Goal: Information Seeking & Learning: Learn about a topic

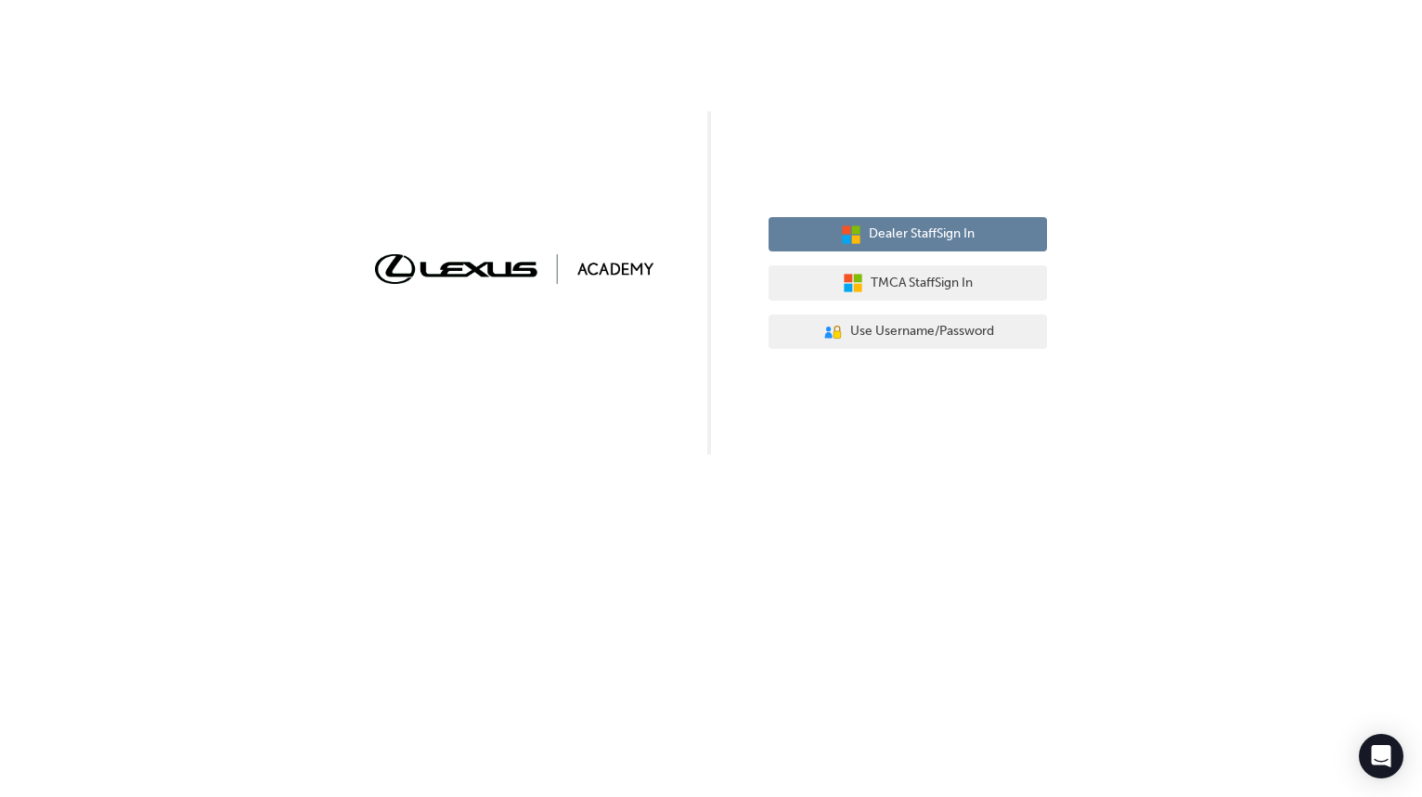
click at [998, 237] on button "Dealer Staff Sign In" at bounding box center [907, 234] width 278 height 35
click at [978, 237] on button "Dealer Staff Sign In" at bounding box center [907, 234] width 278 height 35
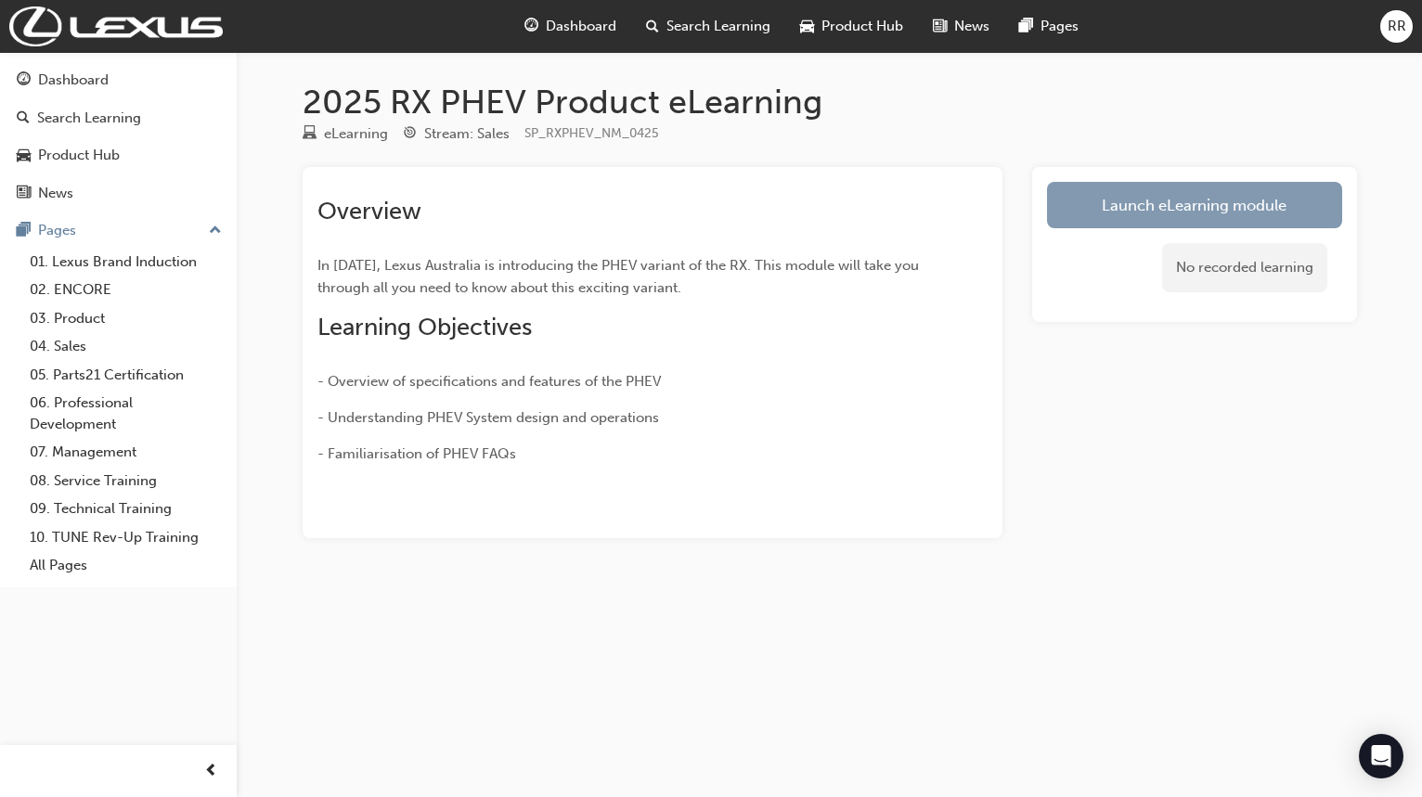
click at [1126, 209] on link "Launch eLearning module" at bounding box center [1194, 205] width 295 height 46
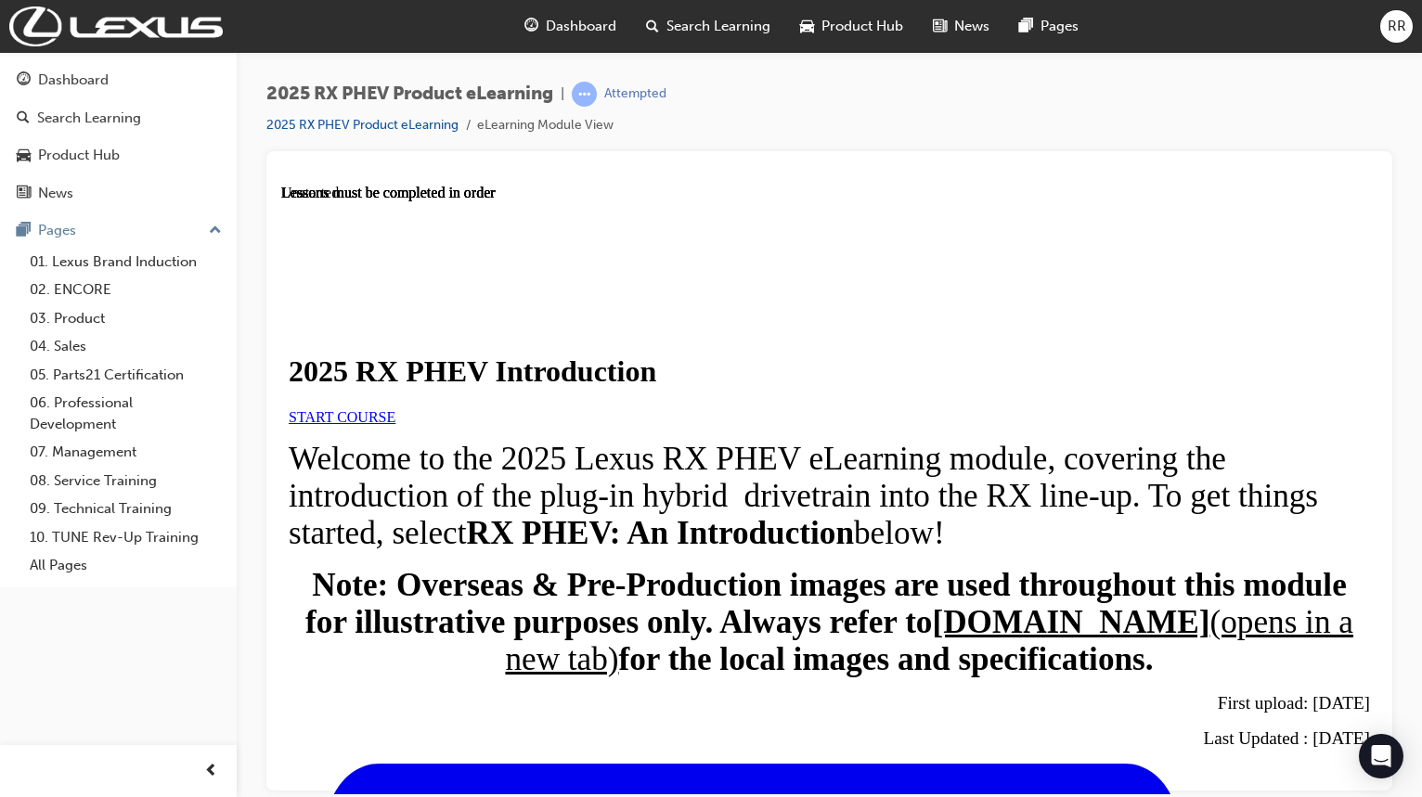
scroll to position [641, 0]
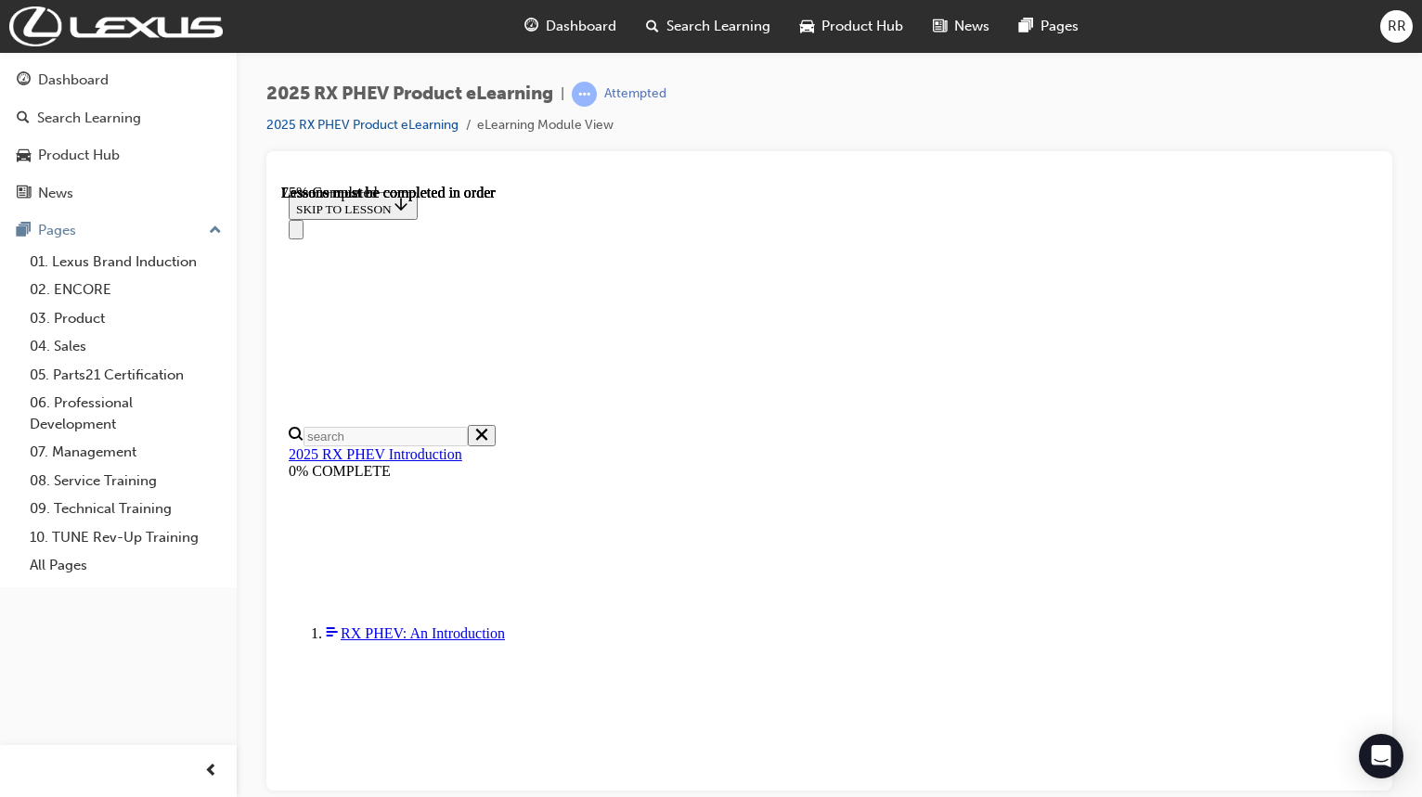
scroll to position [204, 0]
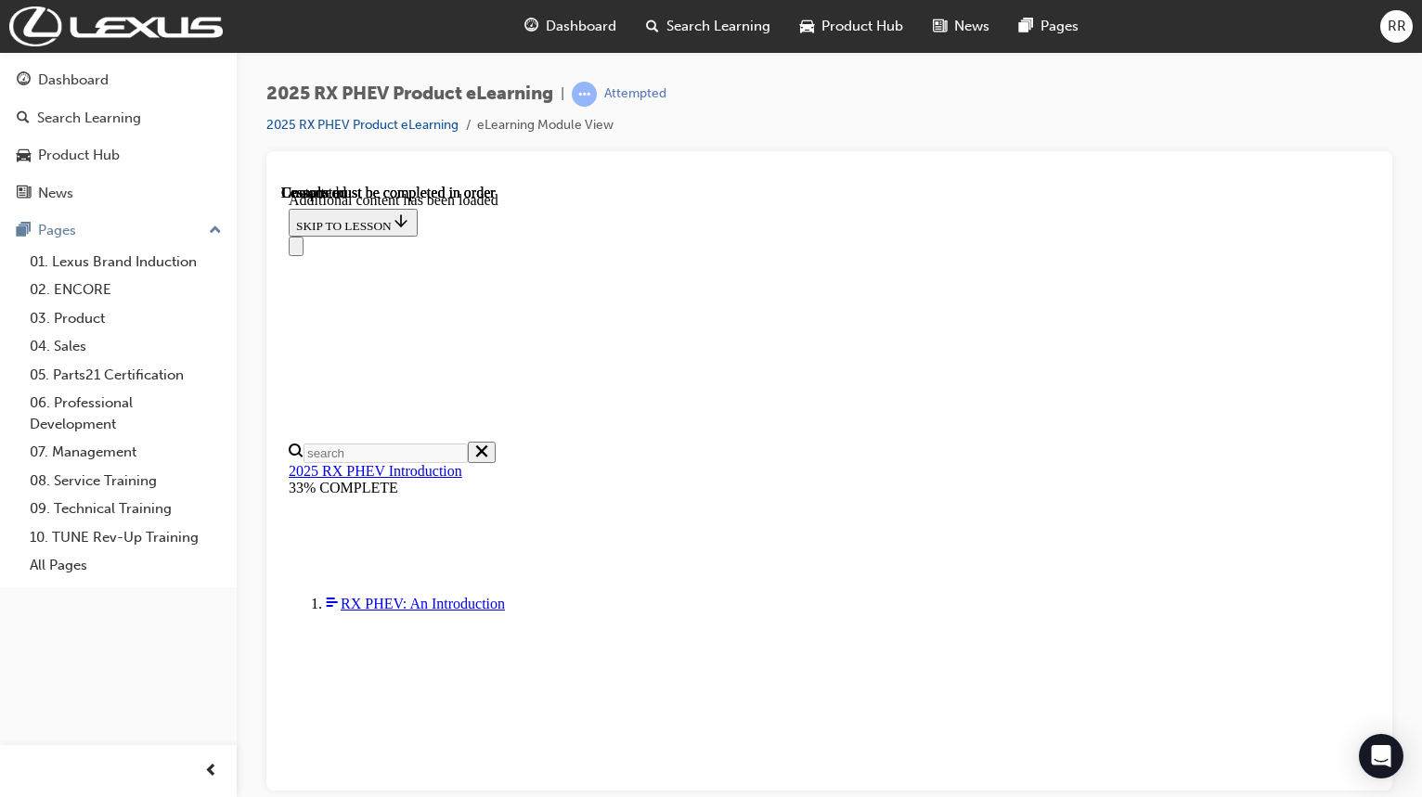
scroll to position [2219, 0]
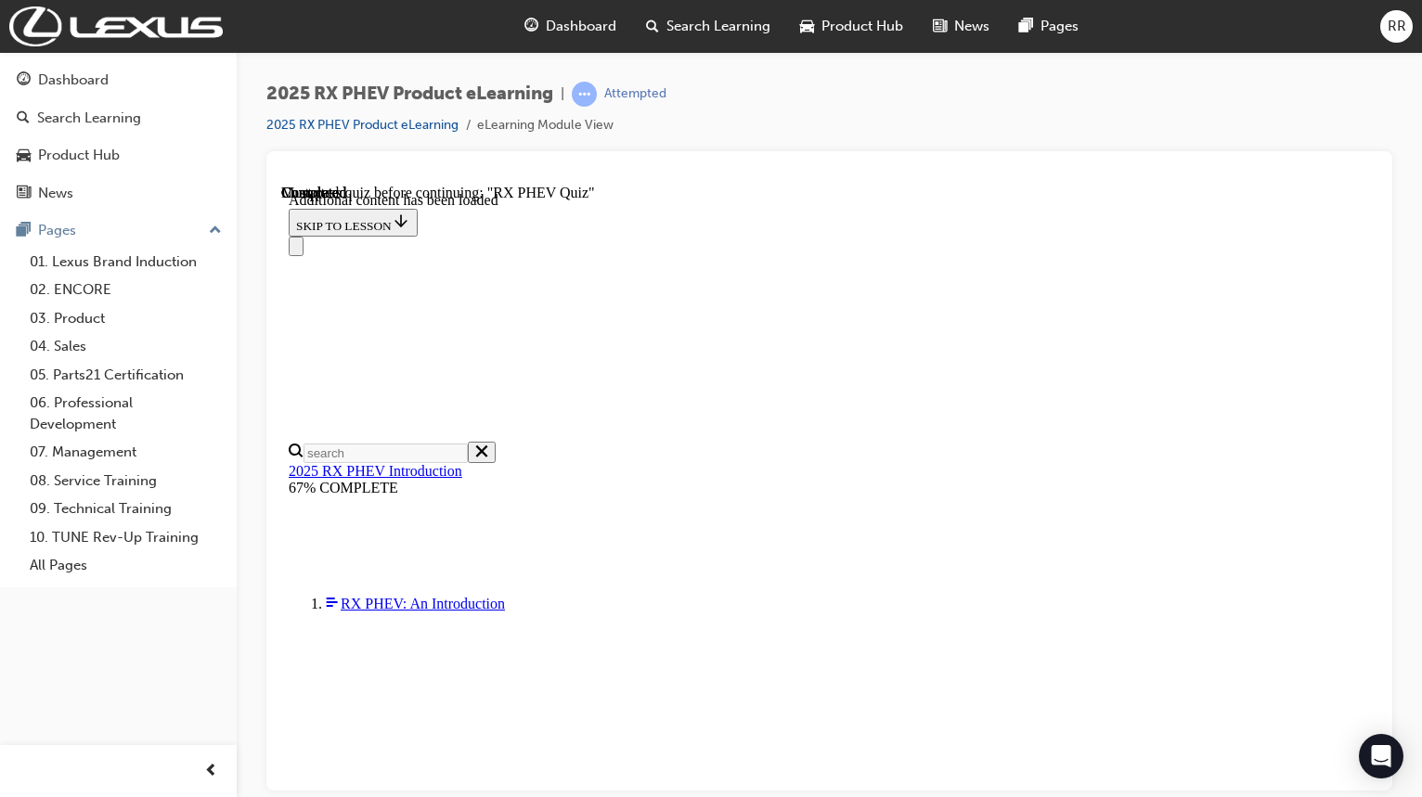
scroll to position [1205, 0]
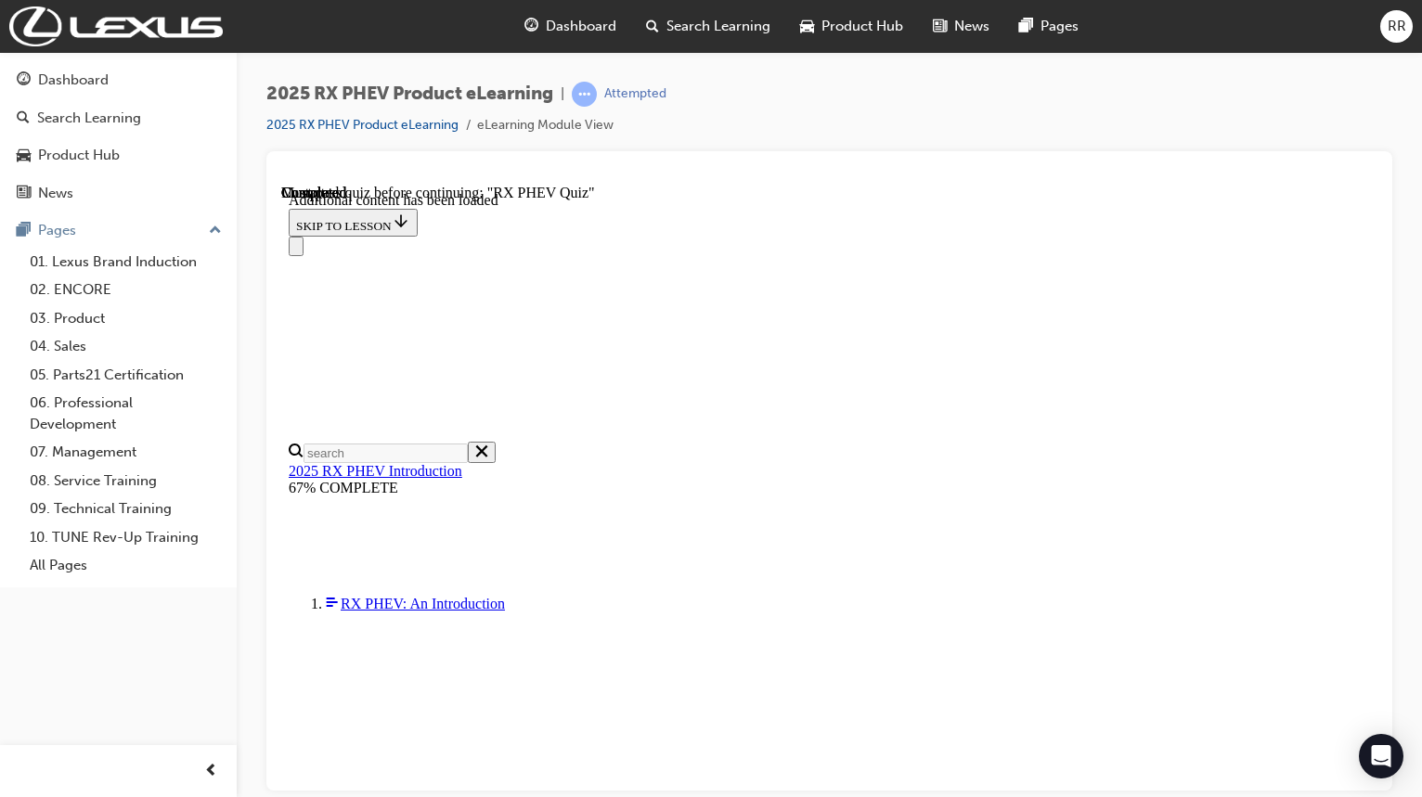
radio input "true"
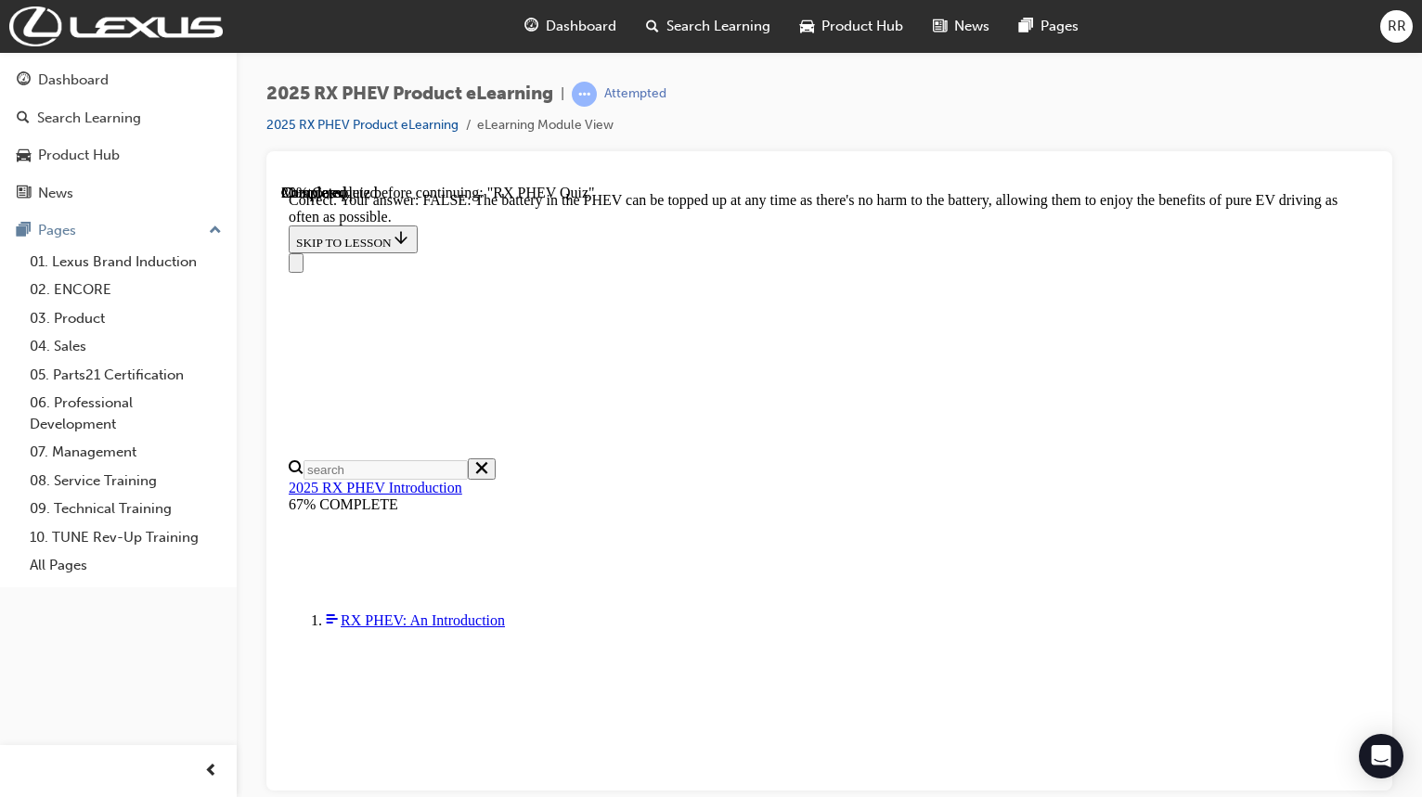
scroll to position [329, 0]
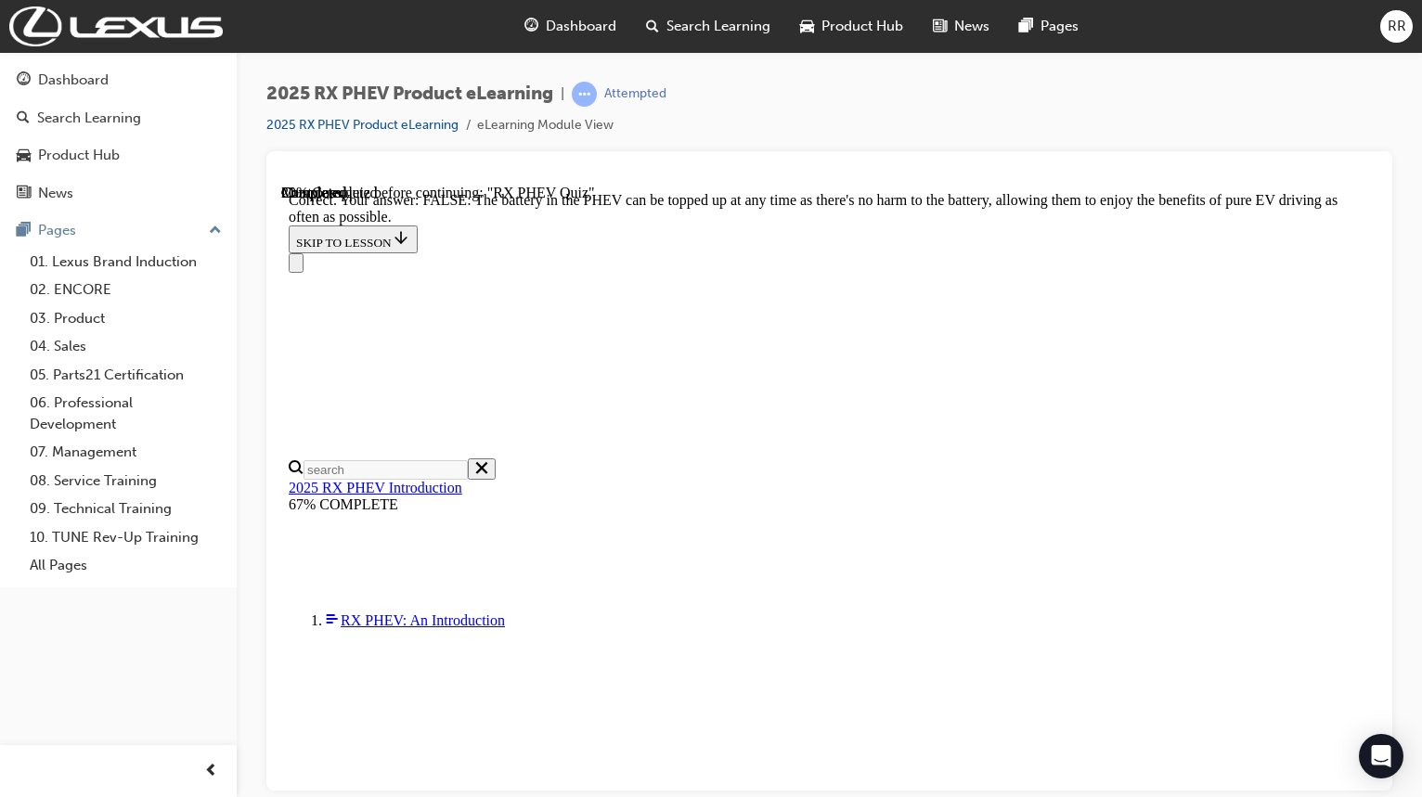
radio input "true"
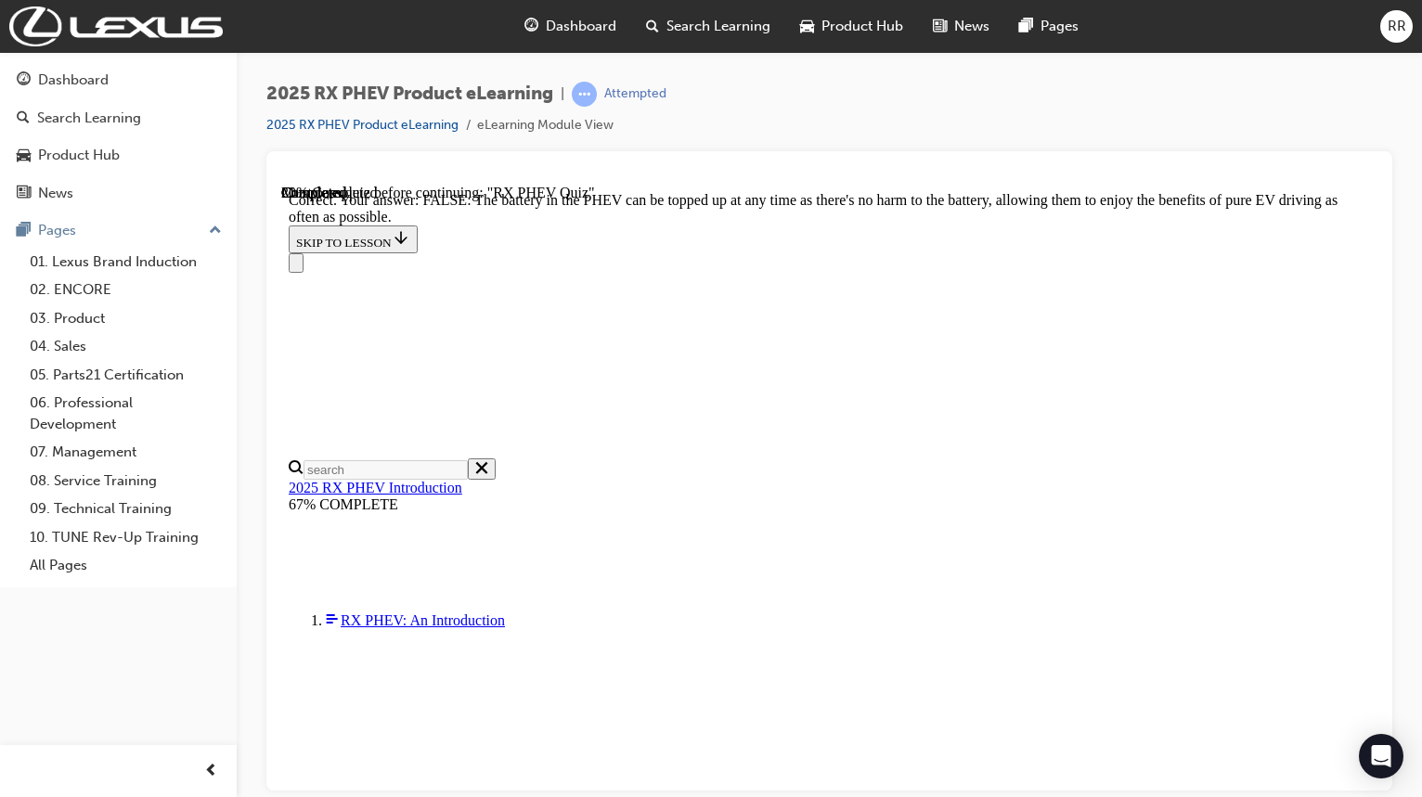
radio input "true"
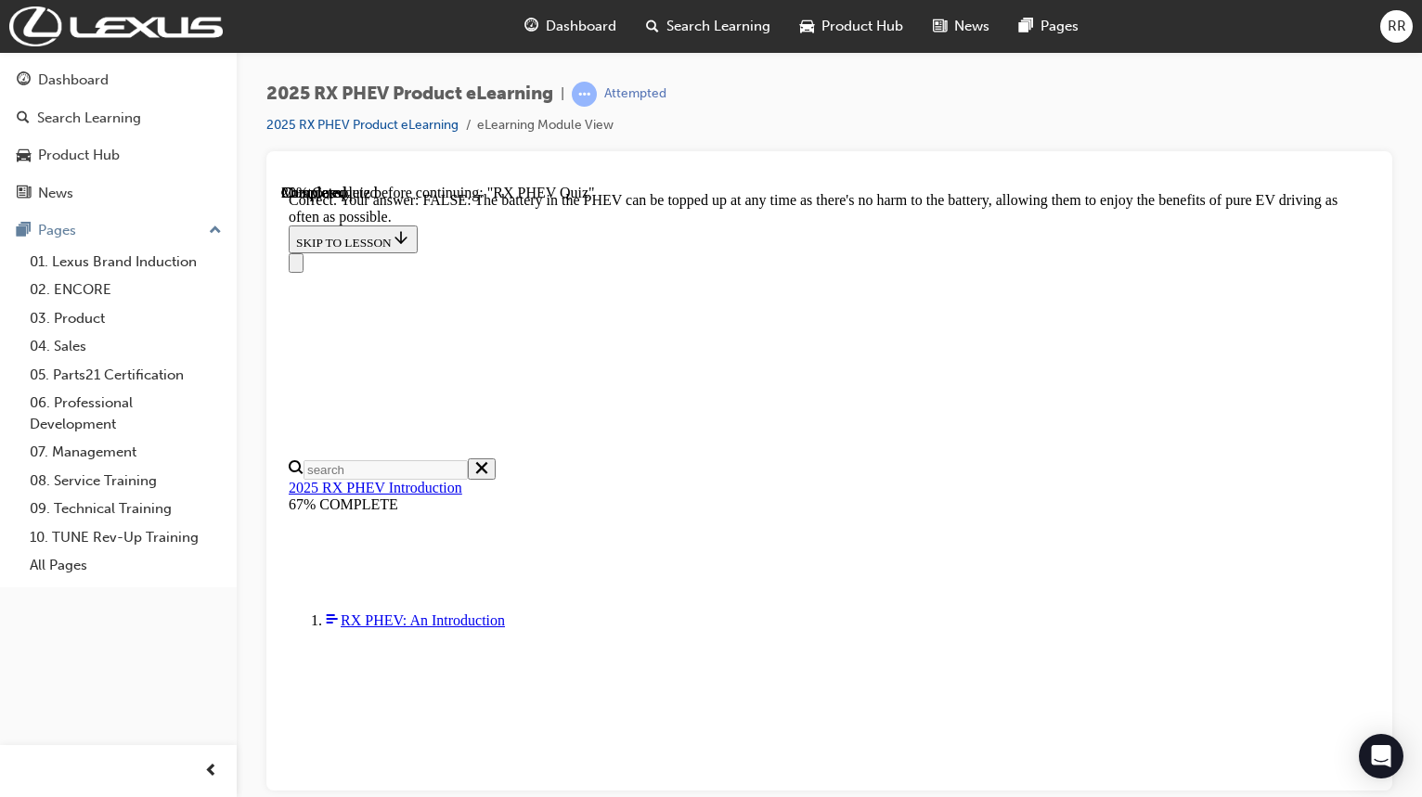
radio input "true"
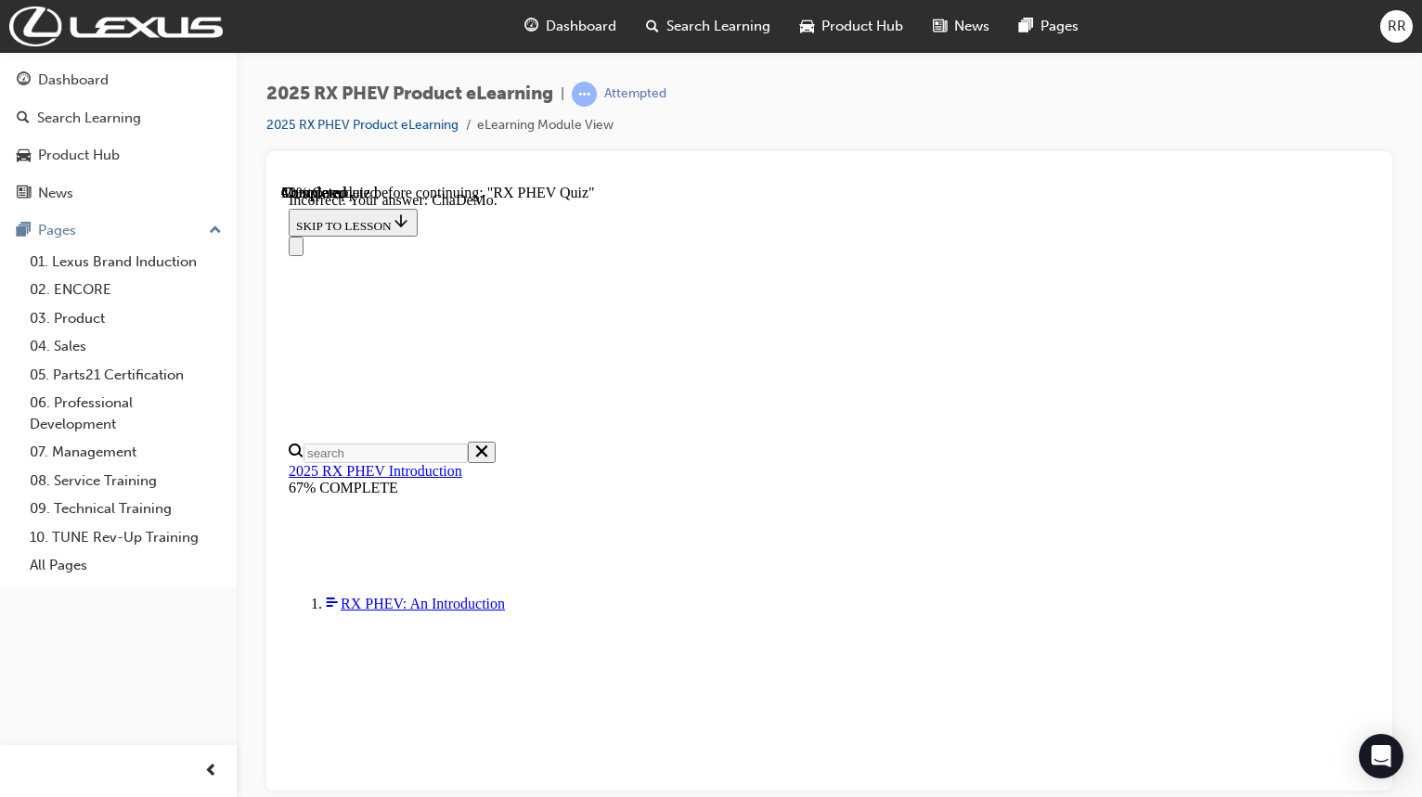
scroll to position [391, 0]
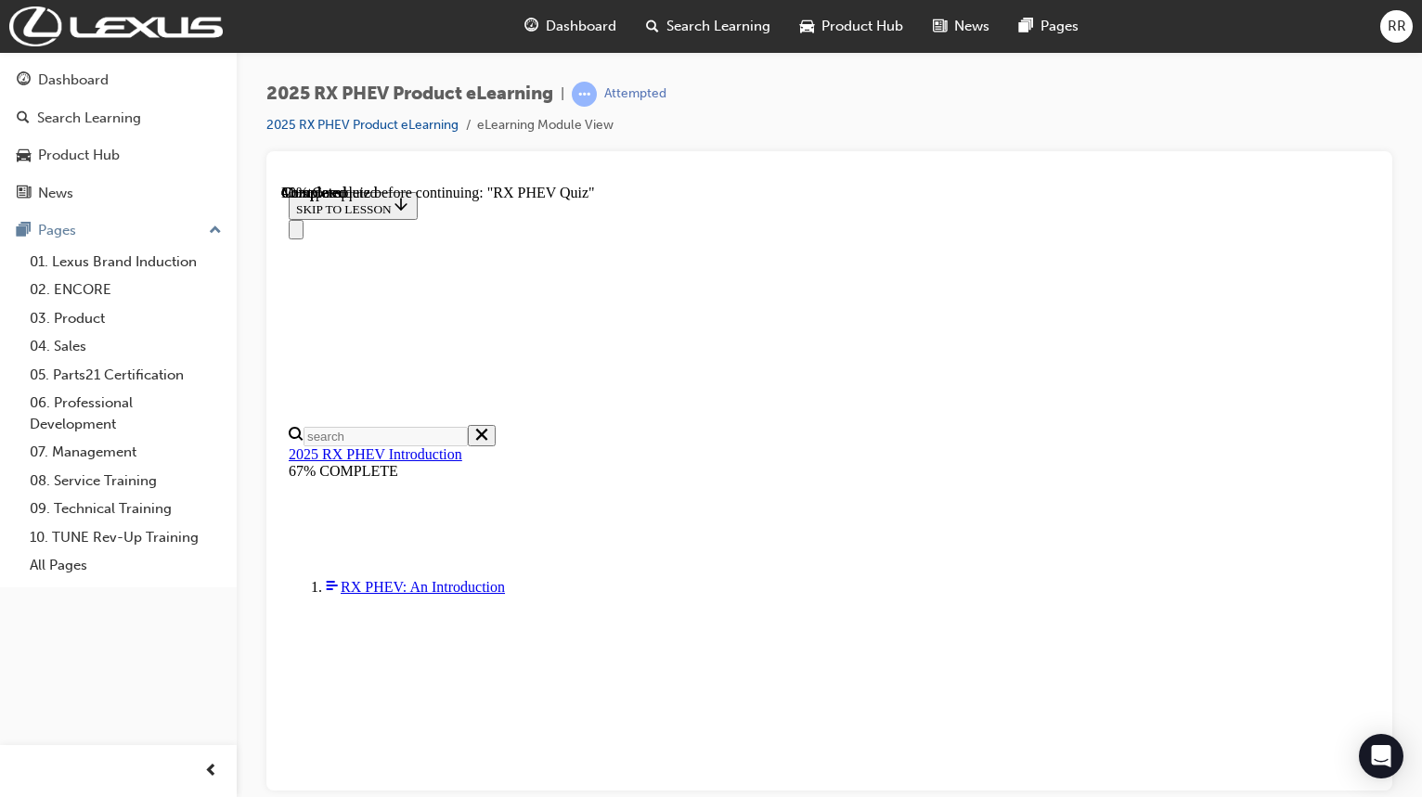
scroll to position [186, 0]
radio input "true"
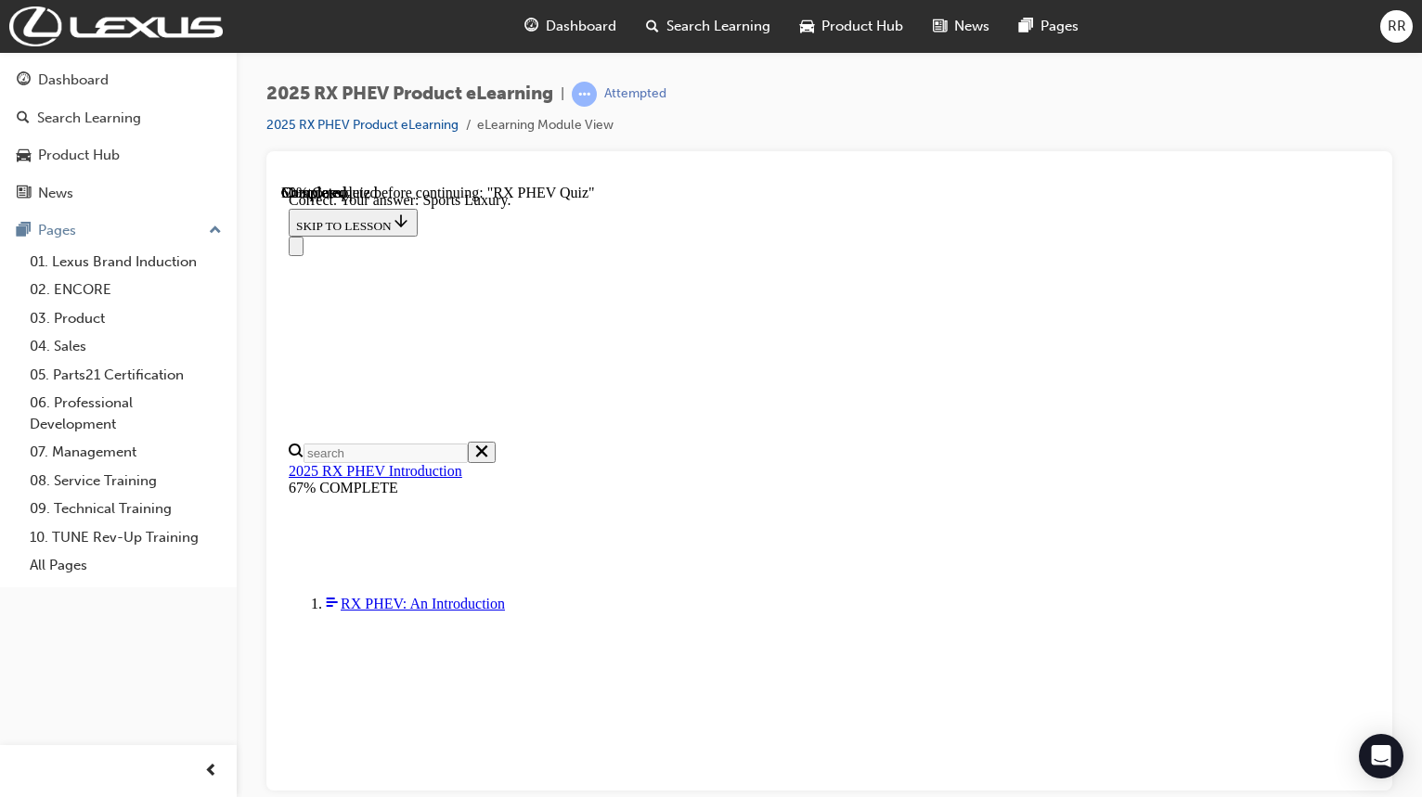
scroll to position [391, 0]
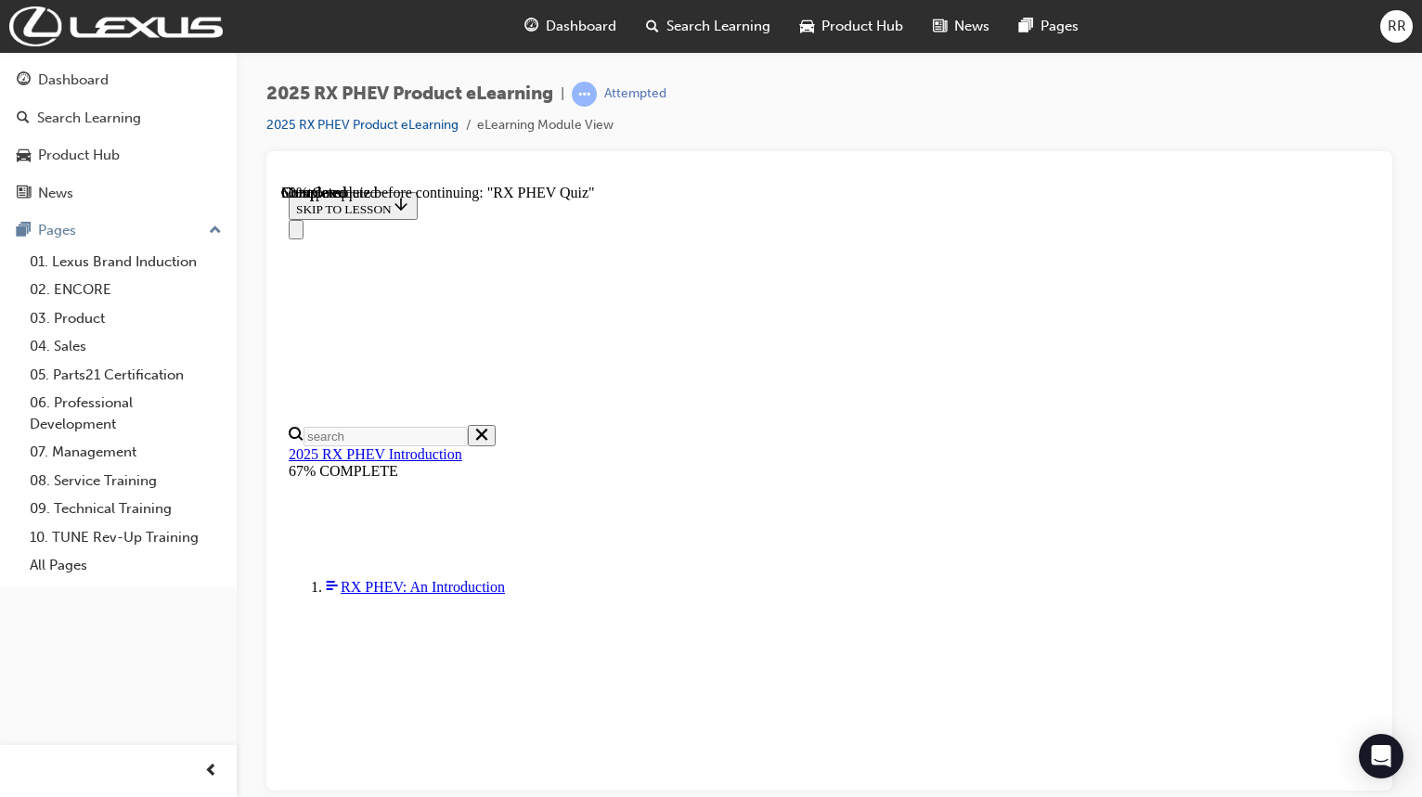
scroll to position [186, 0]
radio input "true"
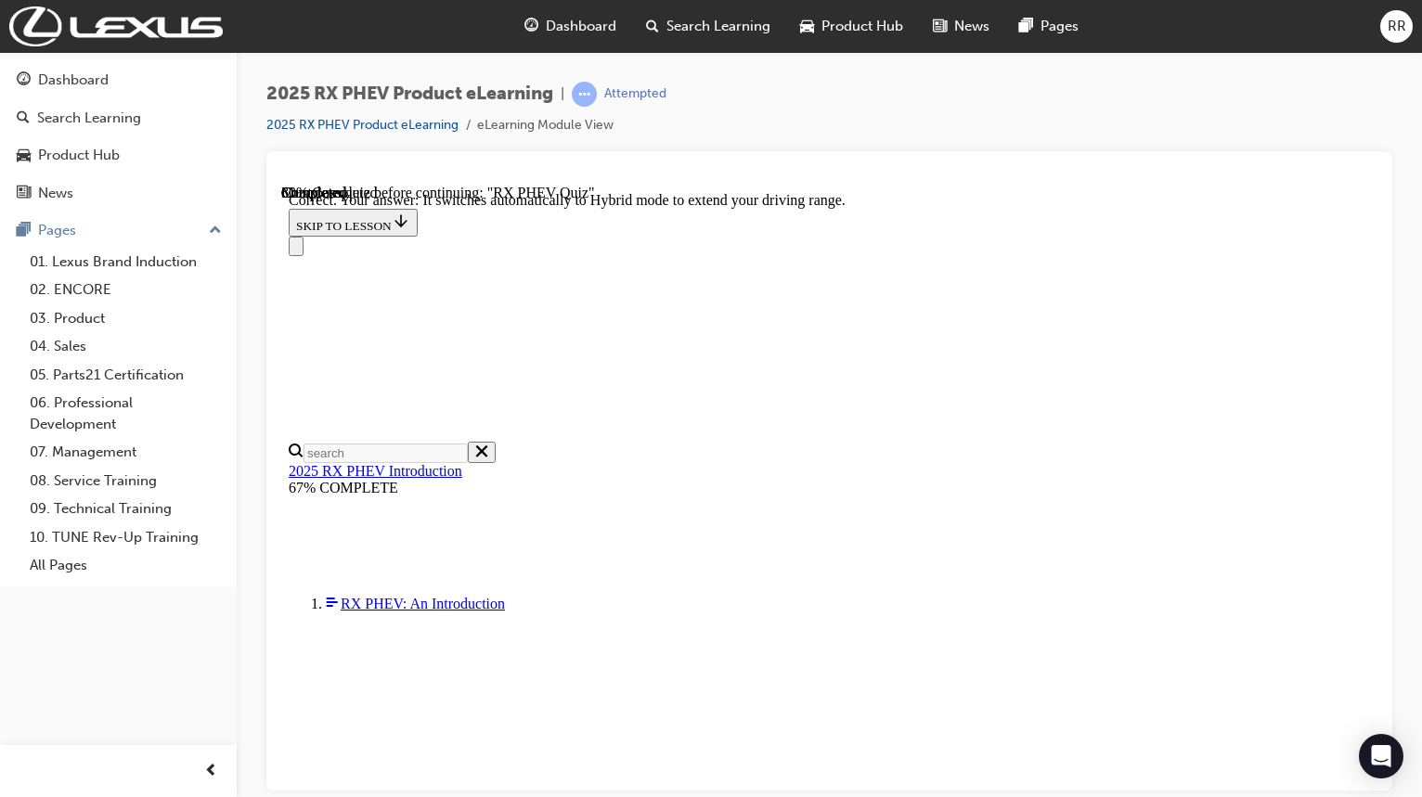
scroll to position [372, 0]
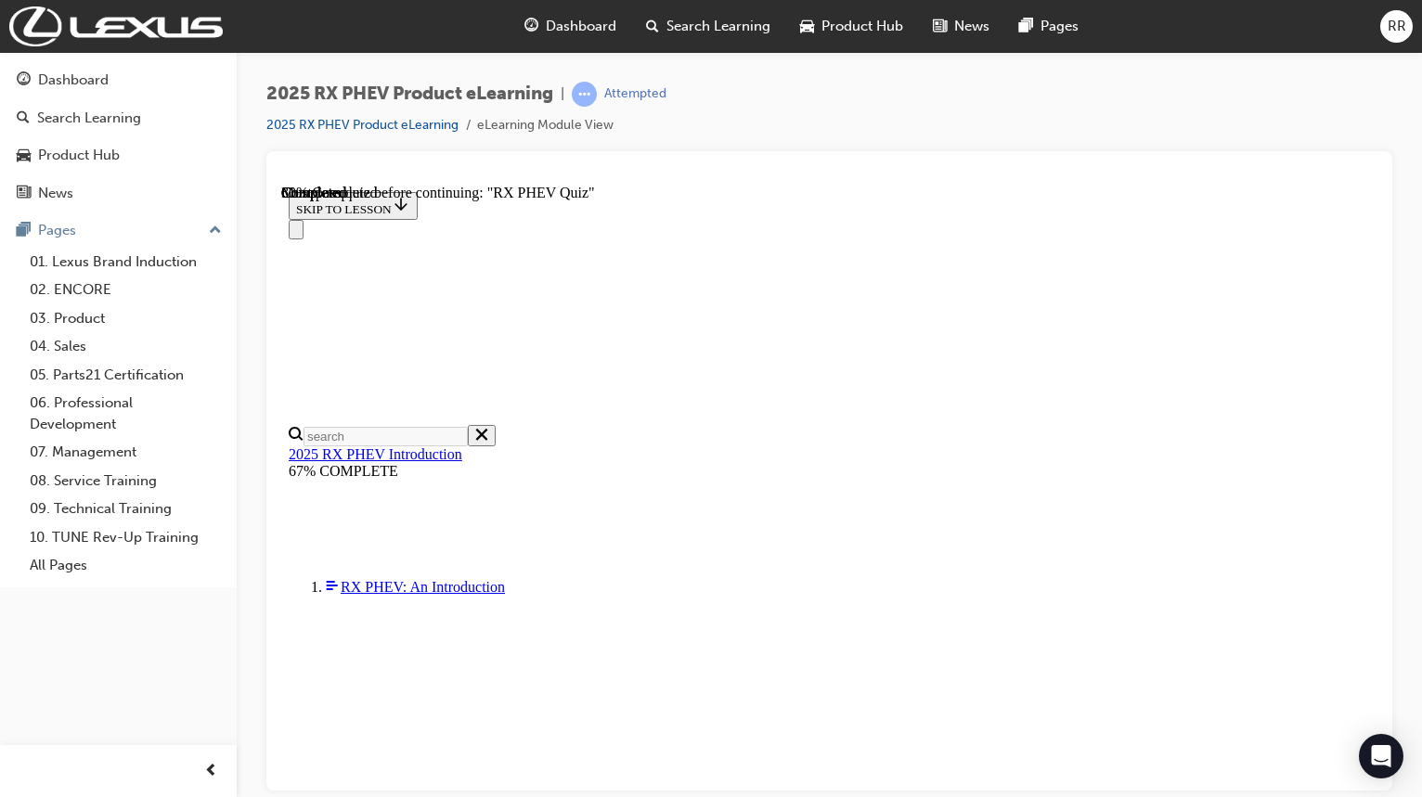
radio input "true"
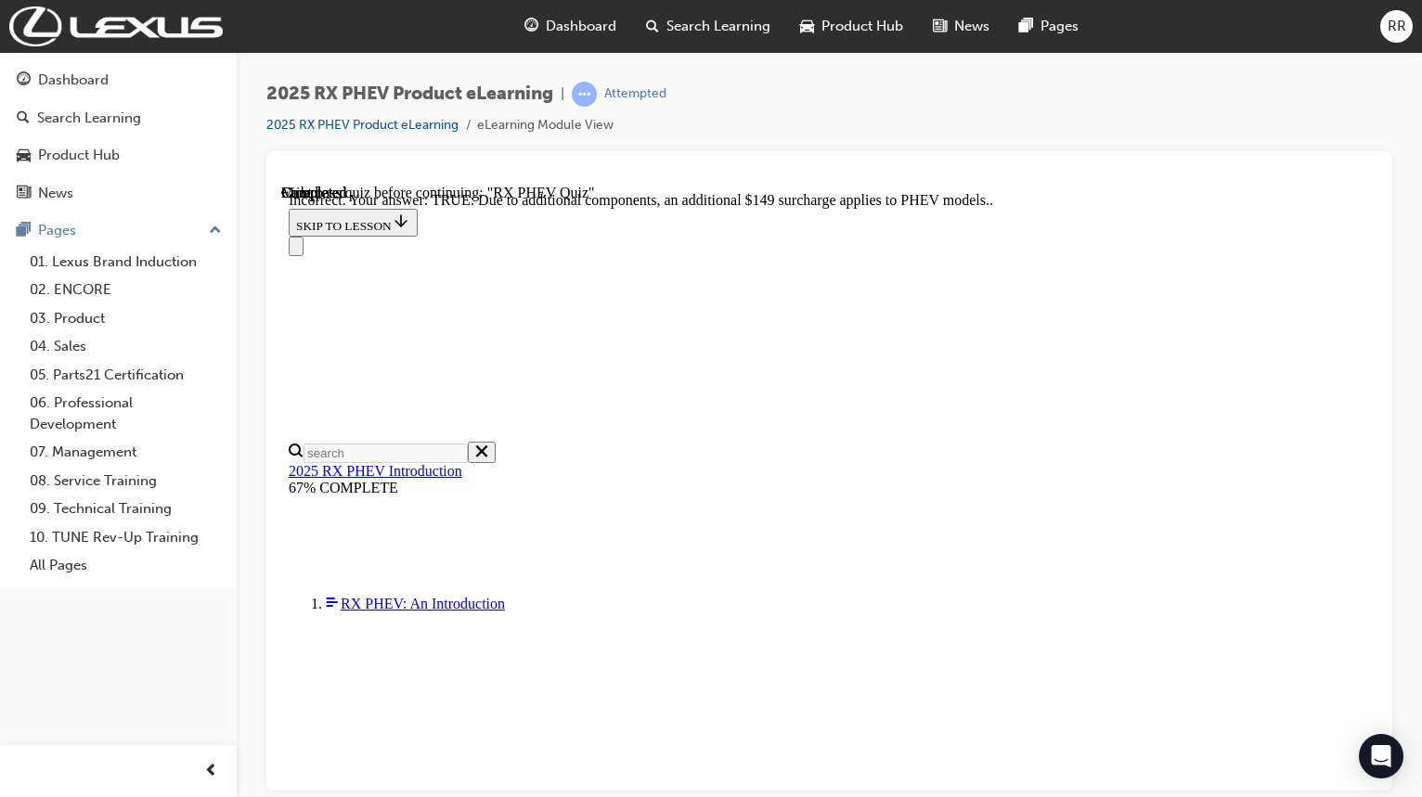
scroll to position [311, 0]
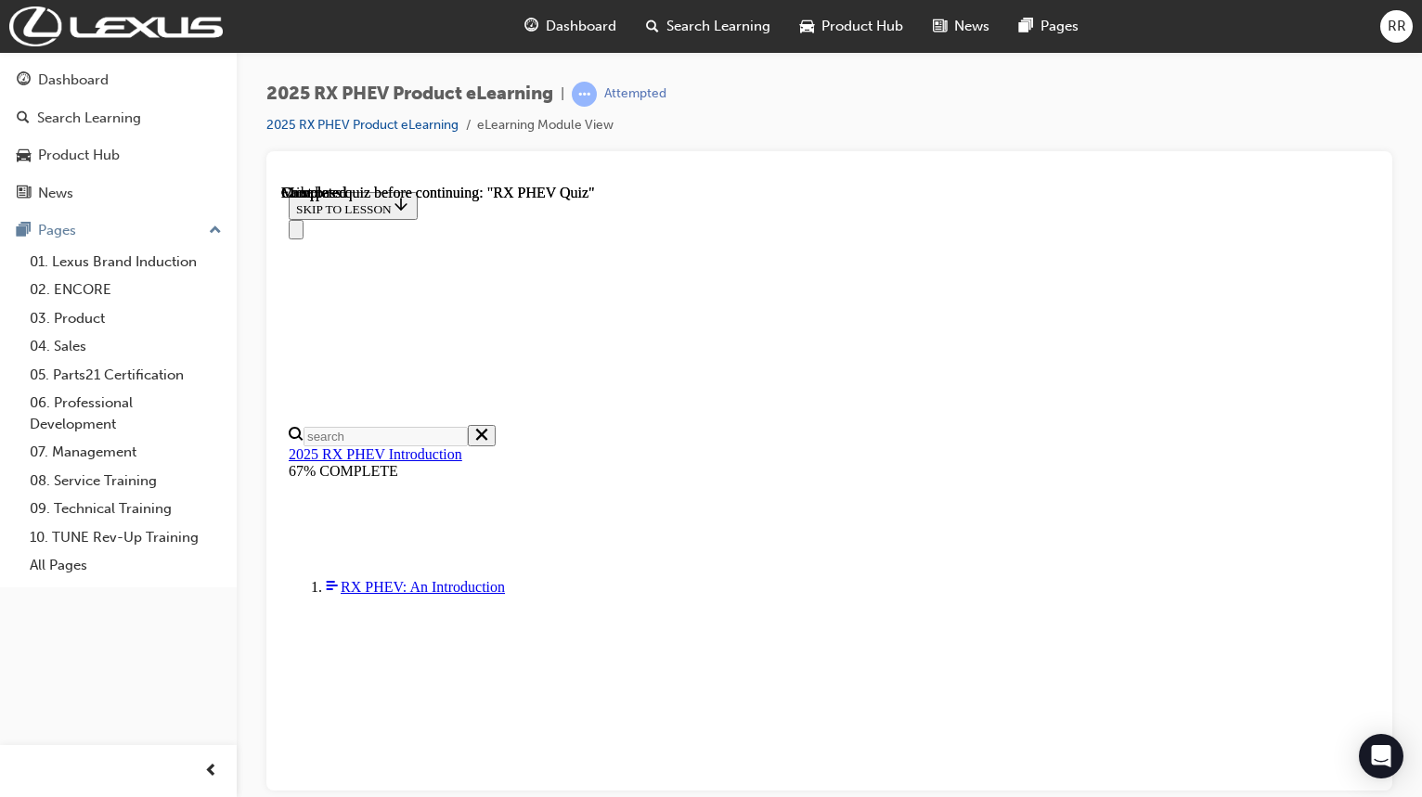
scroll to position [411, 0]
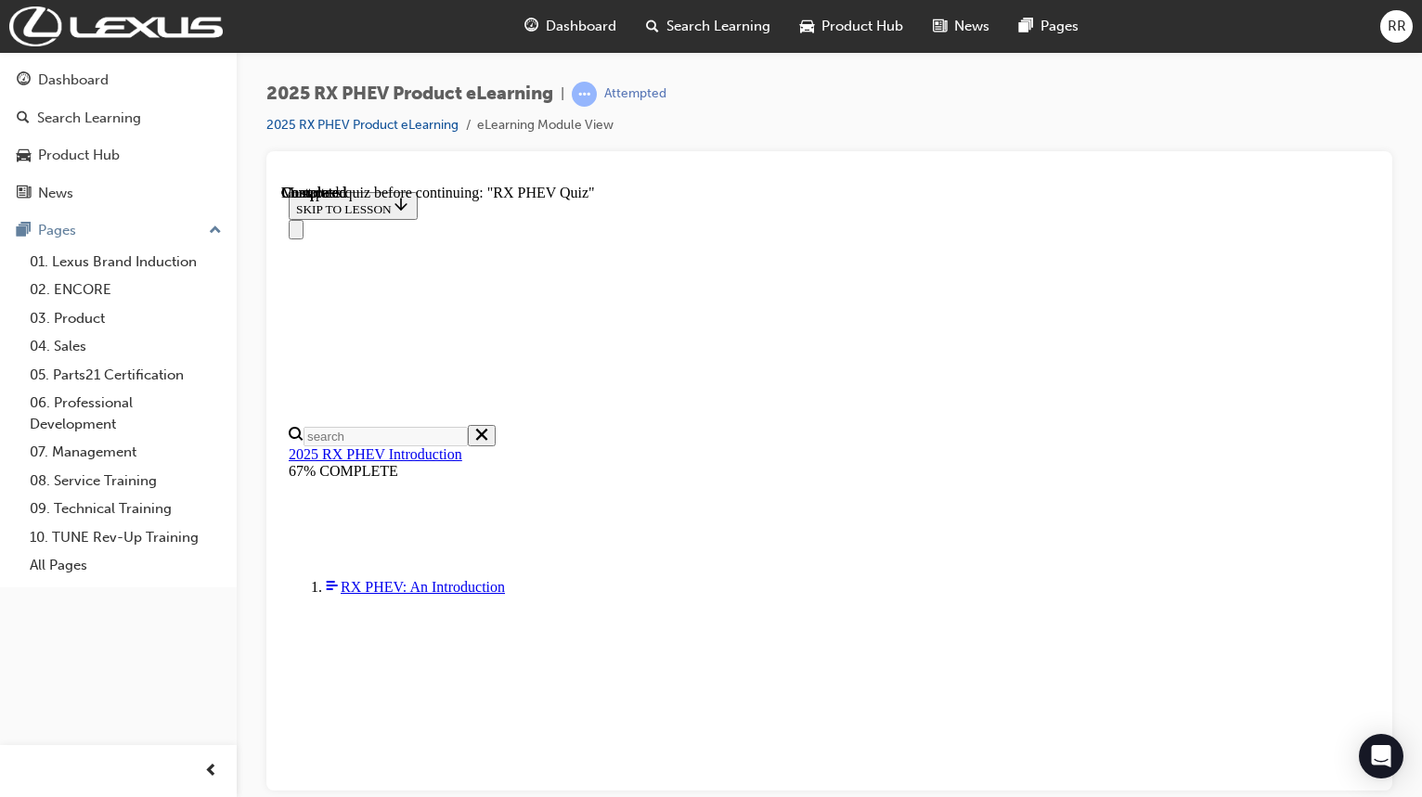
radio input "true"
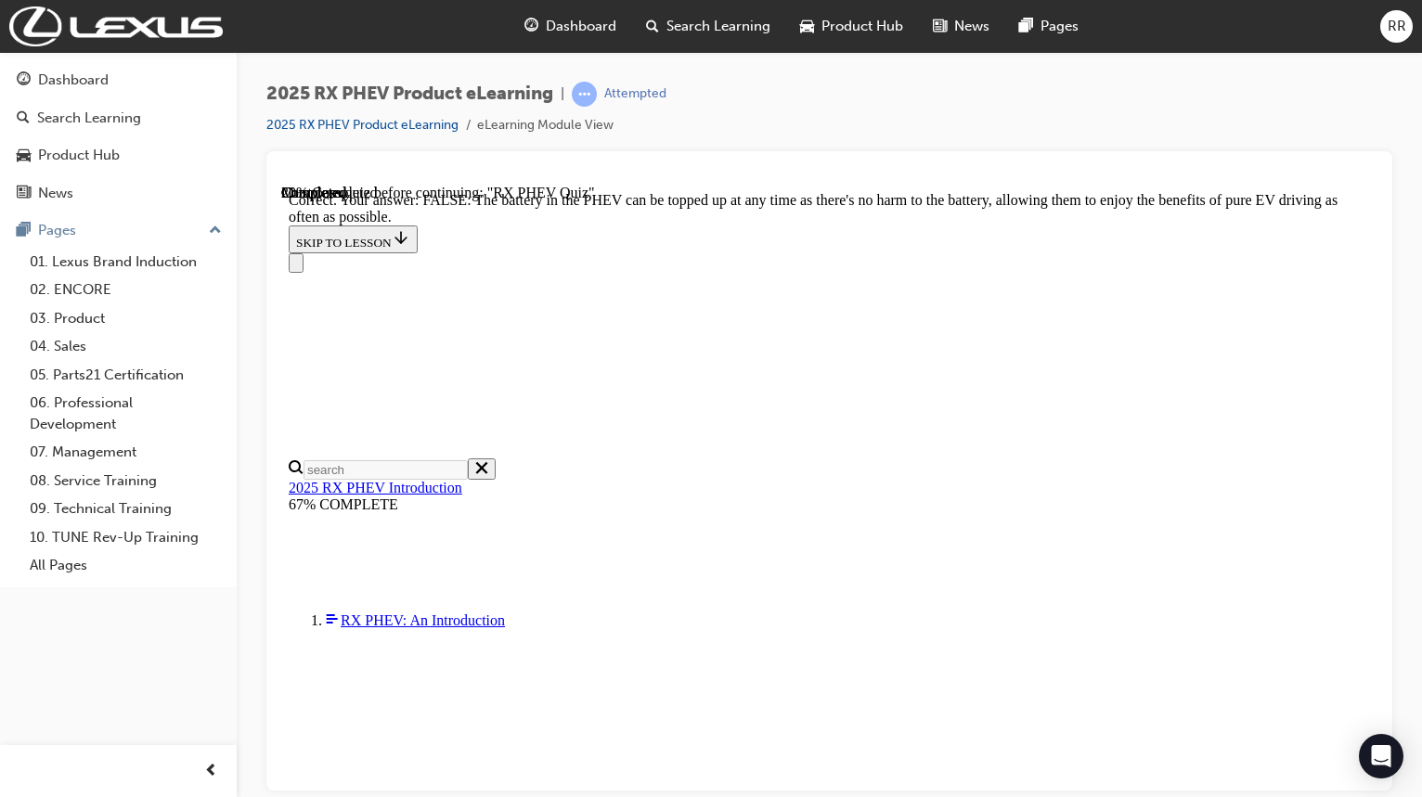
scroll to position [329, 0]
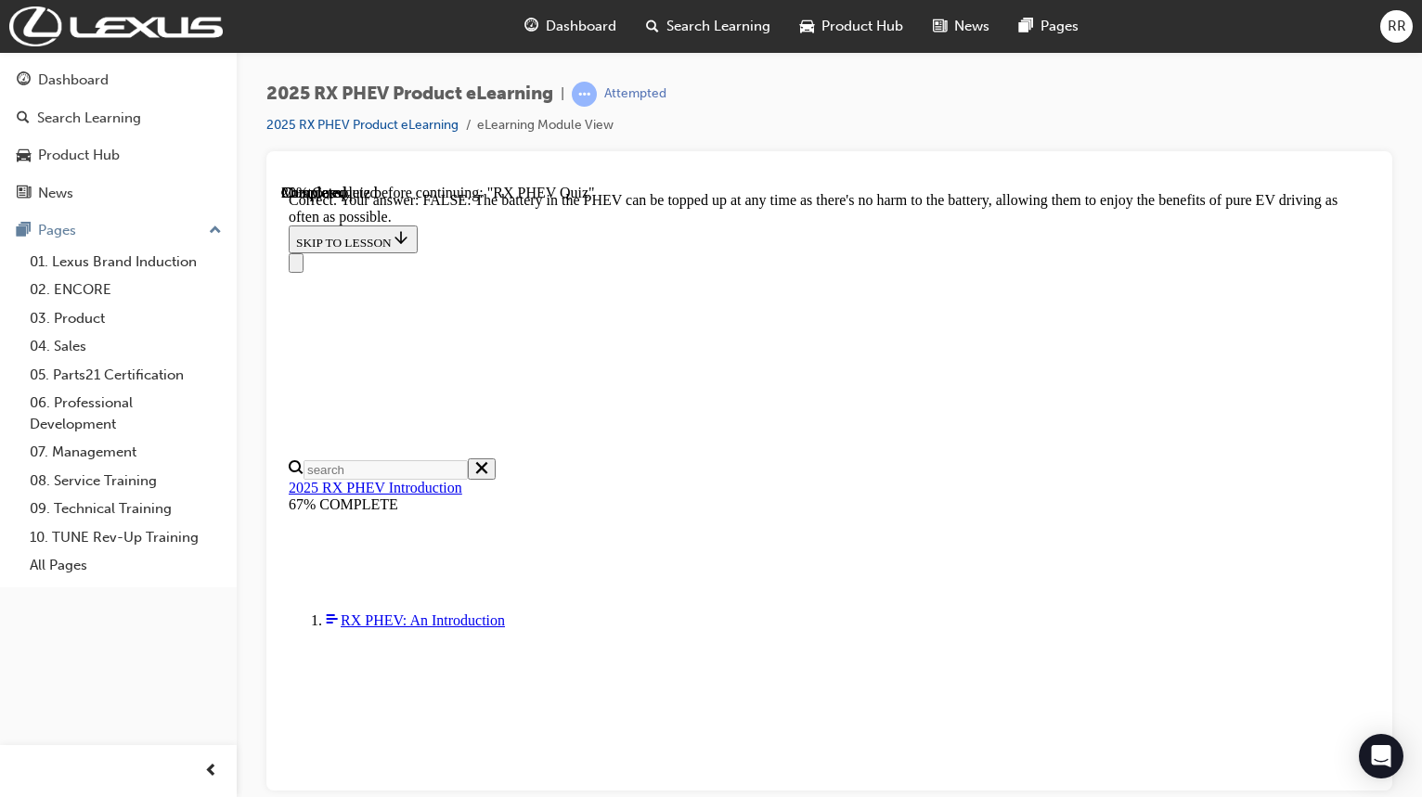
radio input "true"
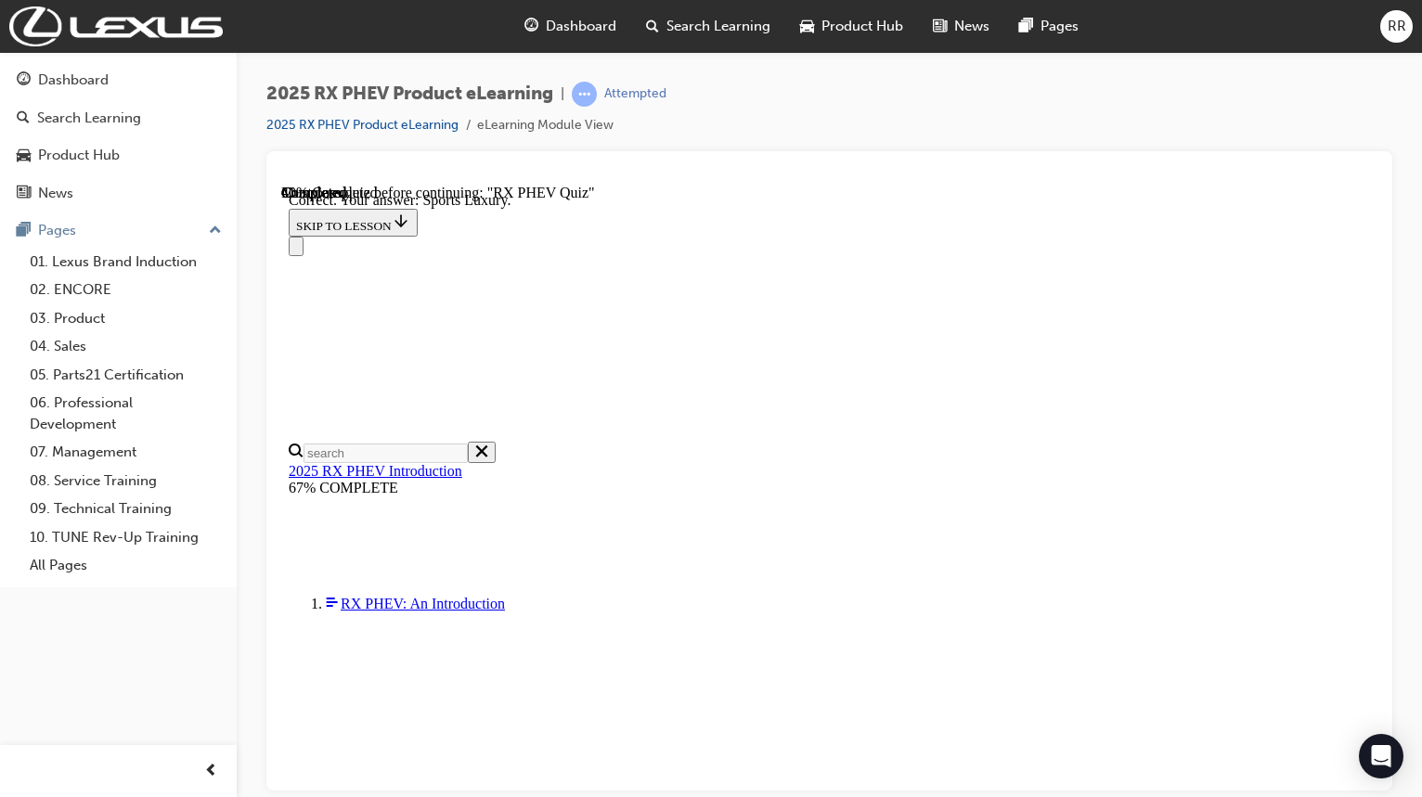
scroll to position [391, 0]
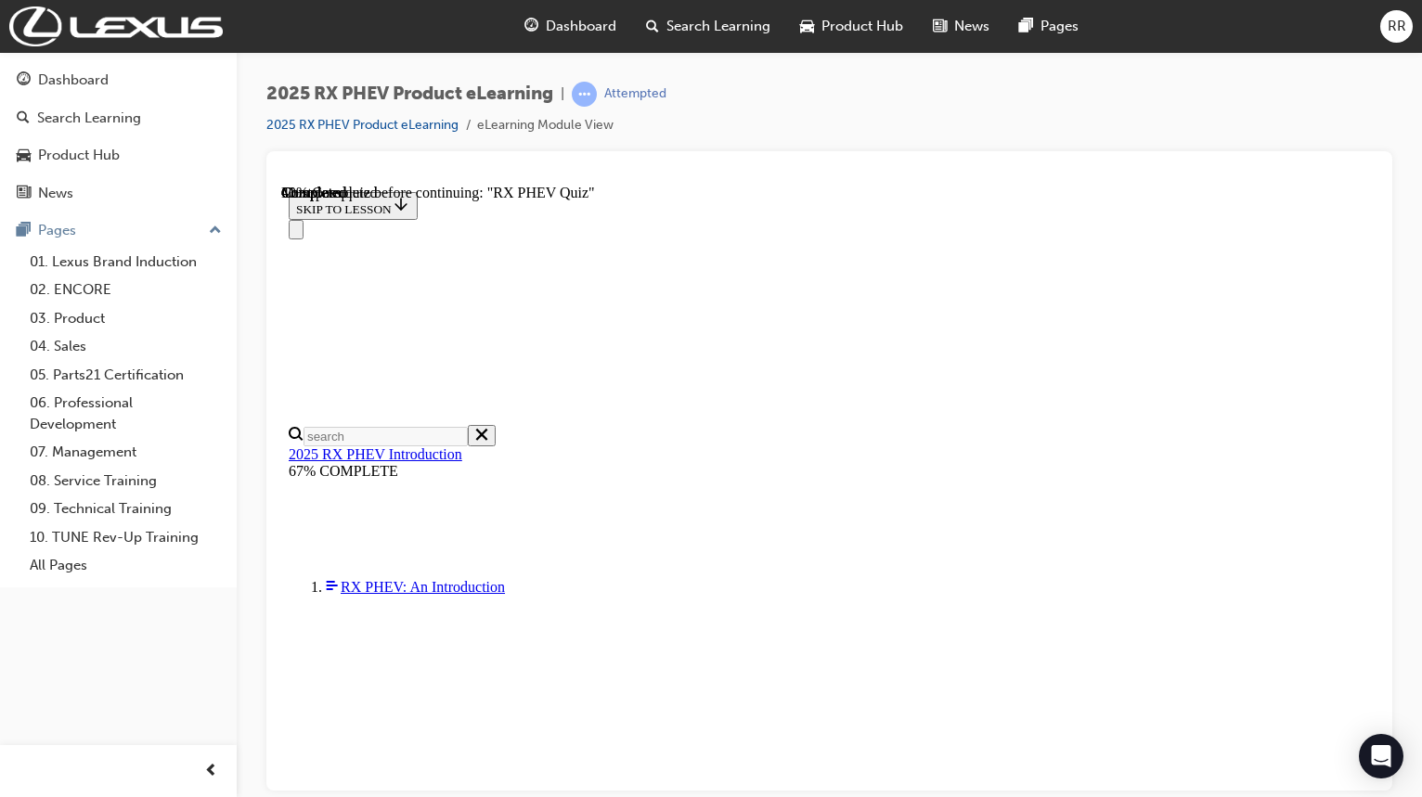
scroll to position [186, 0]
radio input "true"
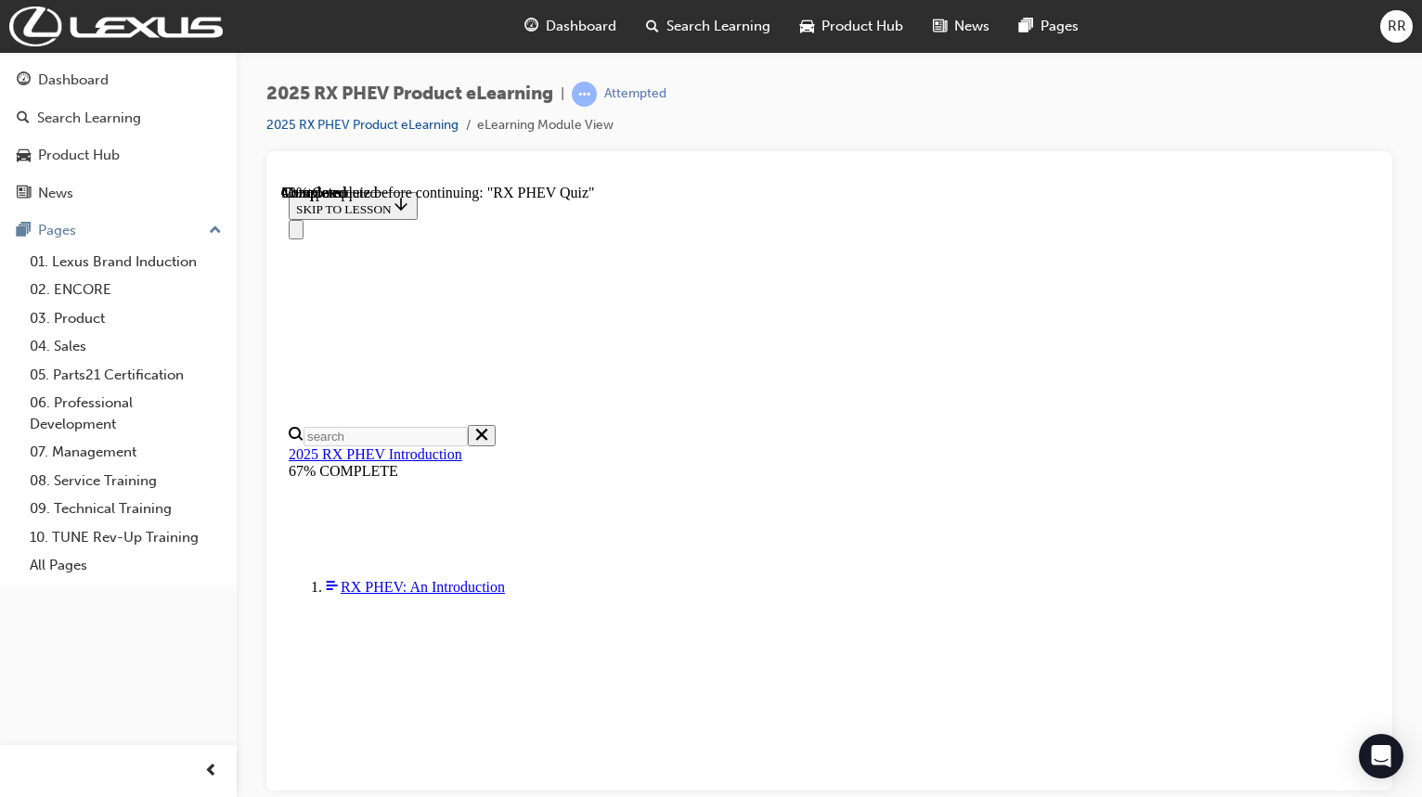
radio input "true"
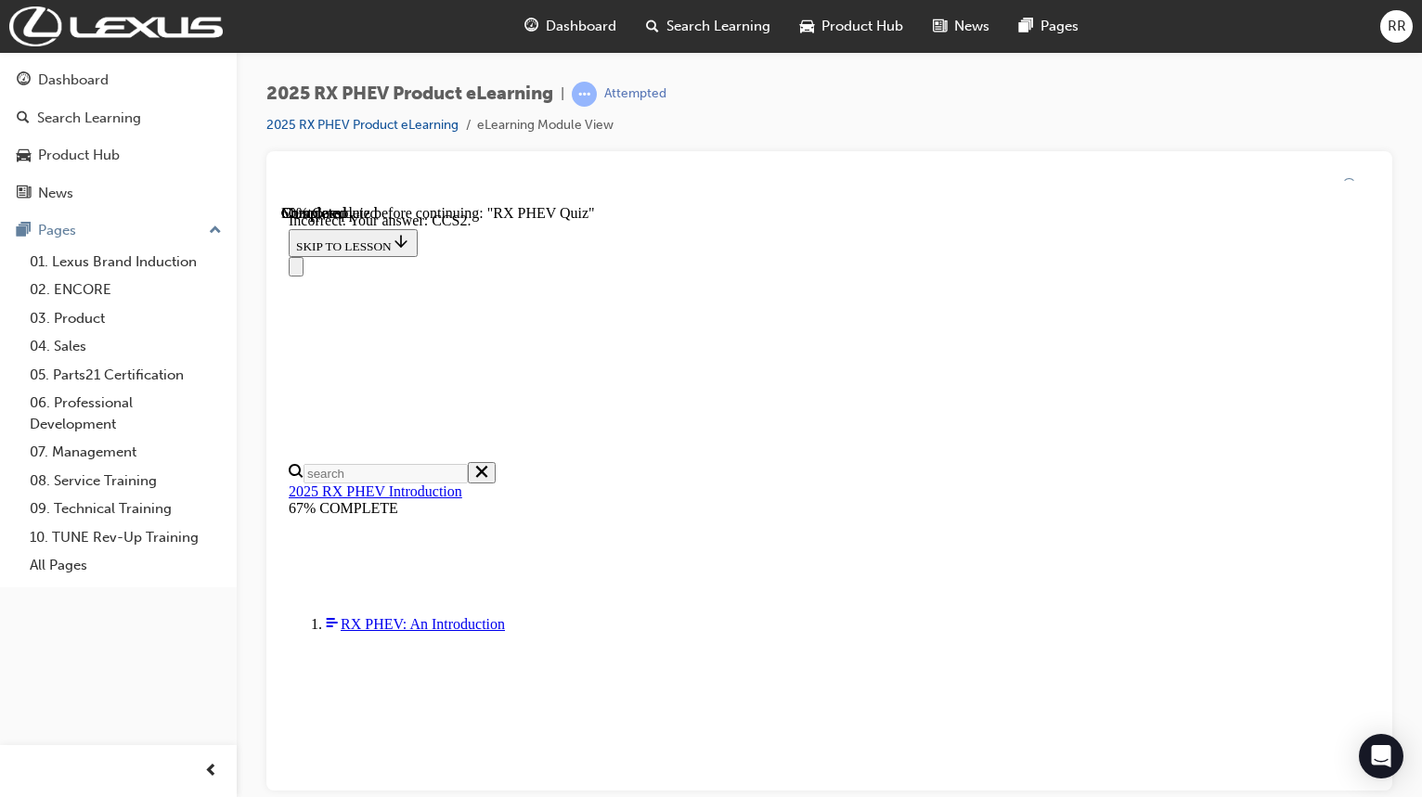
scroll to position [391, 0]
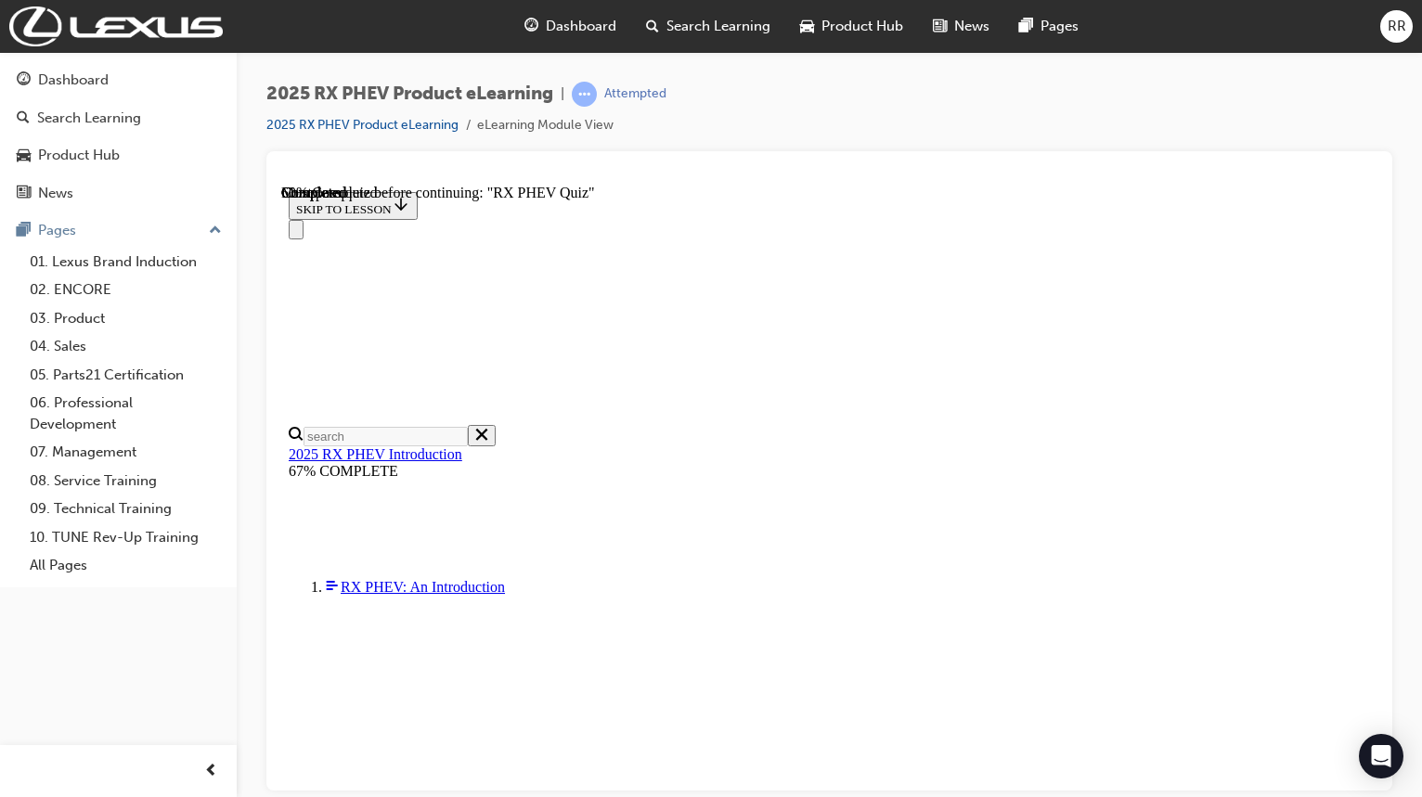
scroll to position [212, 0]
radio input "true"
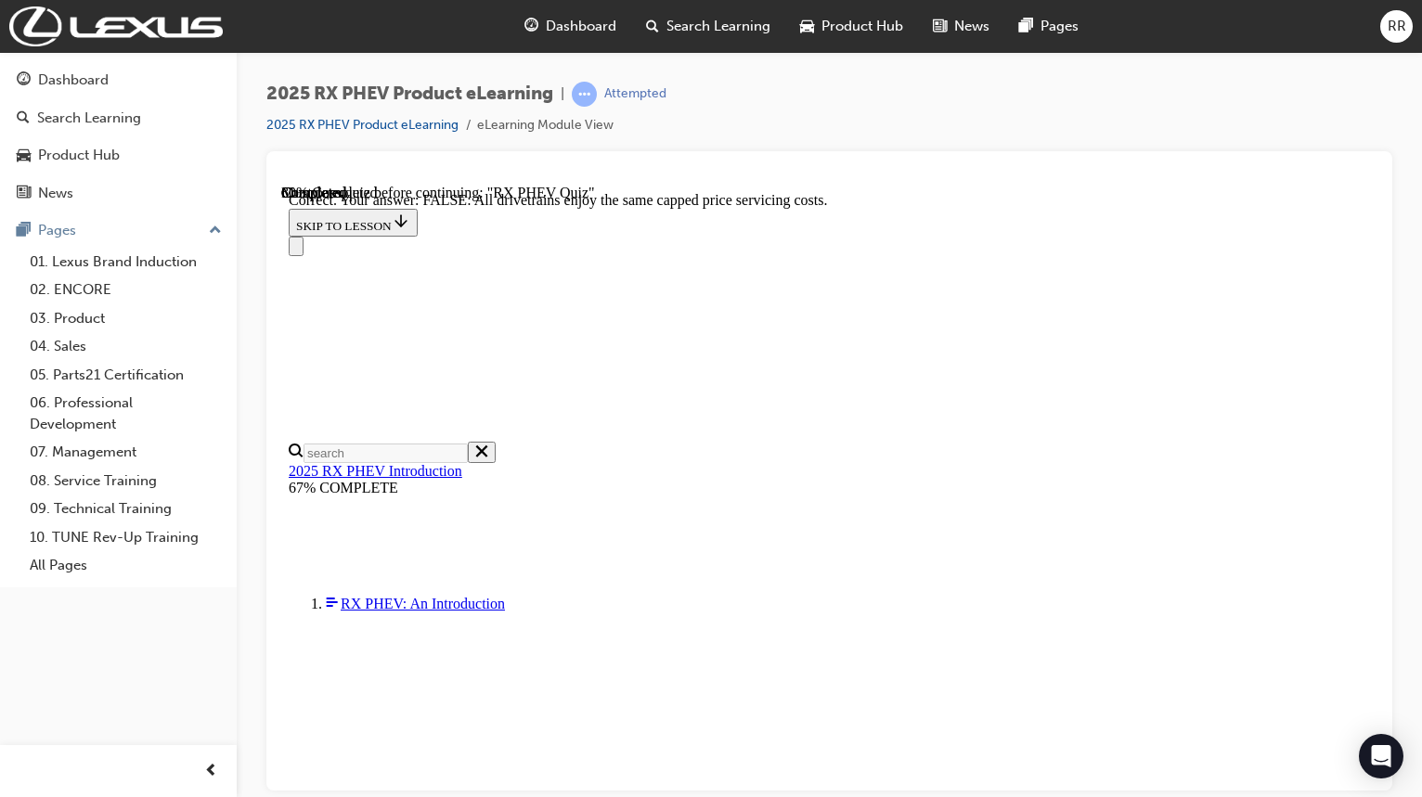
scroll to position [311, 0]
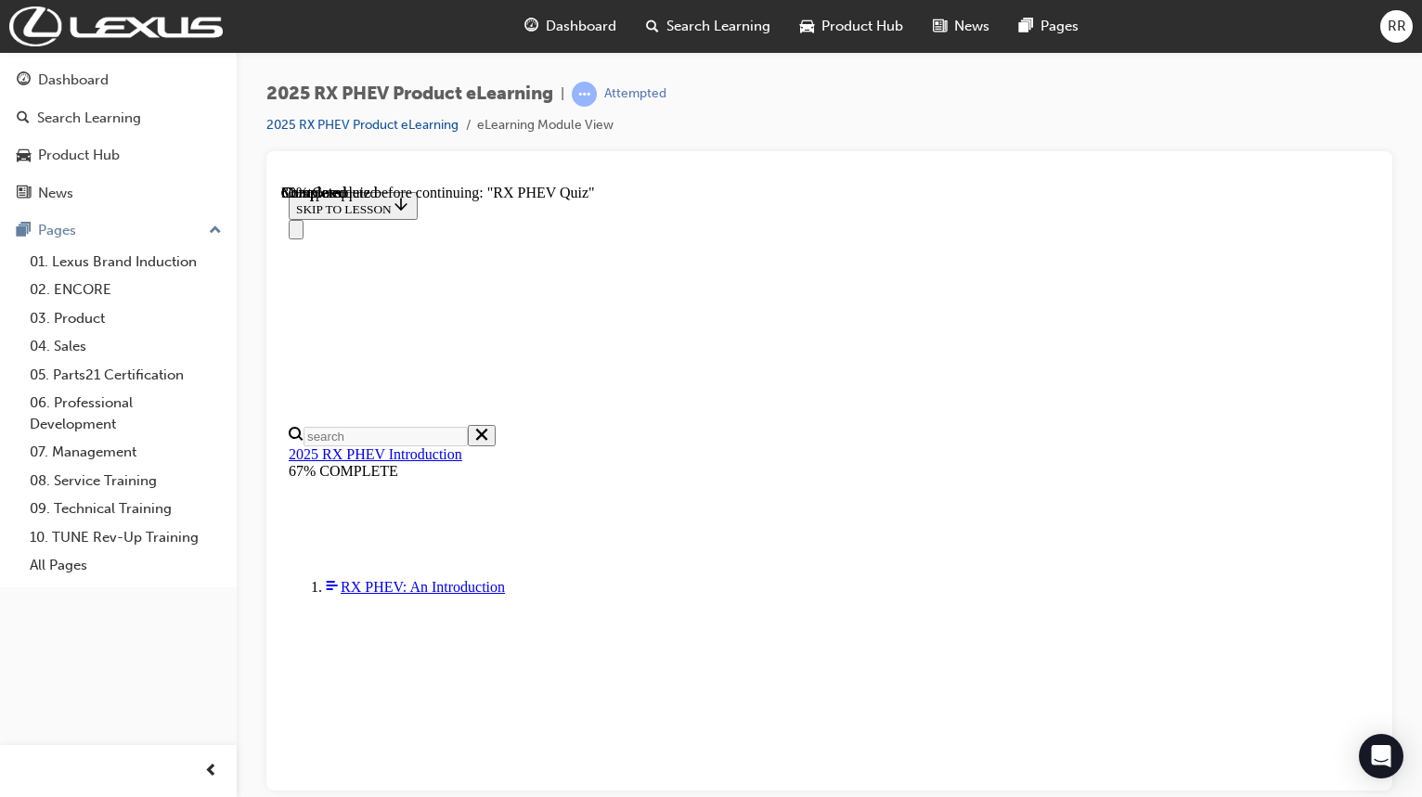
scroll to position [263, 0]
radio input "true"
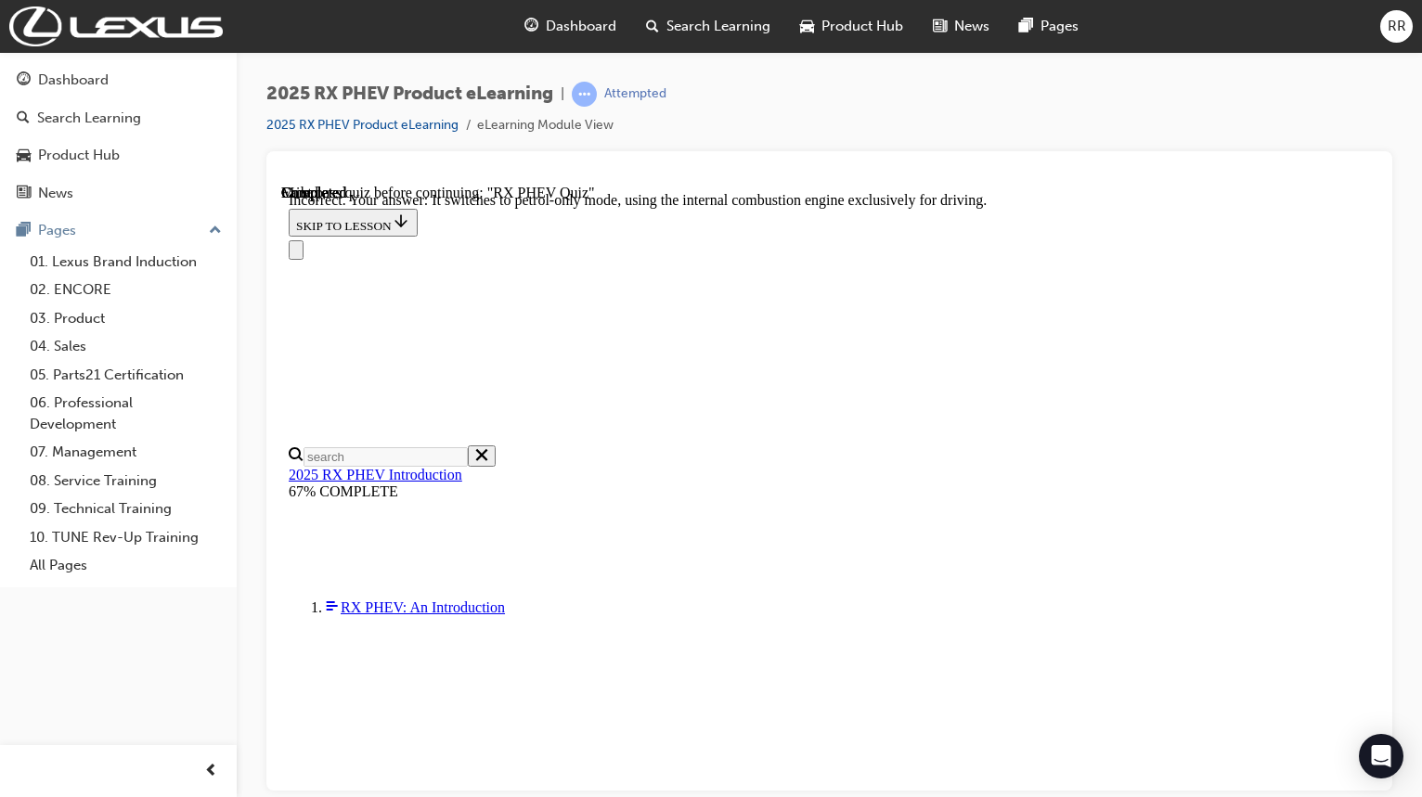
scroll to position [187, 0]
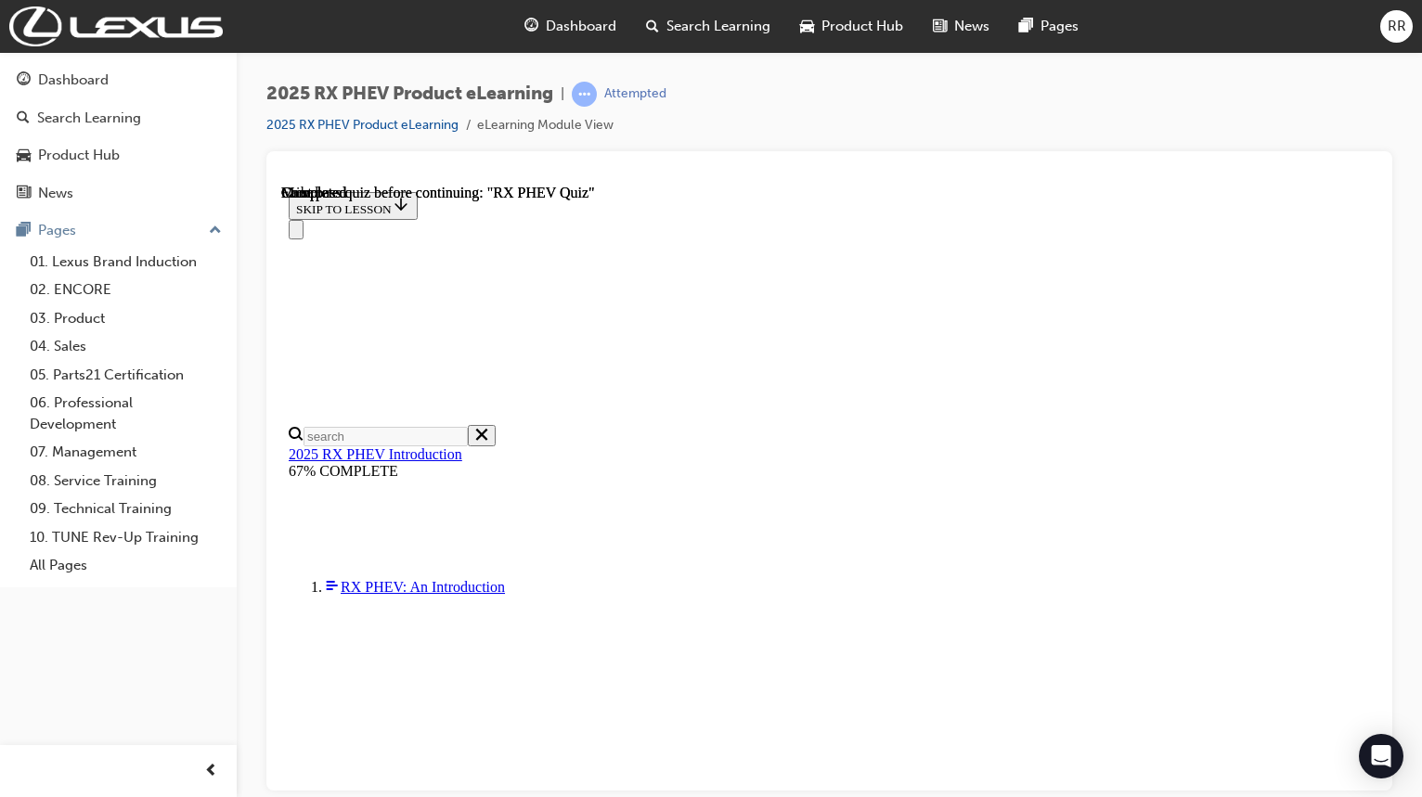
scroll to position [411, 0]
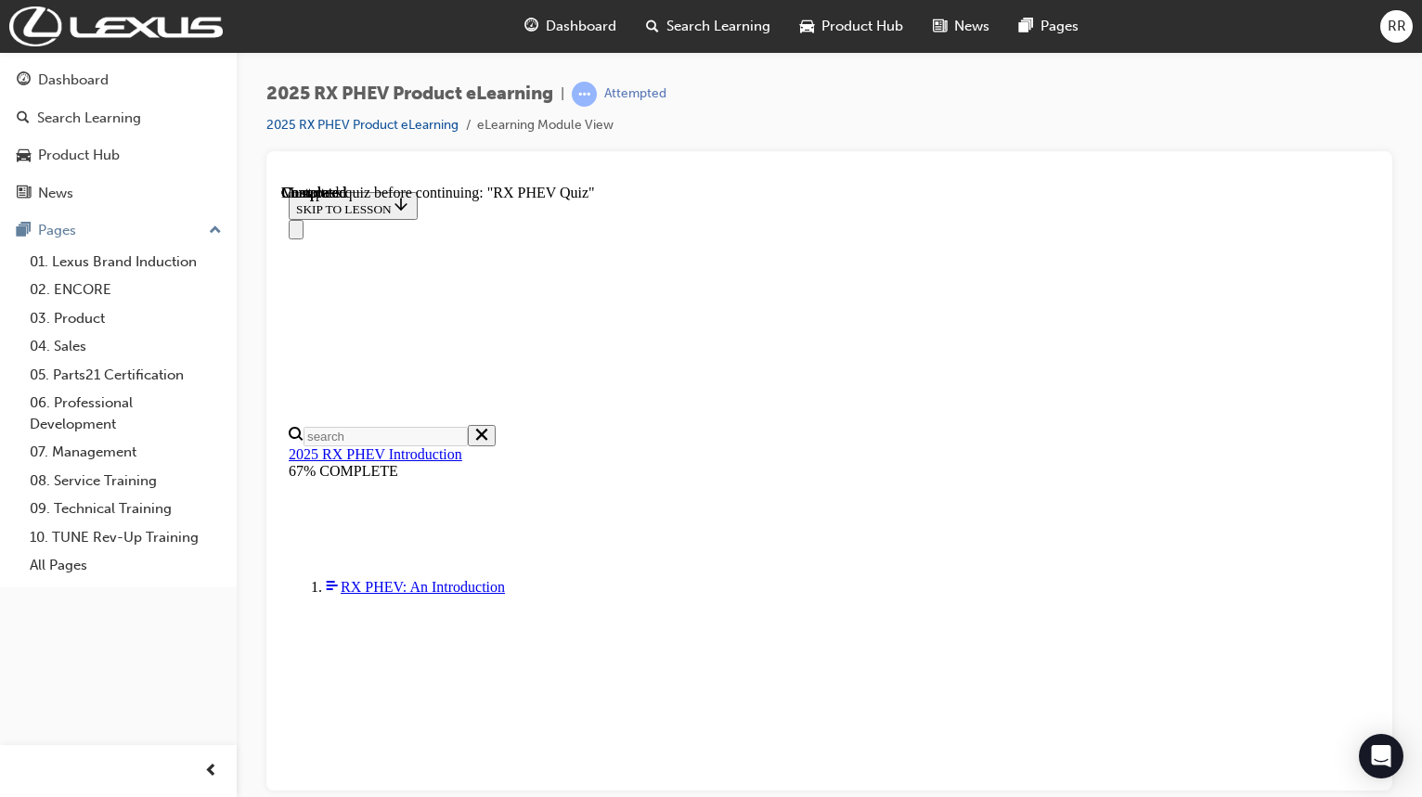
radio input "true"
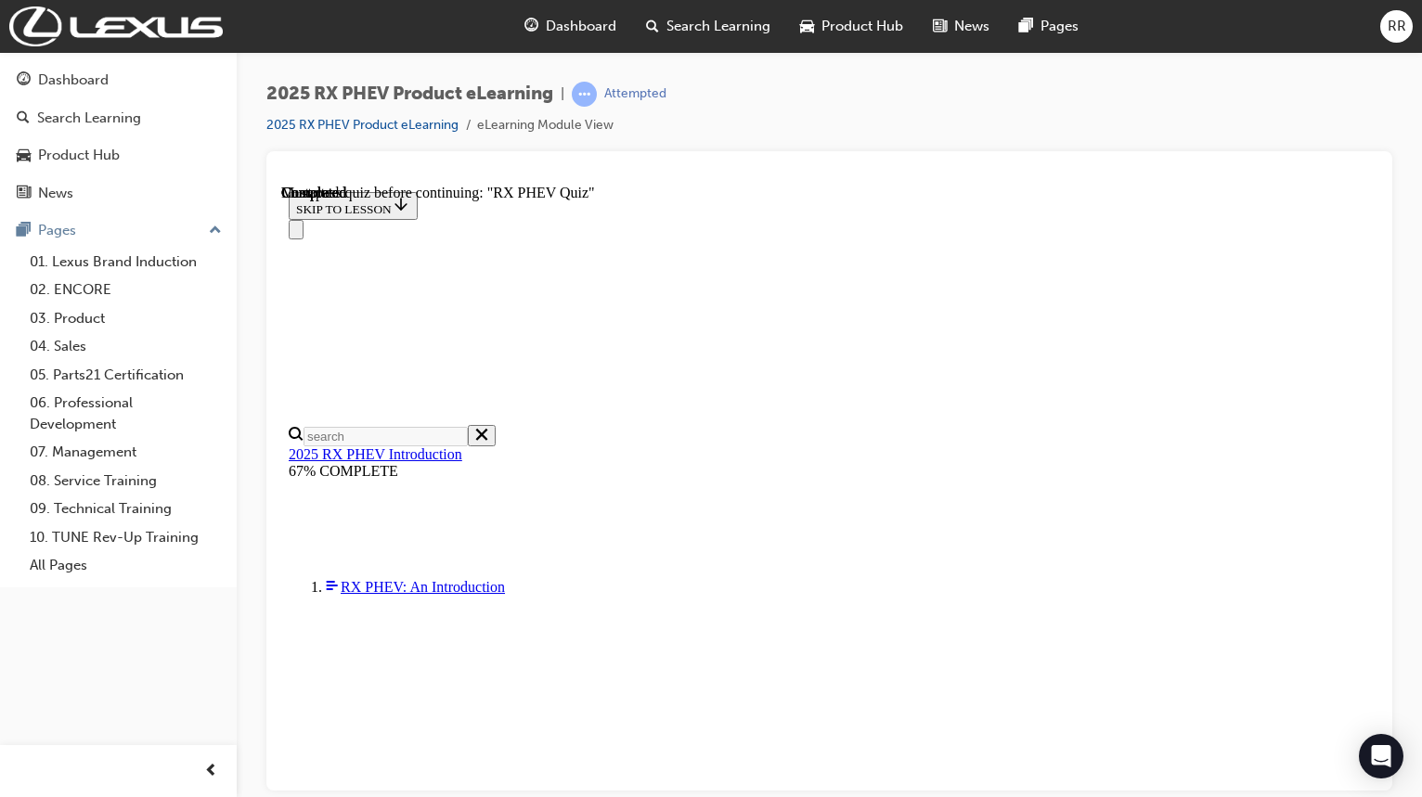
radio input "true"
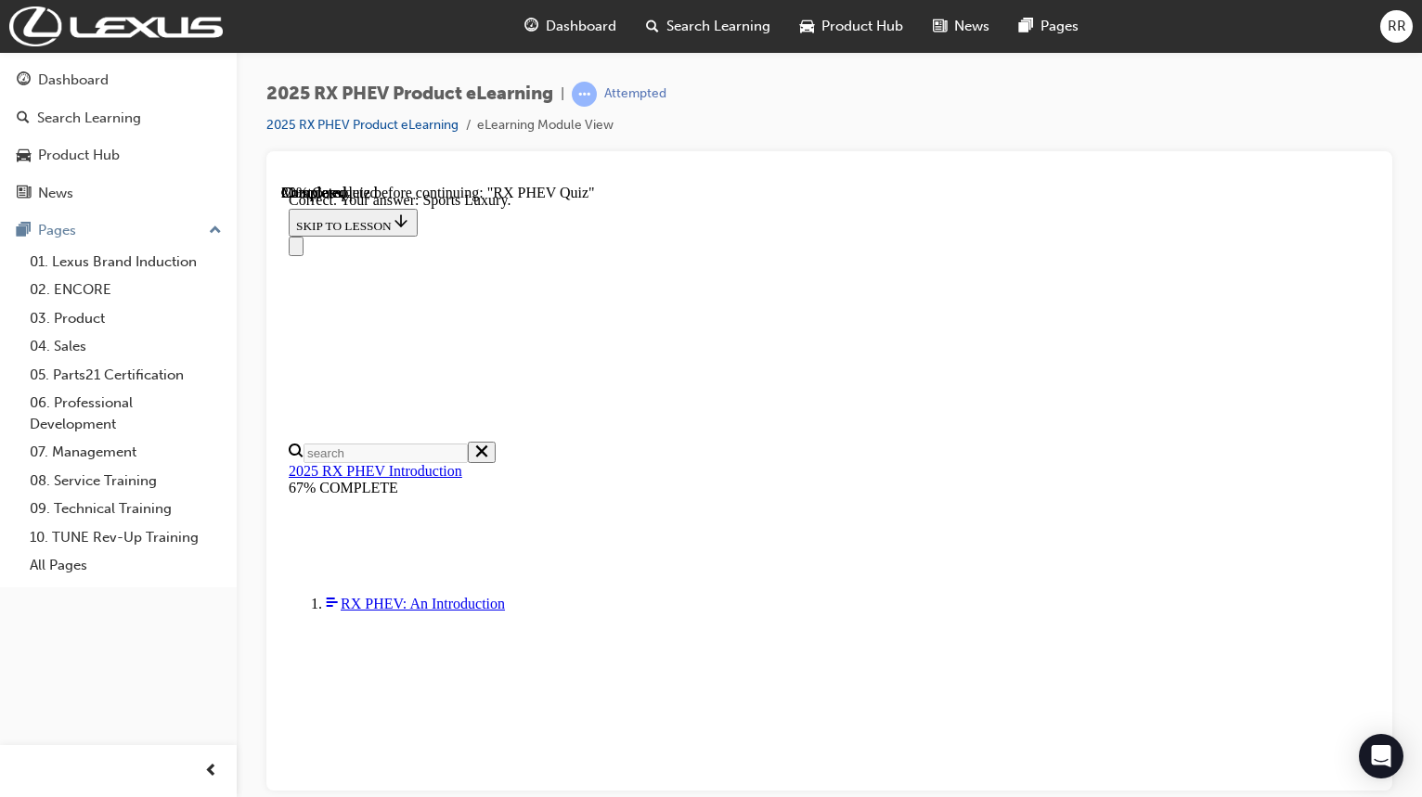
scroll to position [391, 0]
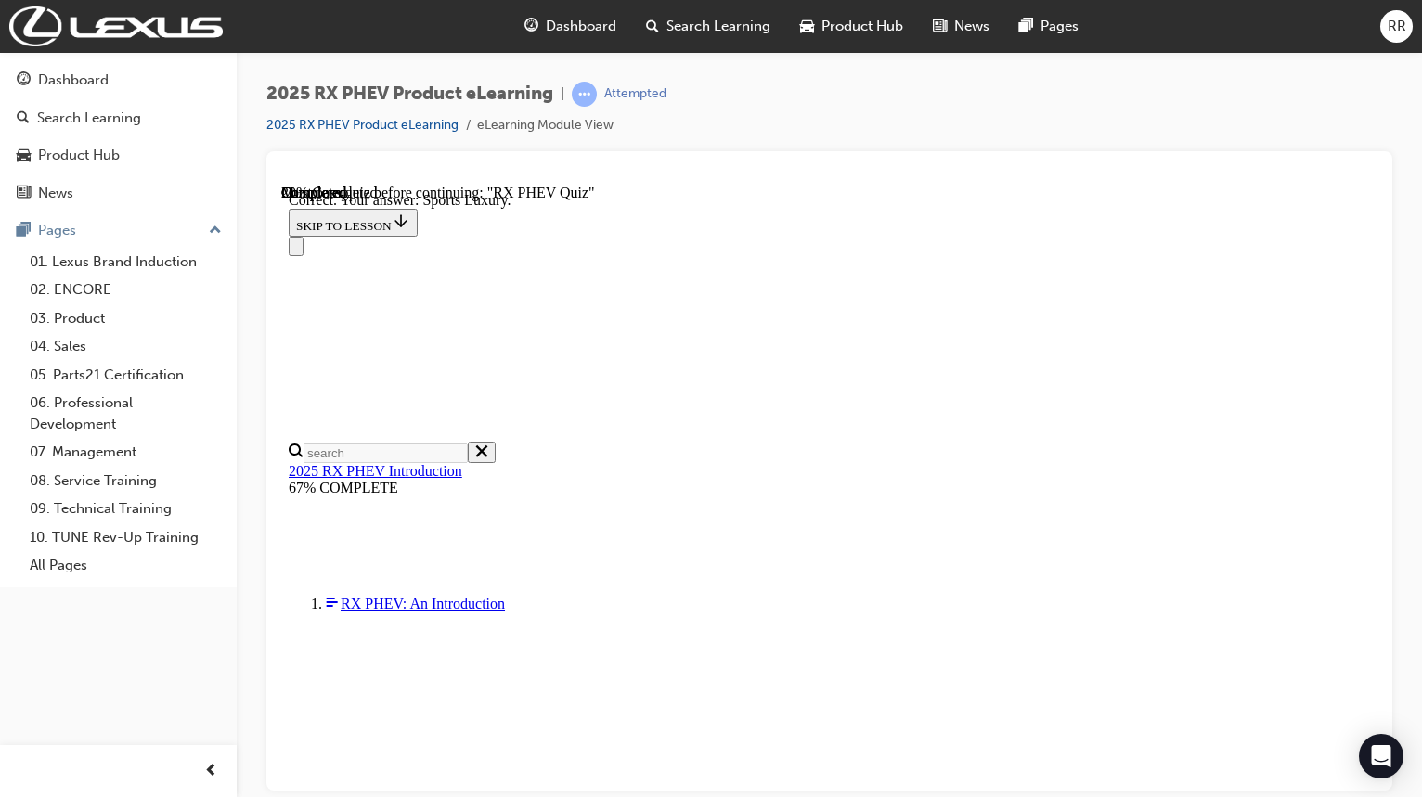
radio input "true"
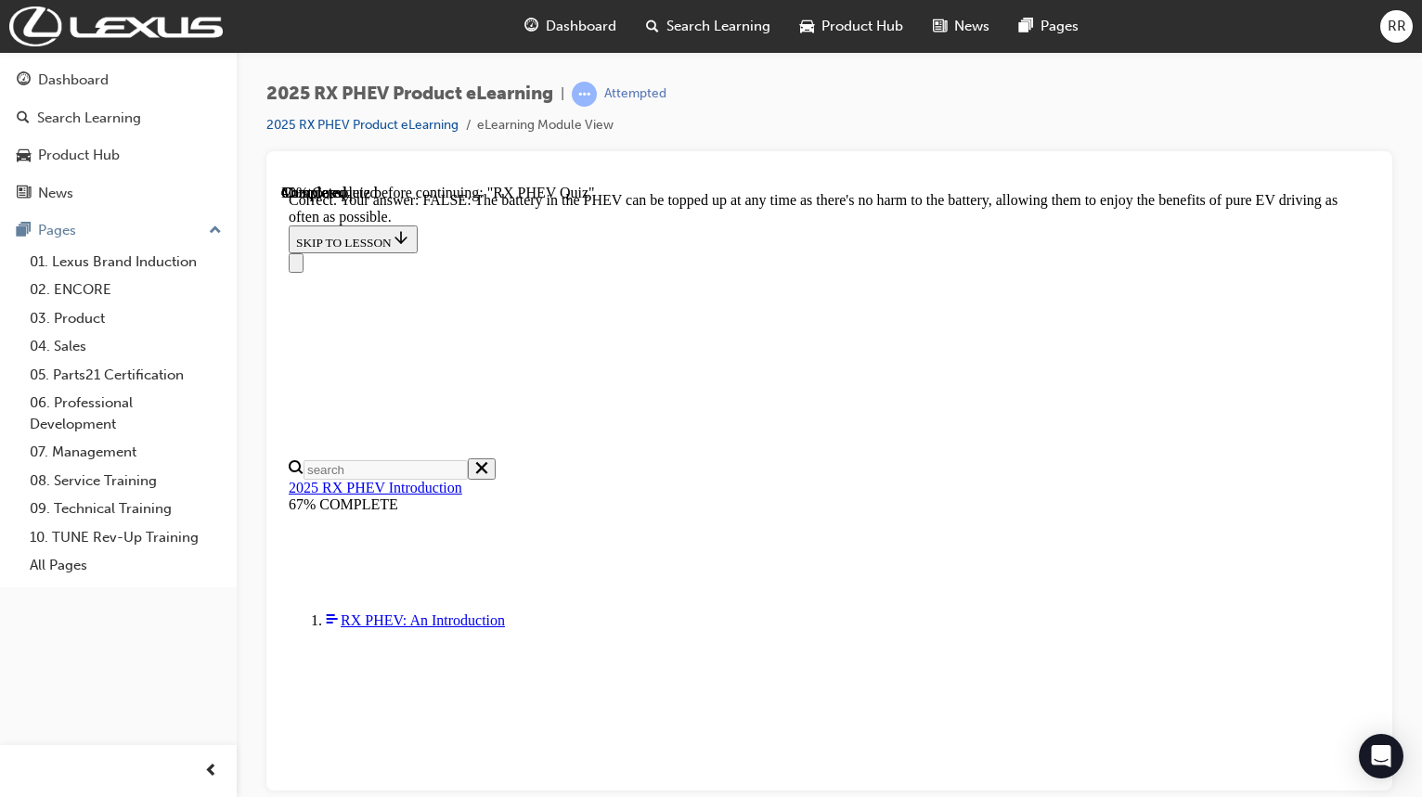
scroll to position [329, 0]
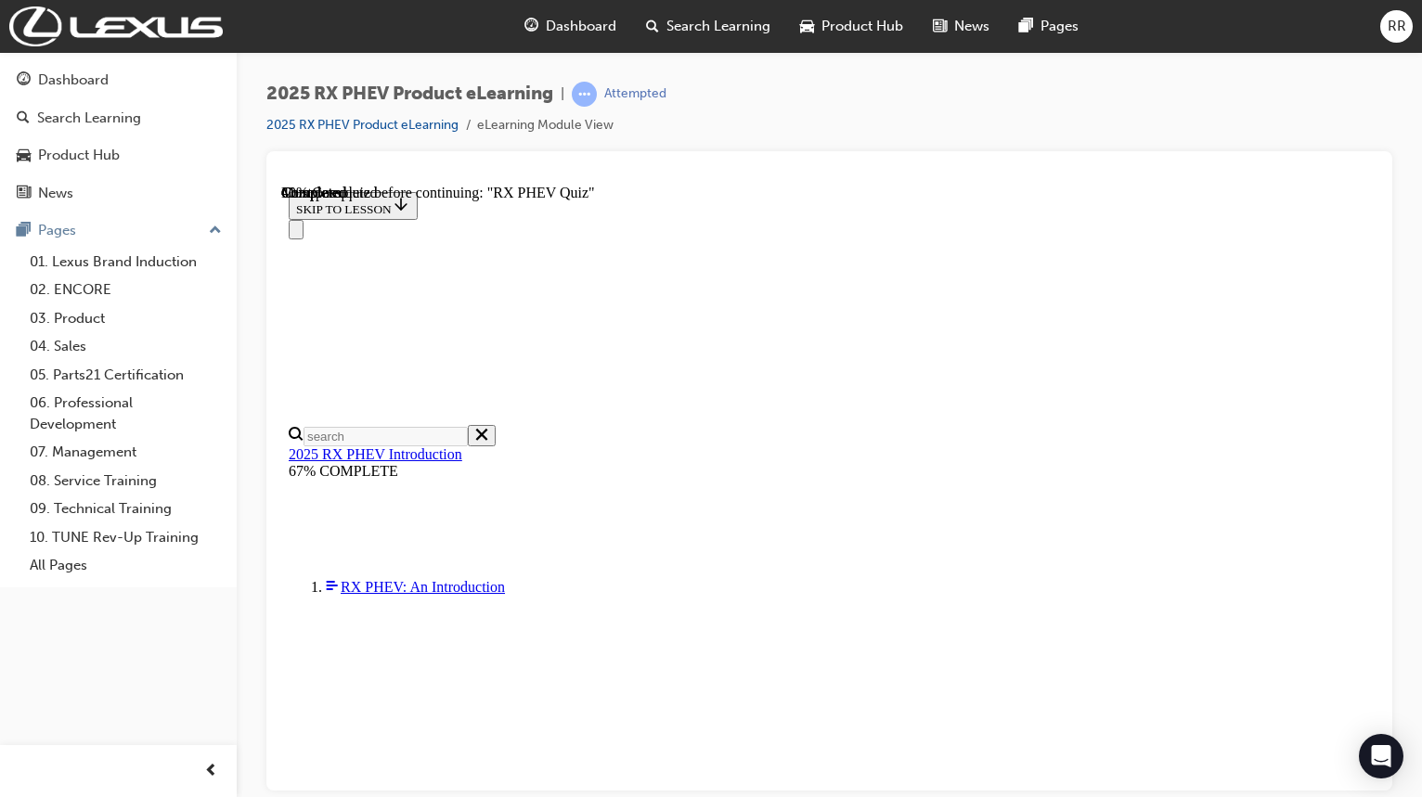
scroll to position [279, 0]
radio input "true"
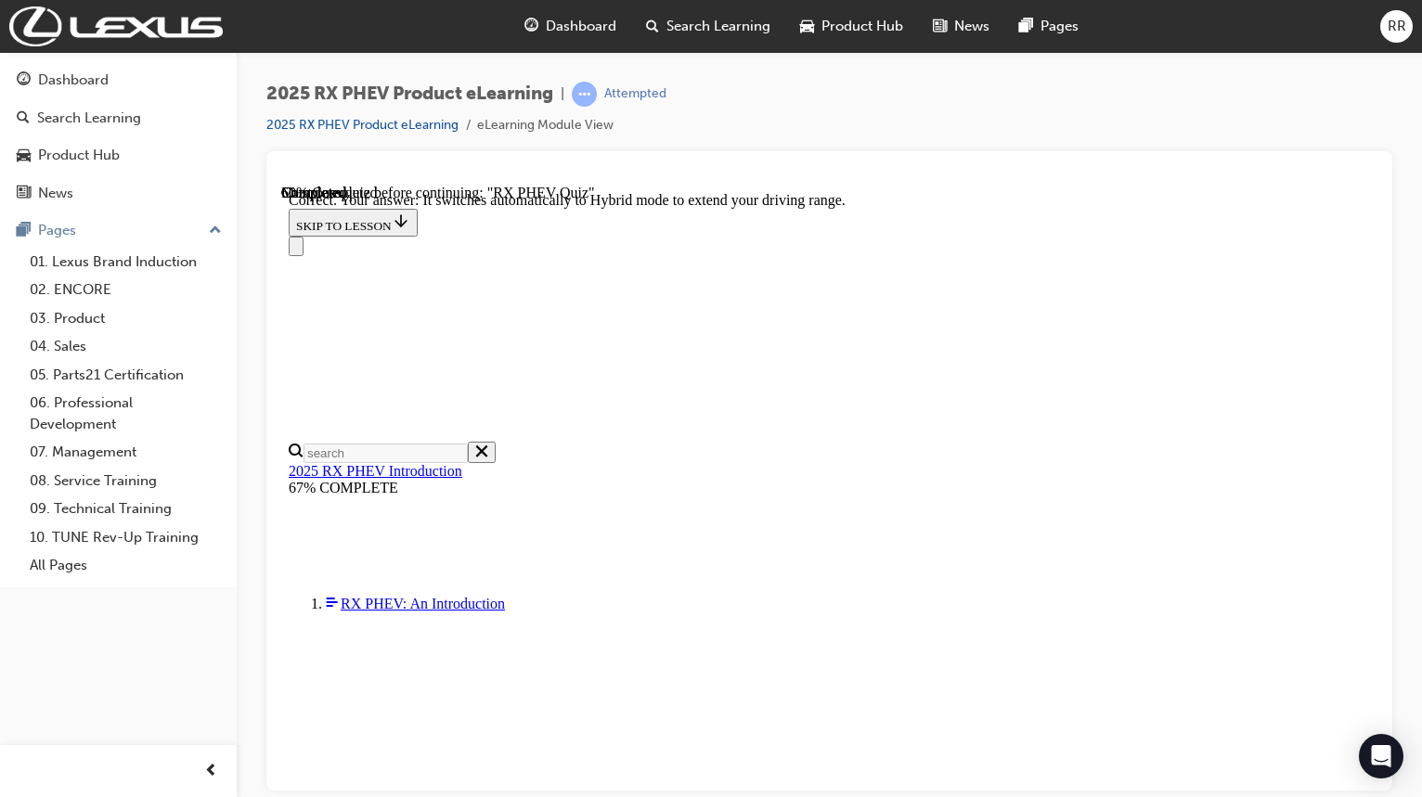
scroll to position [372, 0]
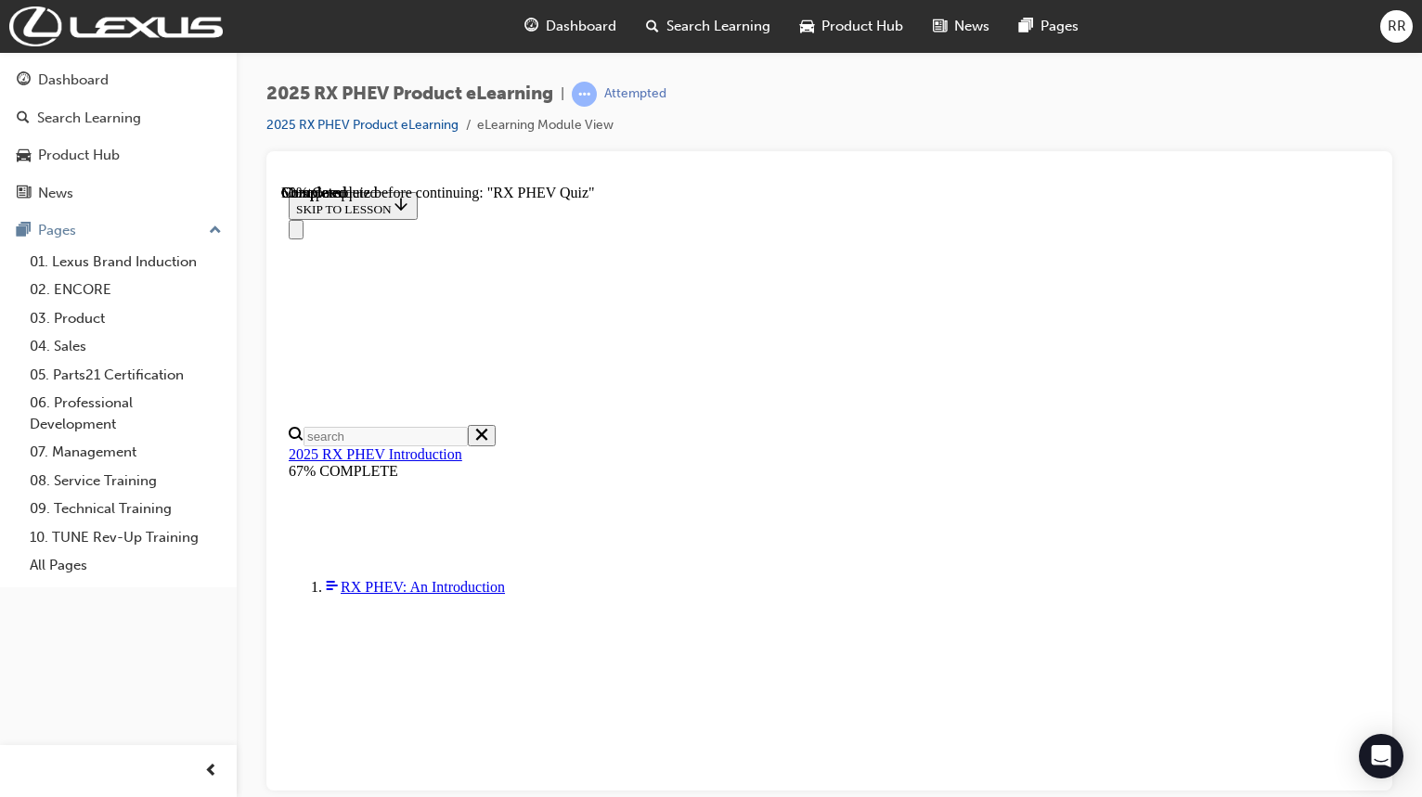
scroll to position [278, 0]
radio input "true"
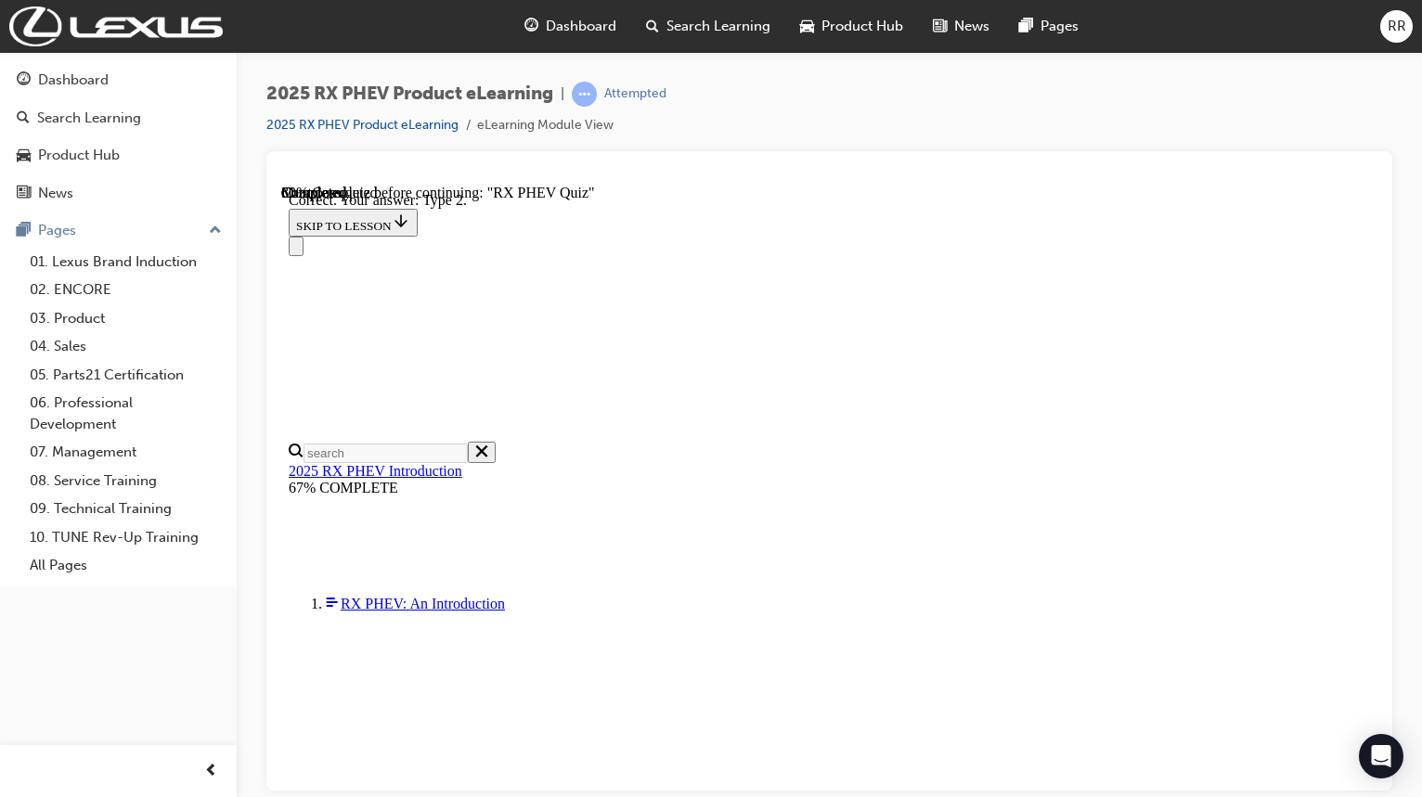
scroll to position [391, 0]
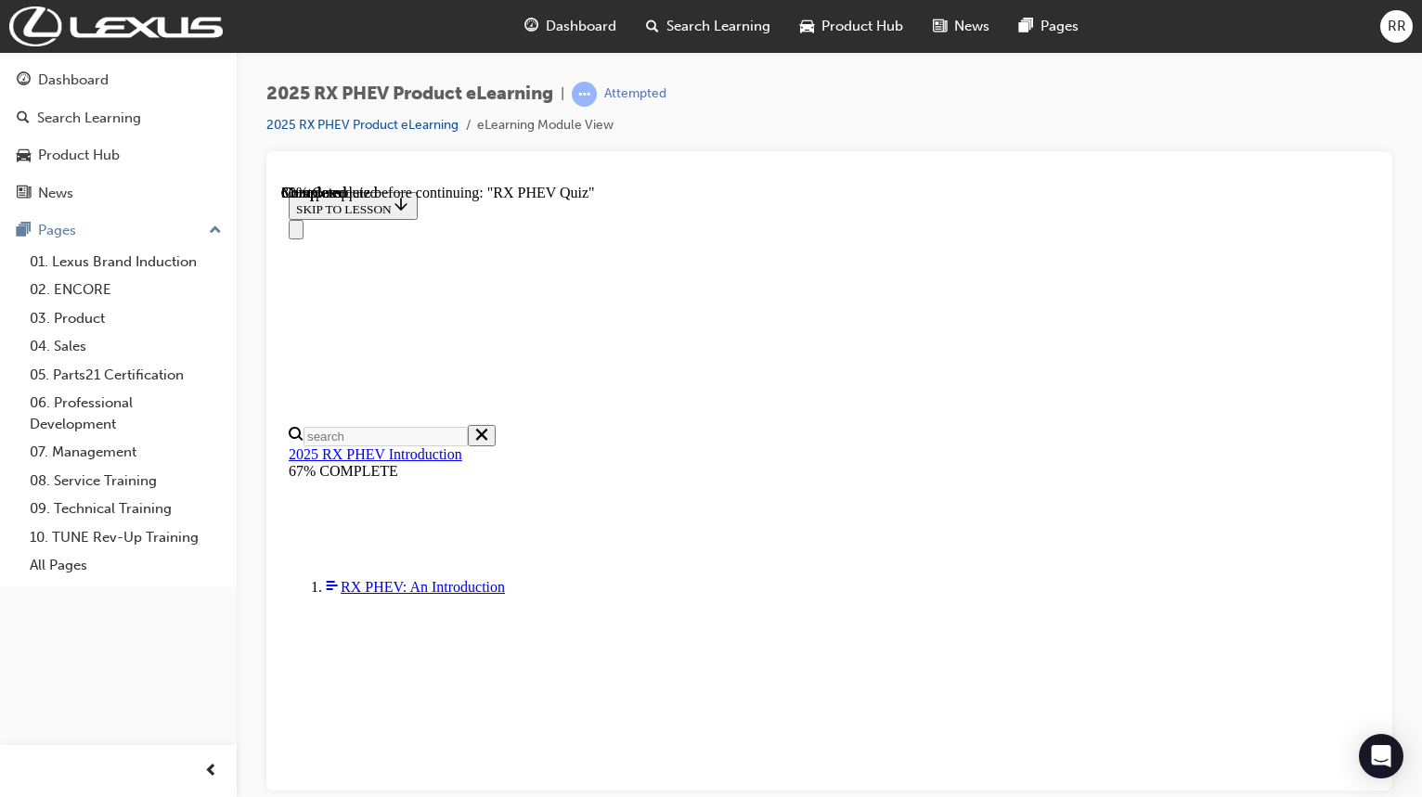
radio input "true"
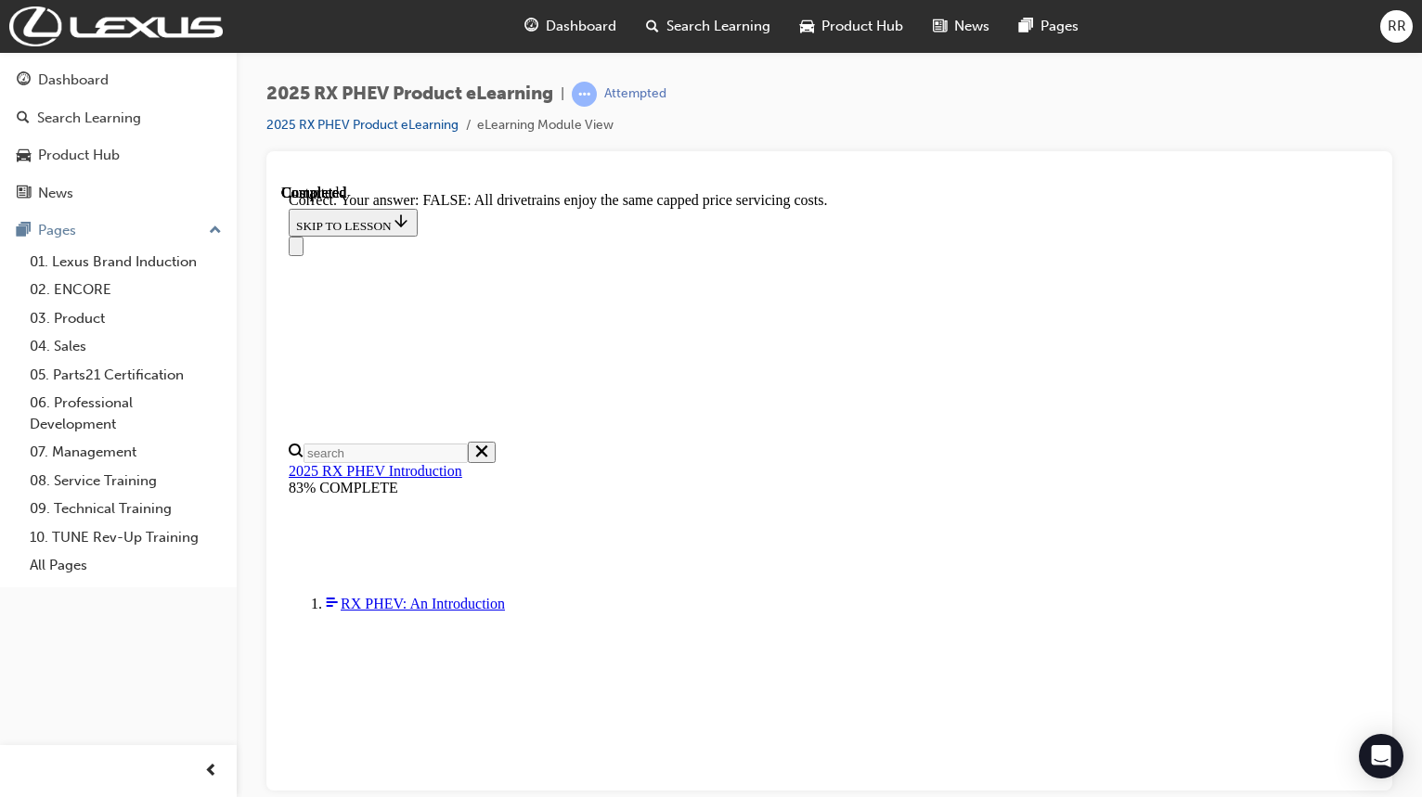
scroll to position [311, 0]
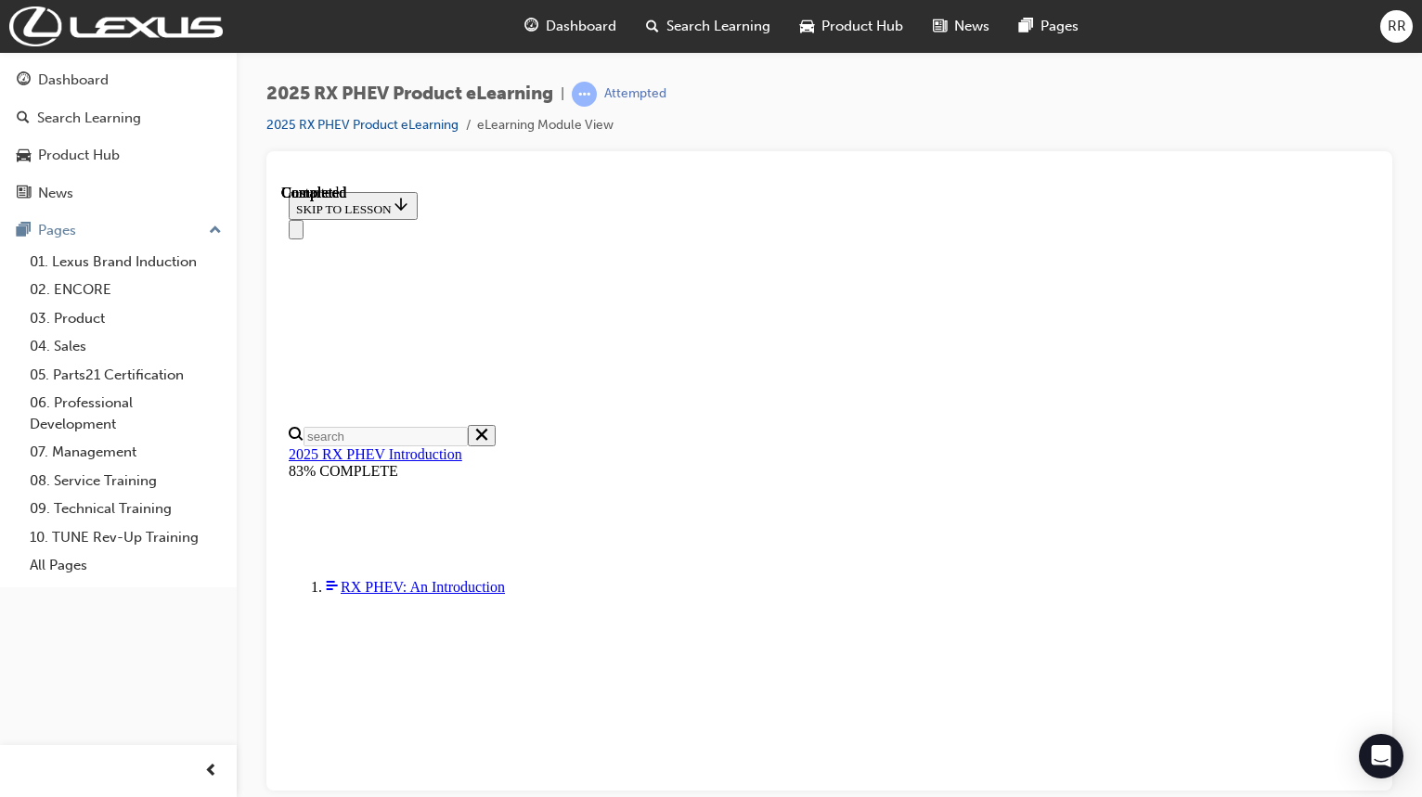
scroll to position [411, 0]
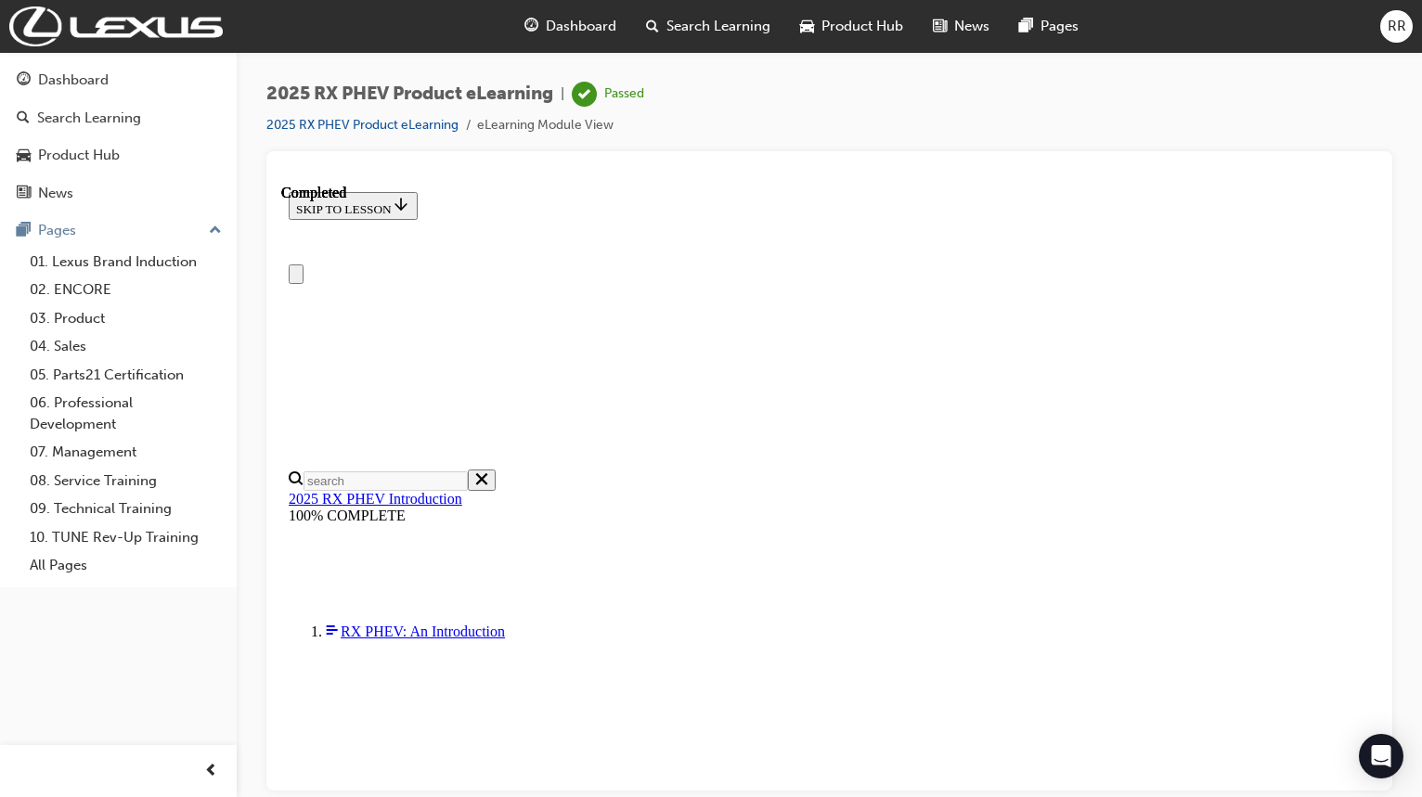
scroll to position [0, 0]
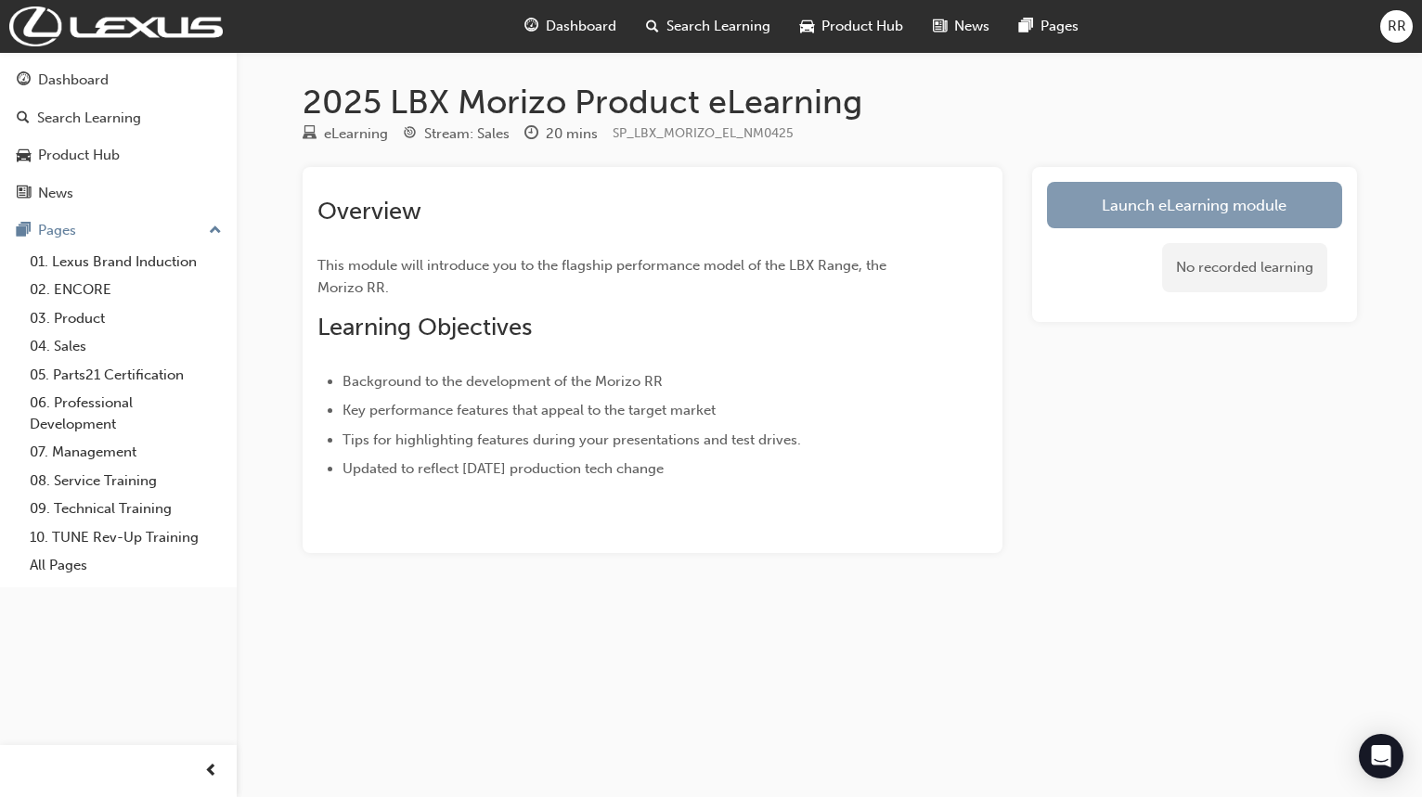
click at [1119, 203] on link "Launch eLearning module" at bounding box center [1194, 205] width 295 height 46
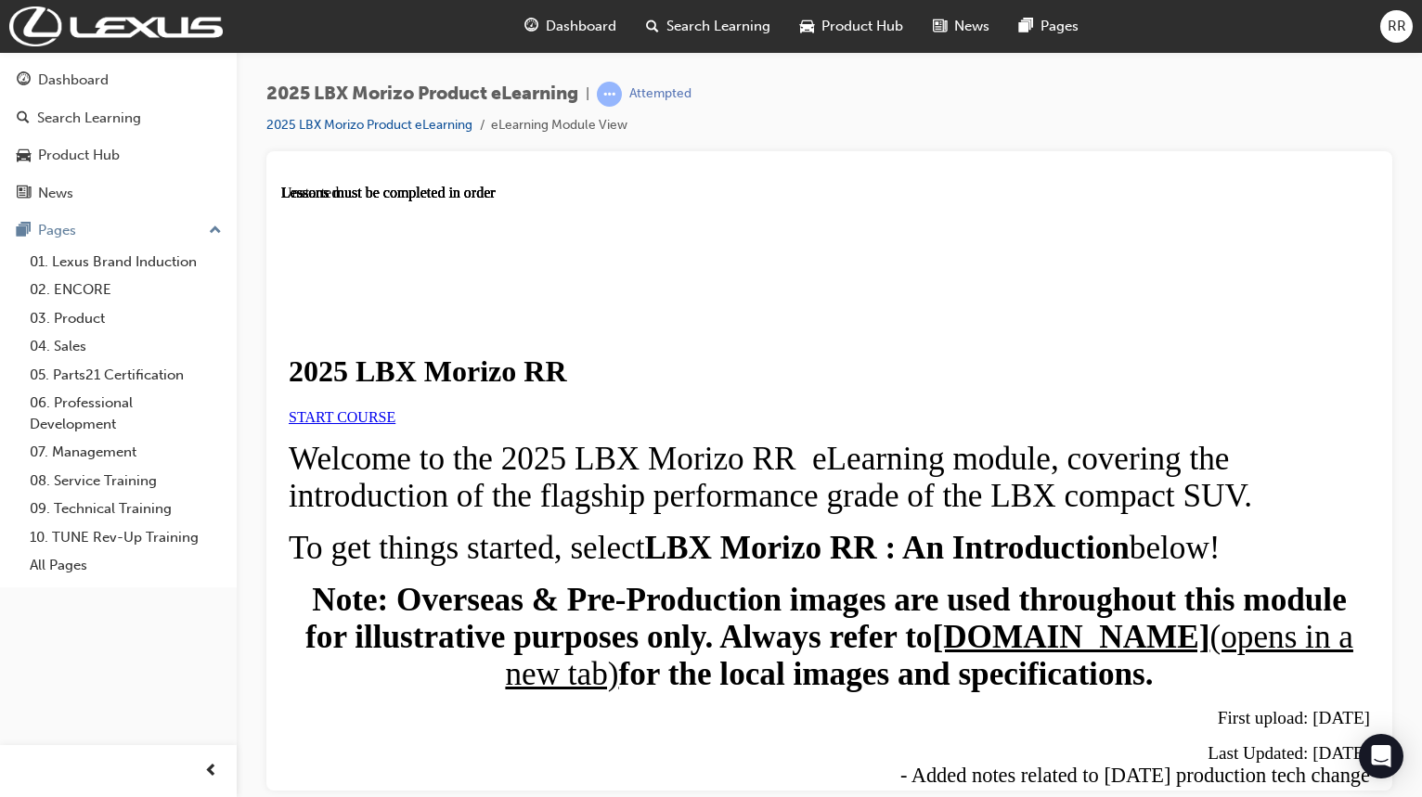
click at [395, 424] on link "START COURSE" at bounding box center [342, 416] width 107 height 16
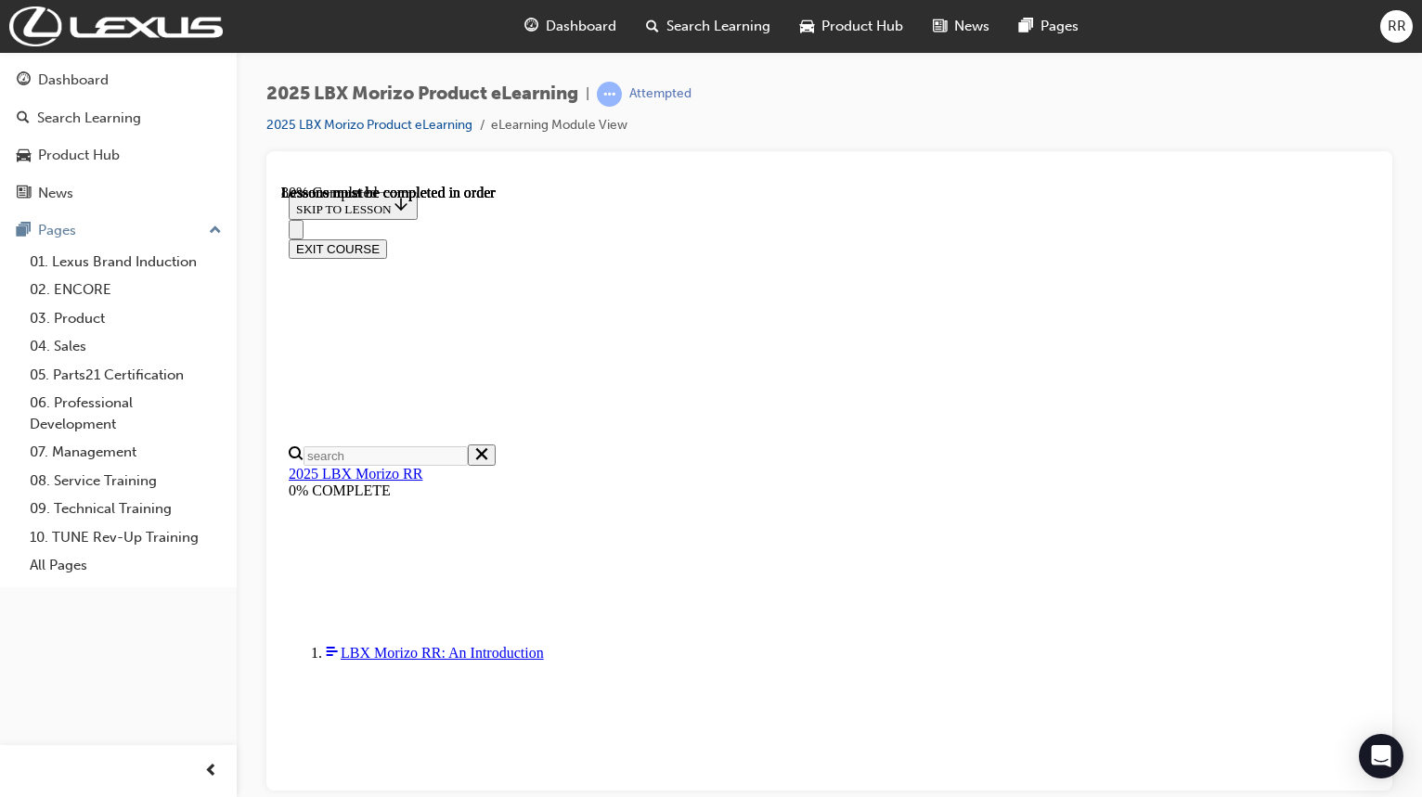
scroll to position [1692, 0]
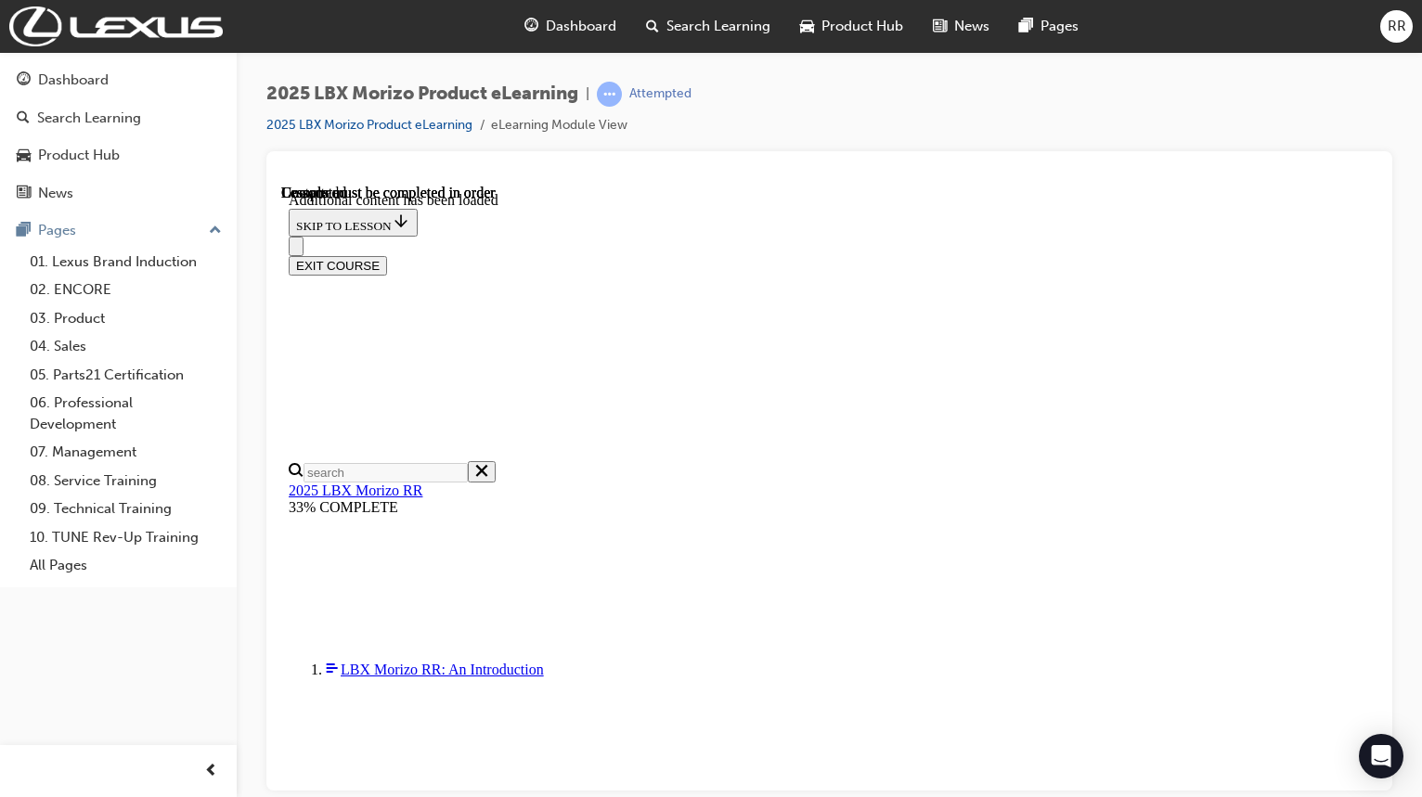
scroll to position [2858, 0]
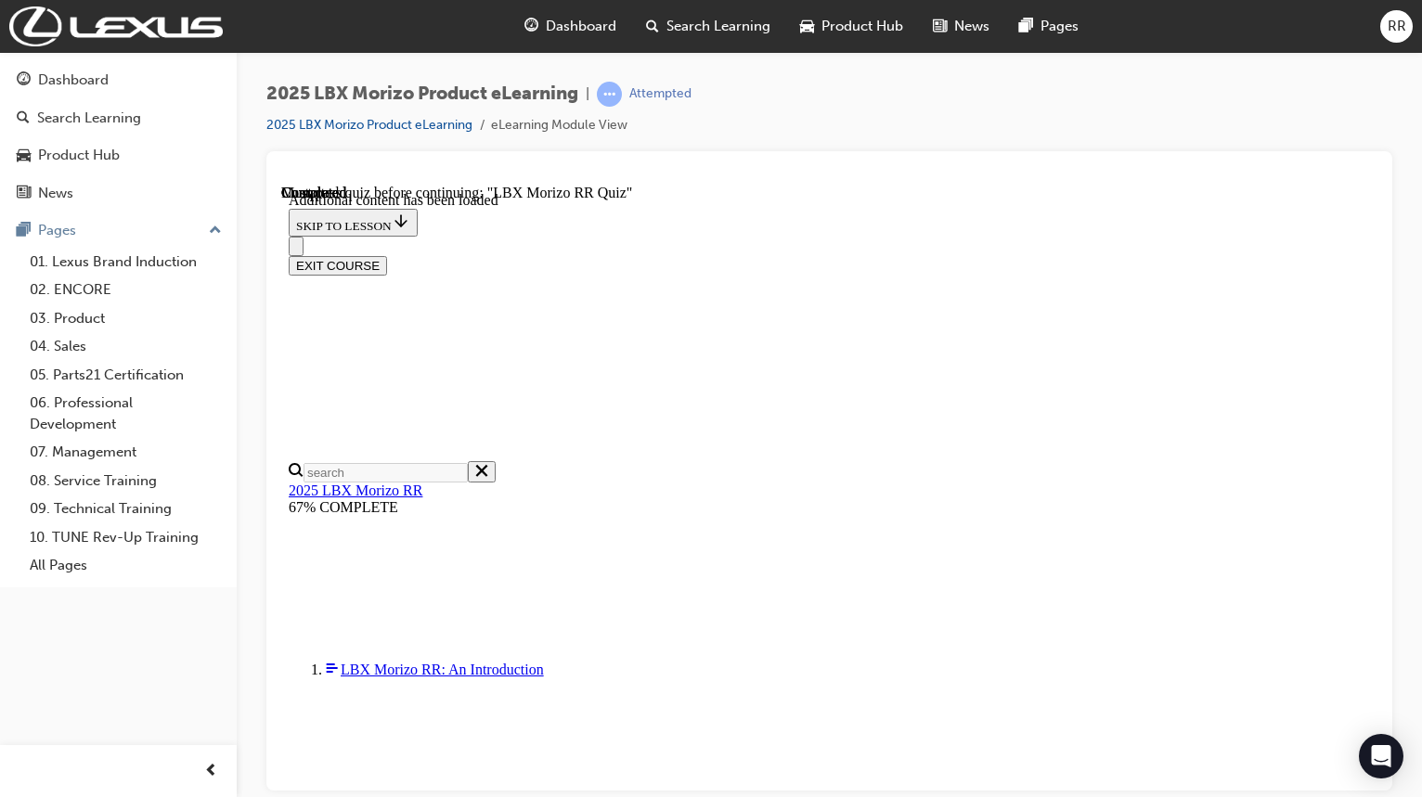
radio input "true"
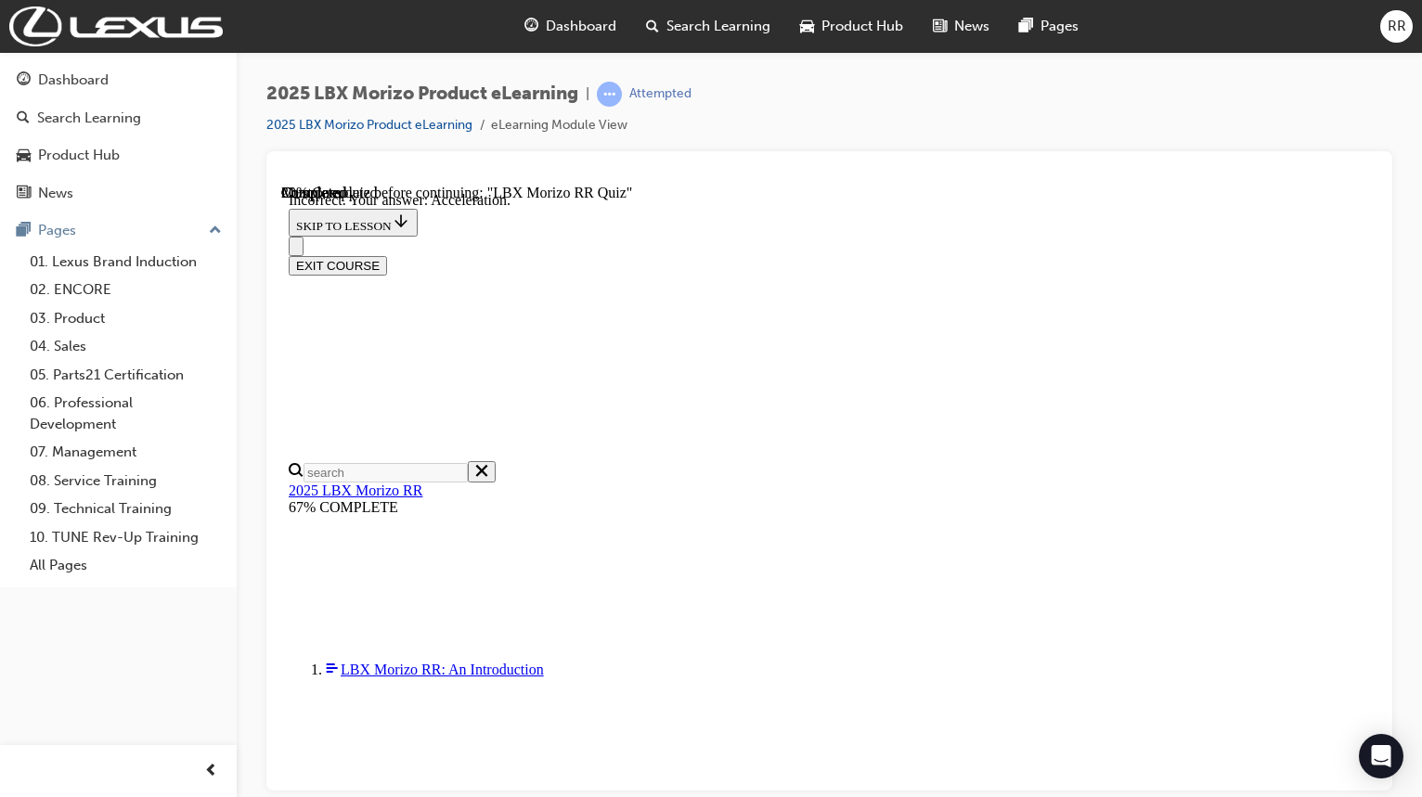
scroll to position [370, 0]
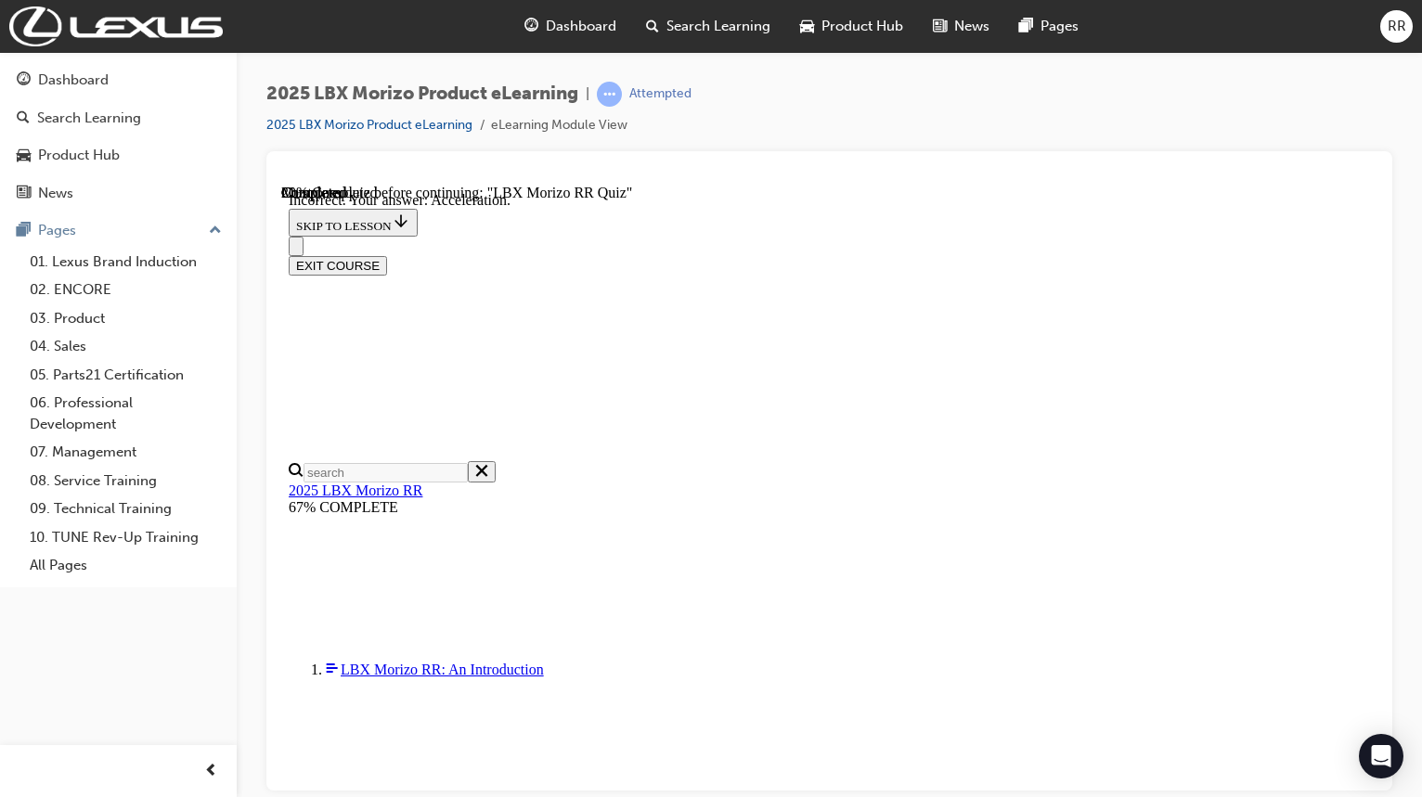
radio input "true"
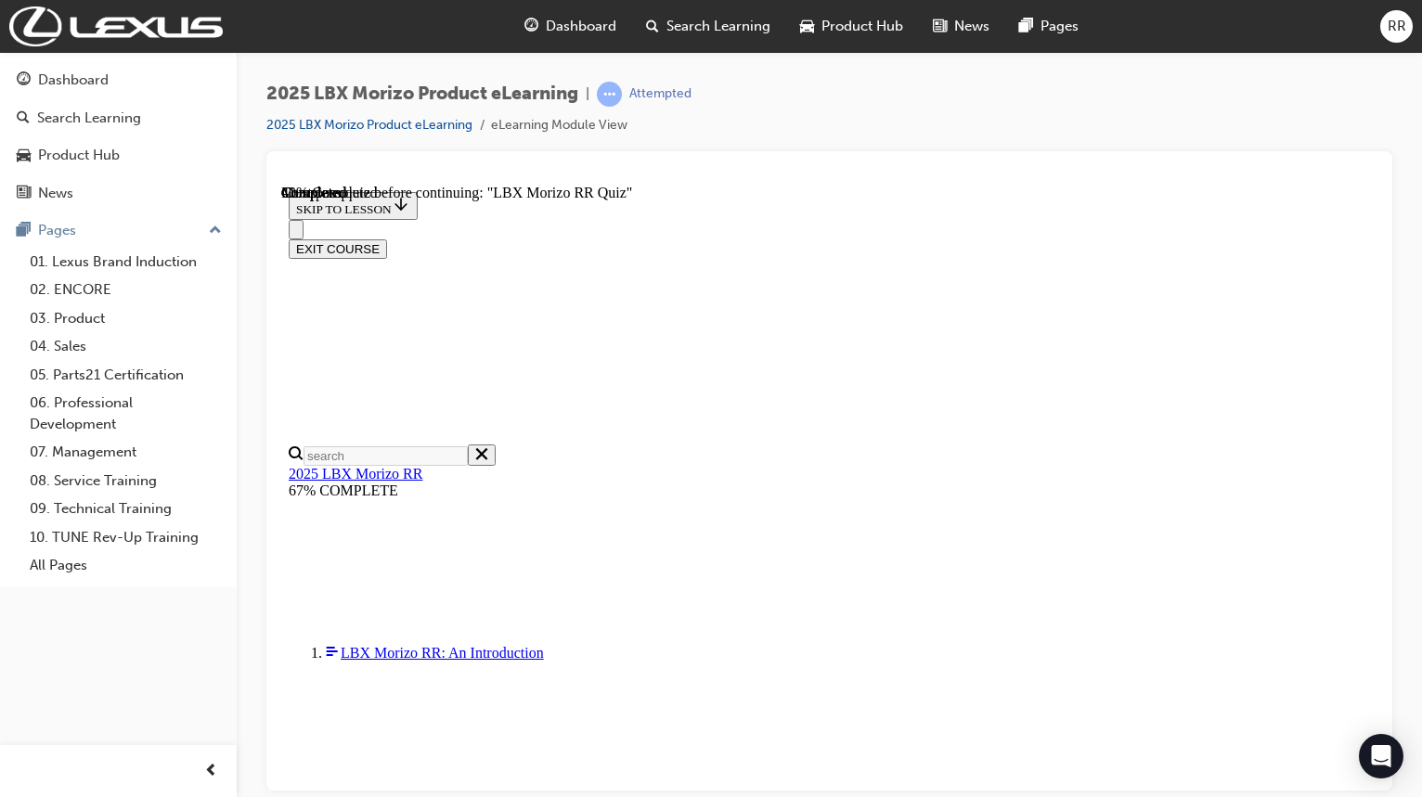
scroll to position [464, 0]
radio input "true"
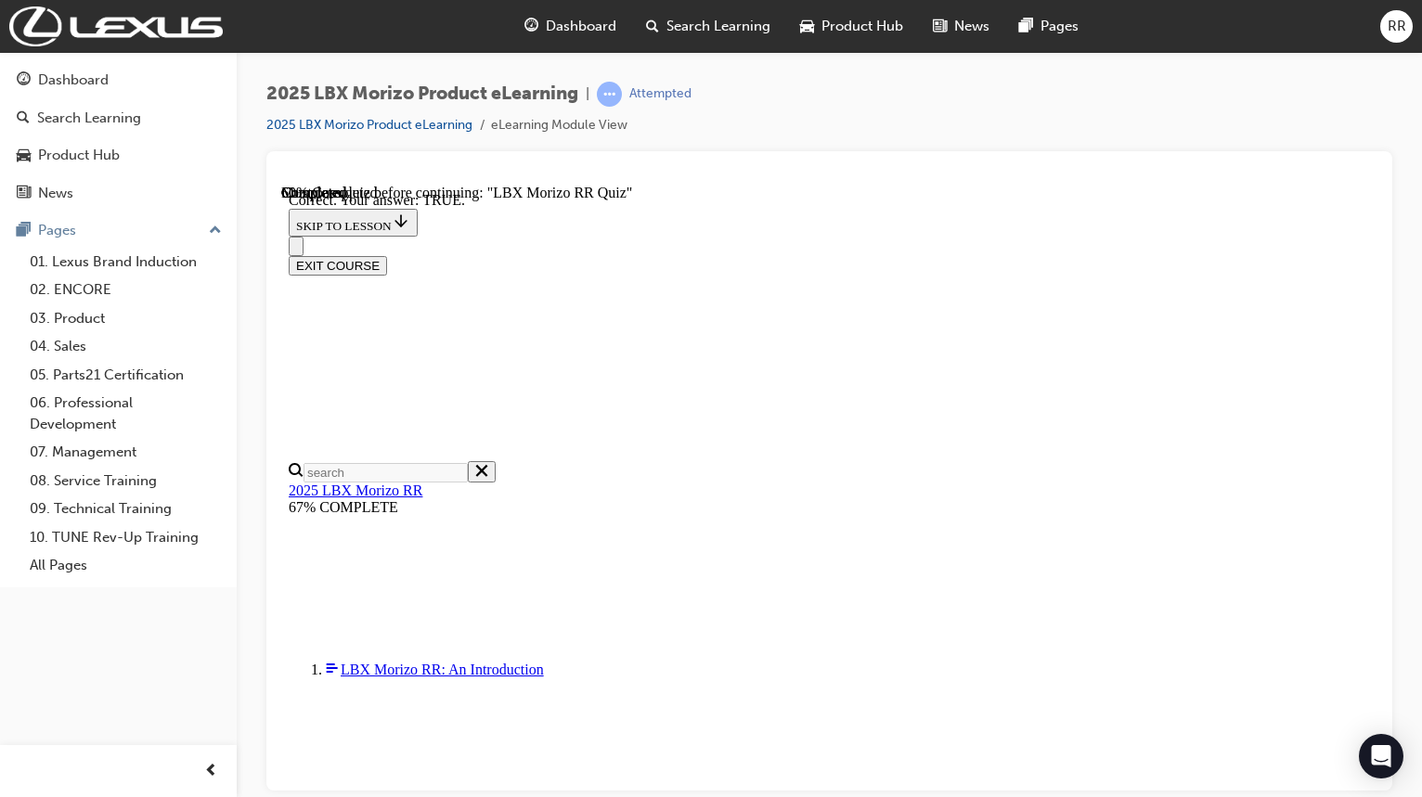
scroll to position [591, 0]
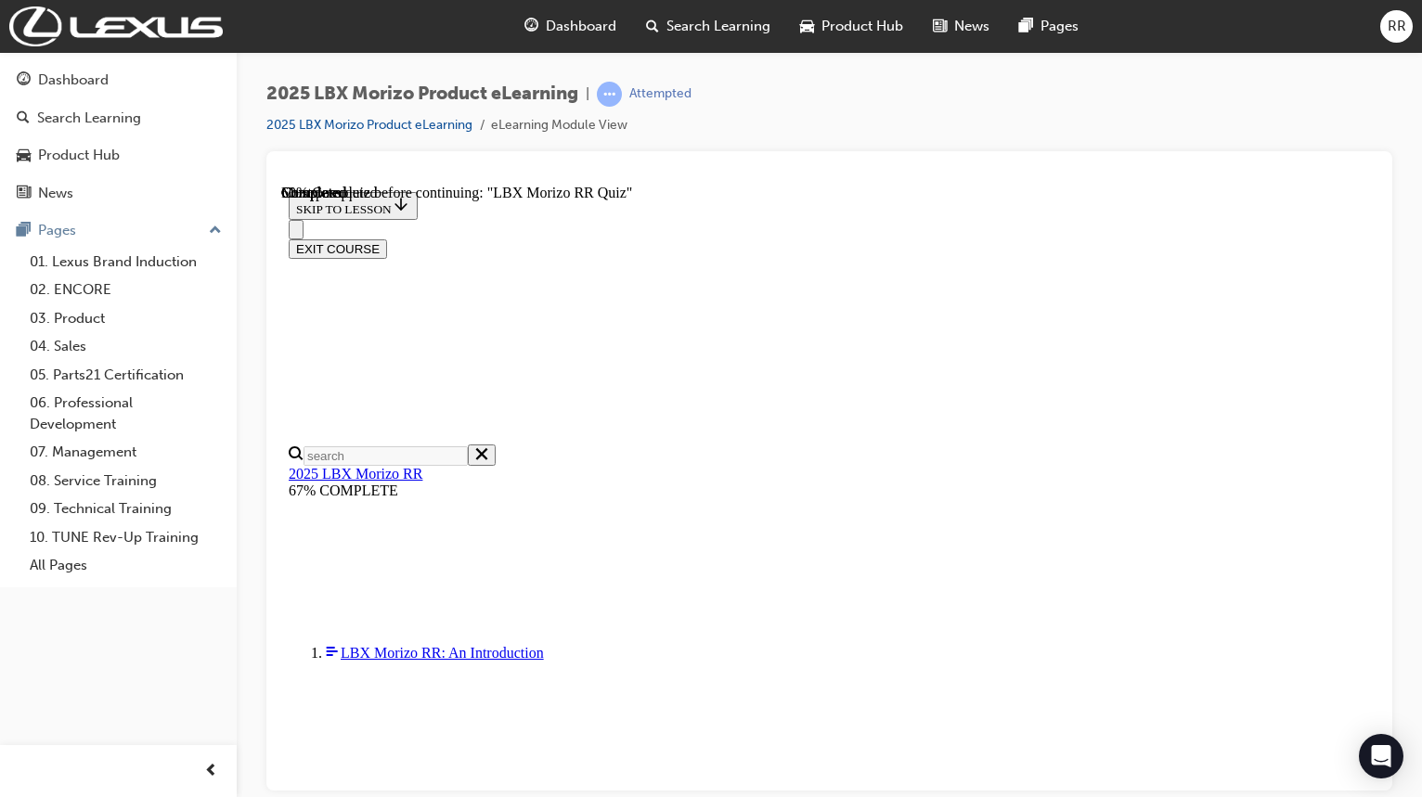
scroll to position [464, 0]
radio input "true"
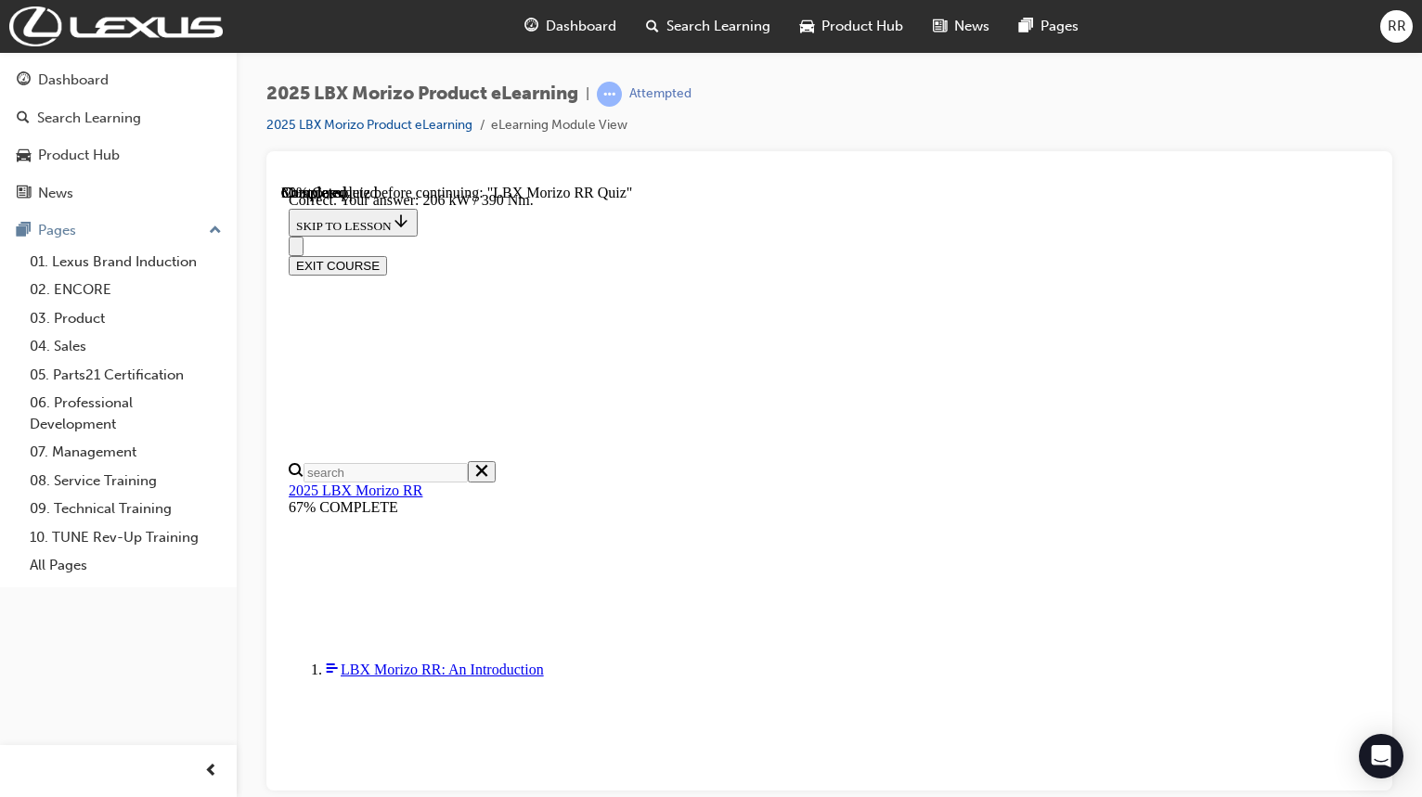
scroll to position [637, 0]
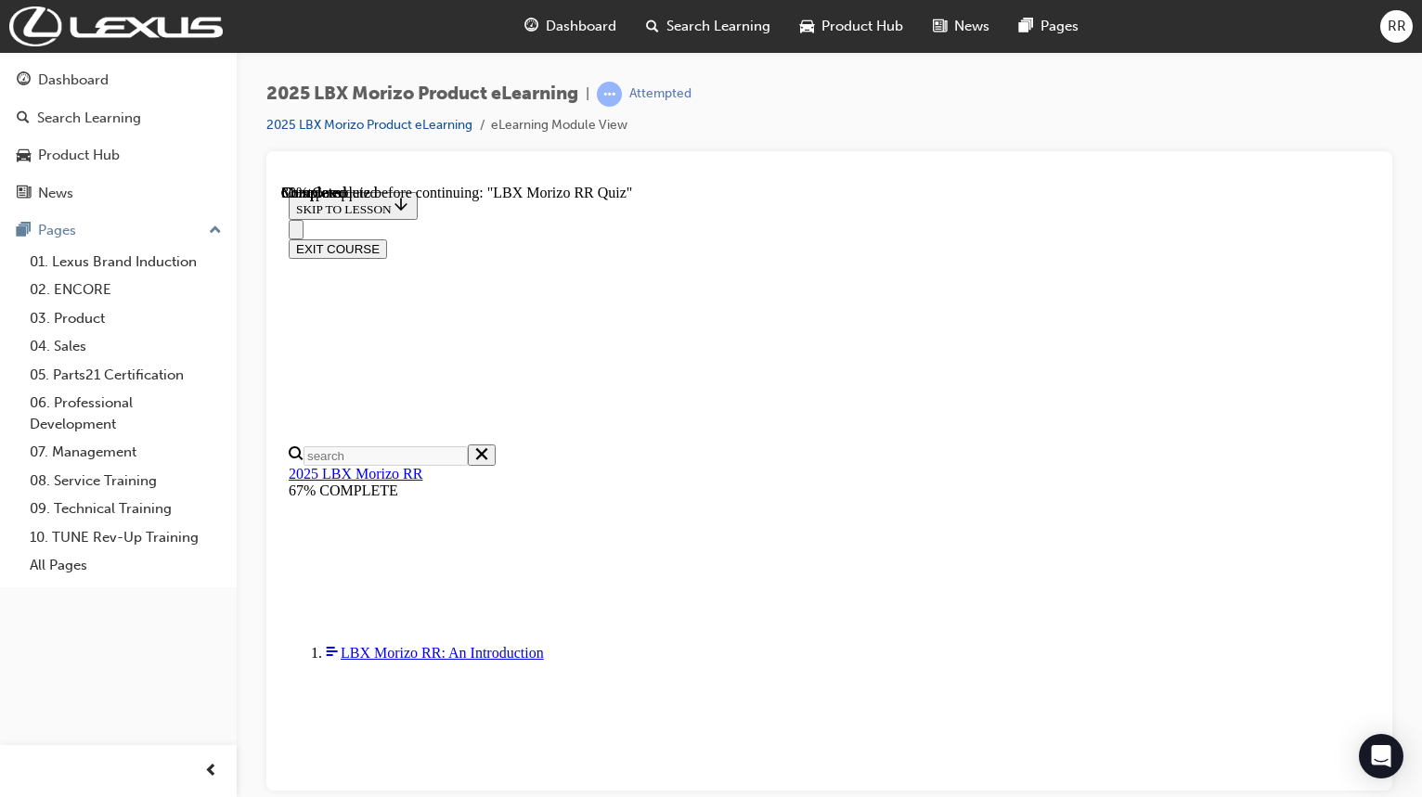
scroll to position [371, 0]
radio input "true"
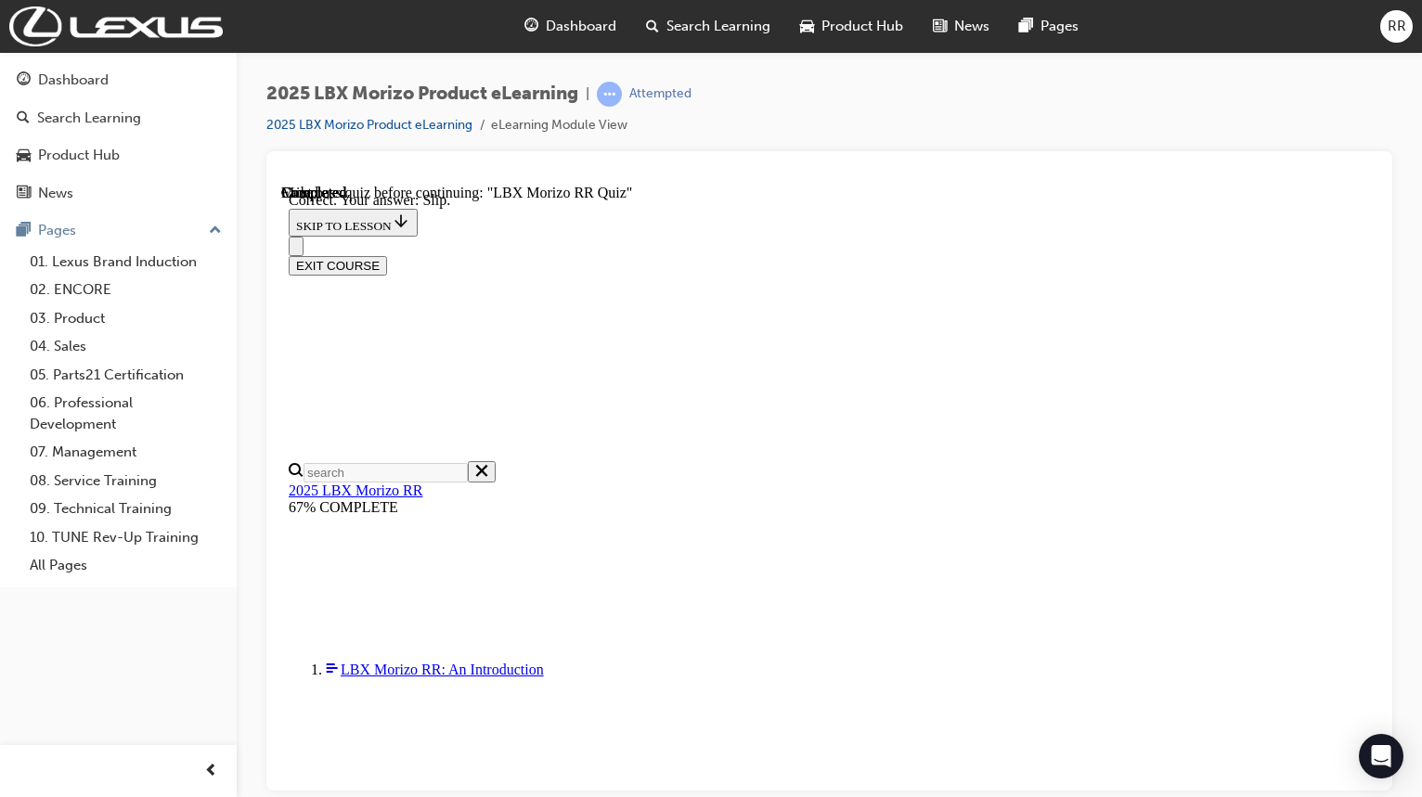
scroll to position [650, 0]
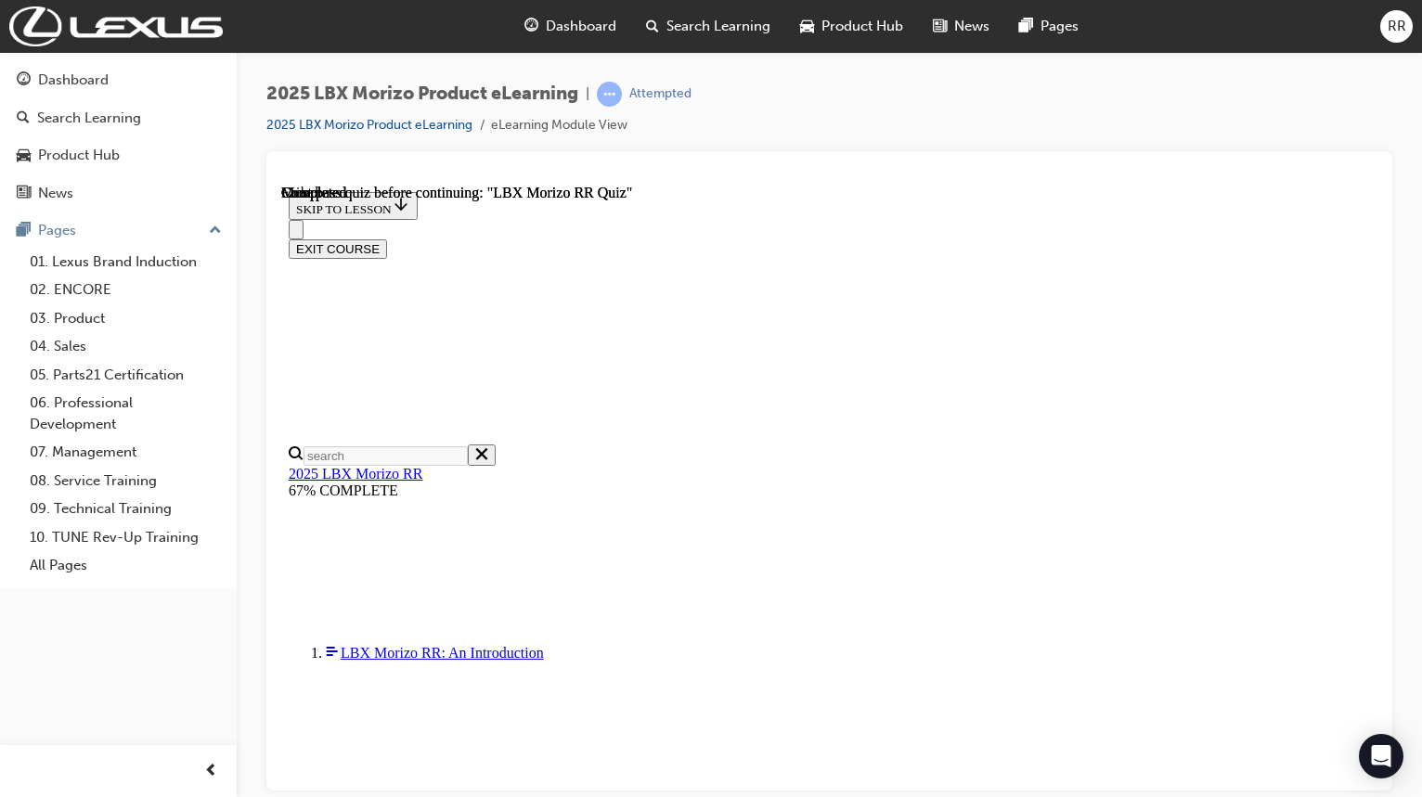
scroll to position [411, 0]
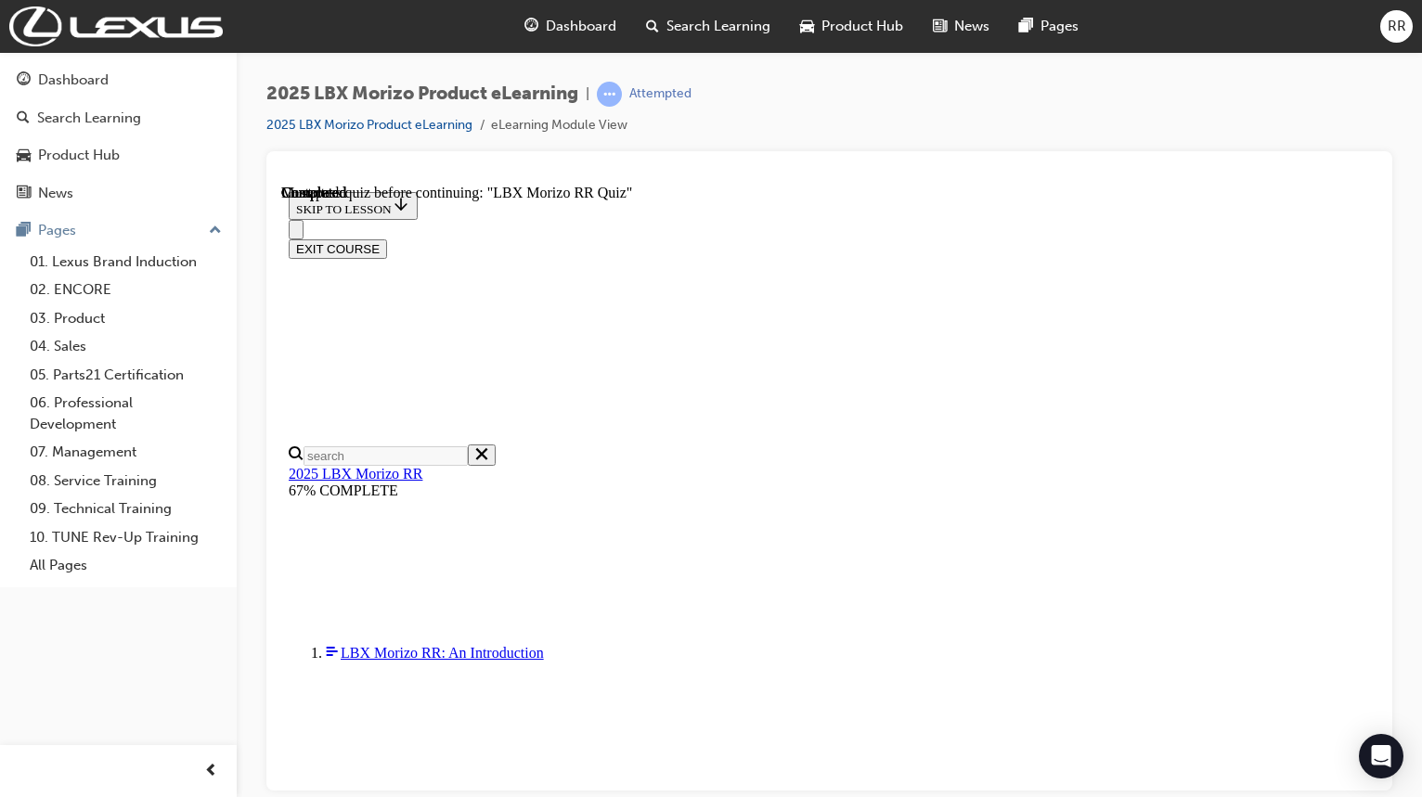
radio input "true"
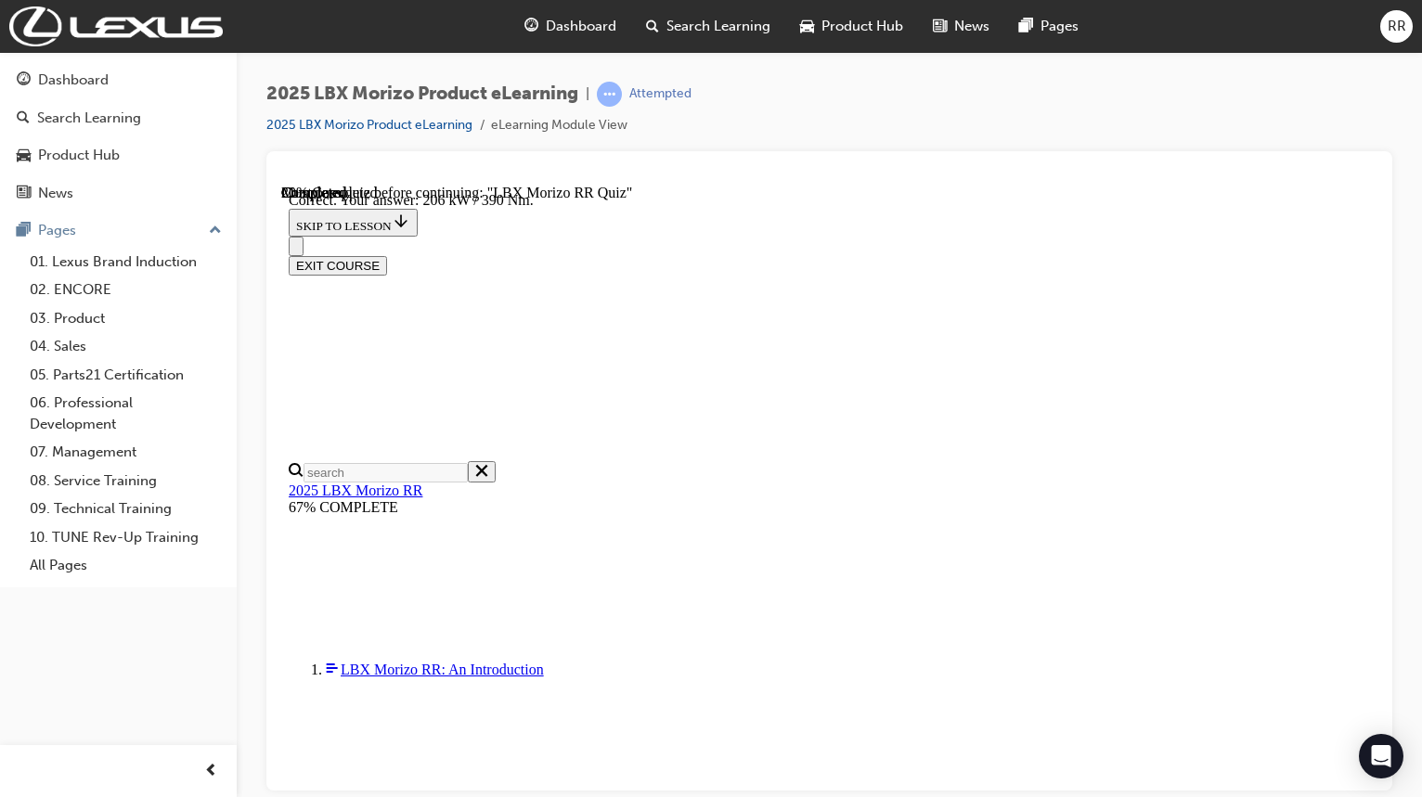
scroll to position [637, 0]
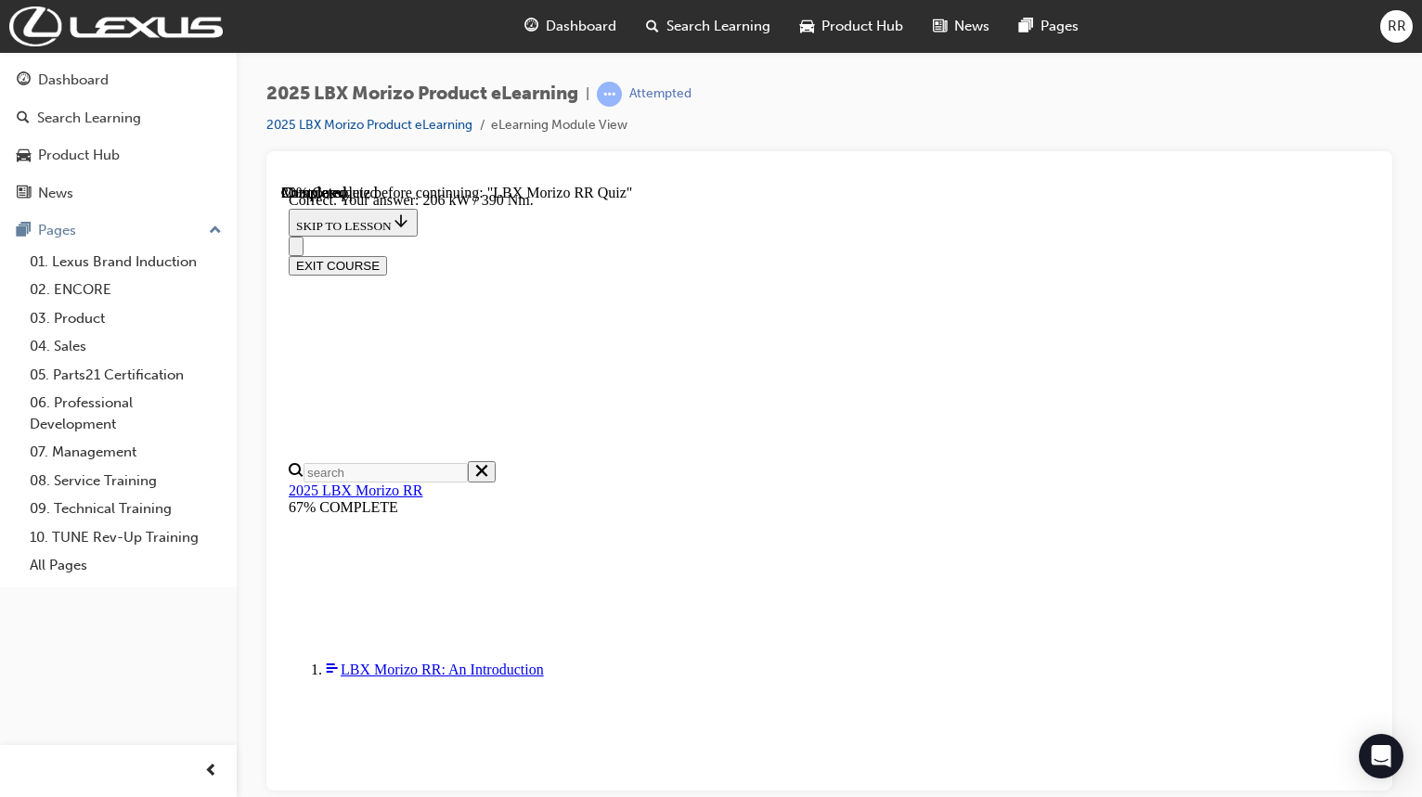
radio input "true"
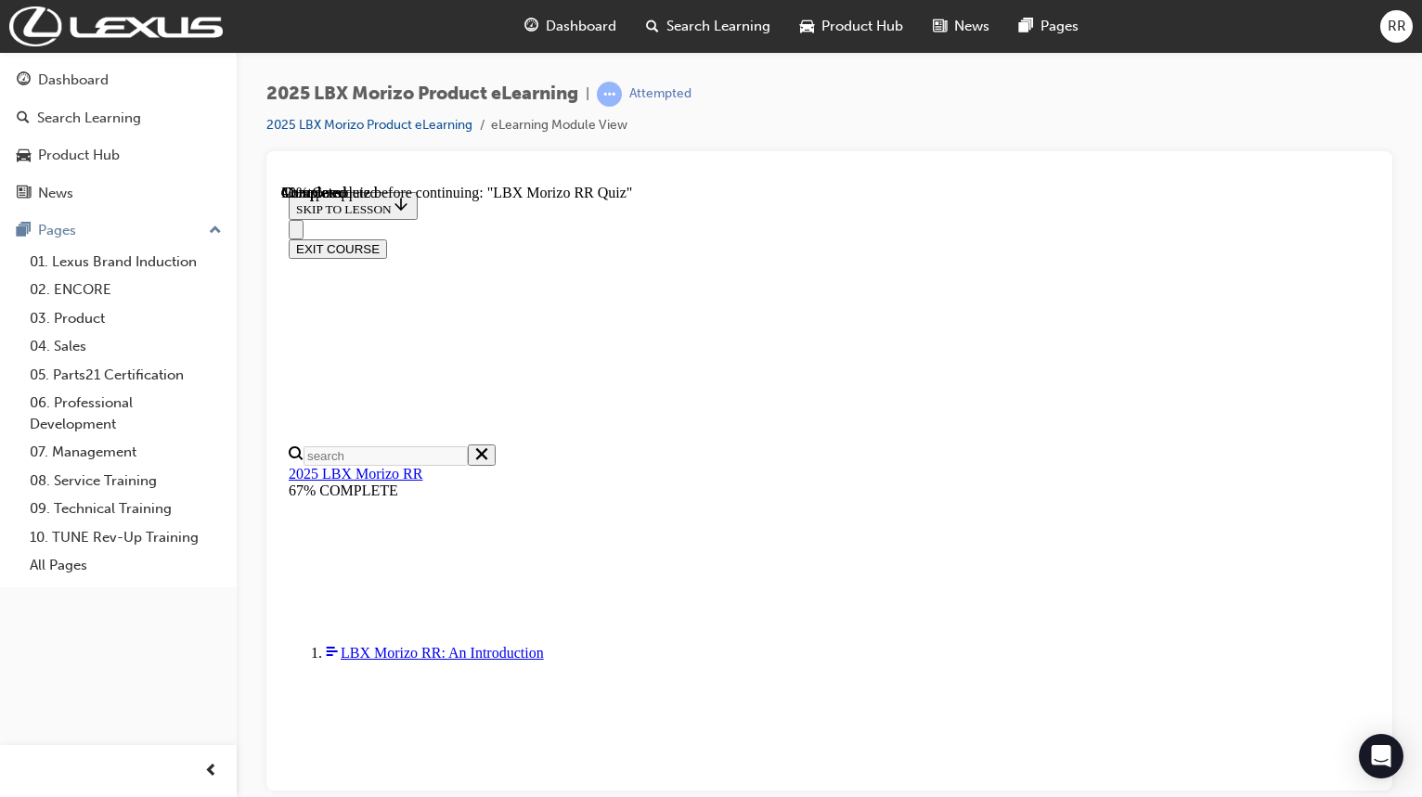
scroll to position [354, 0]
radio input "true"
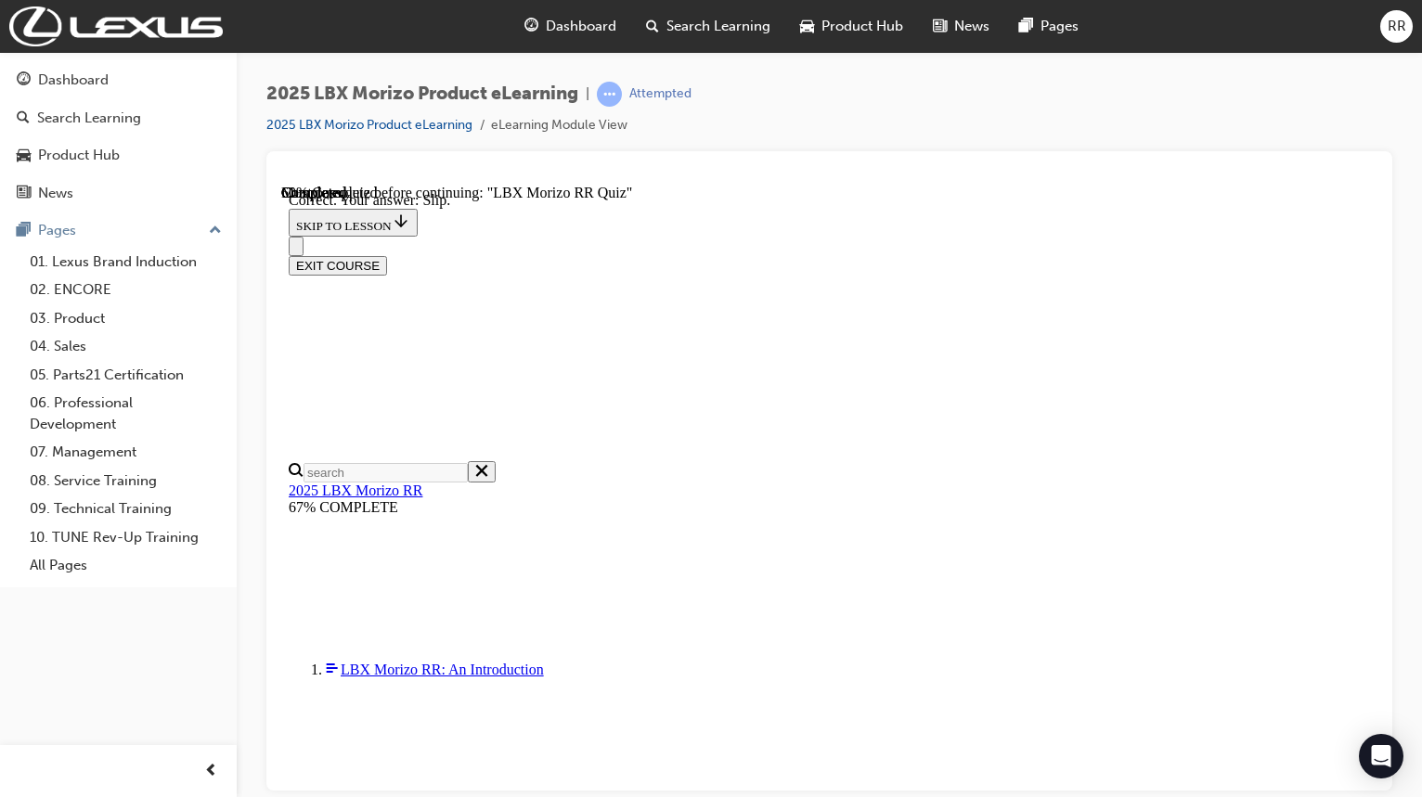
scroll to position [650, 0]
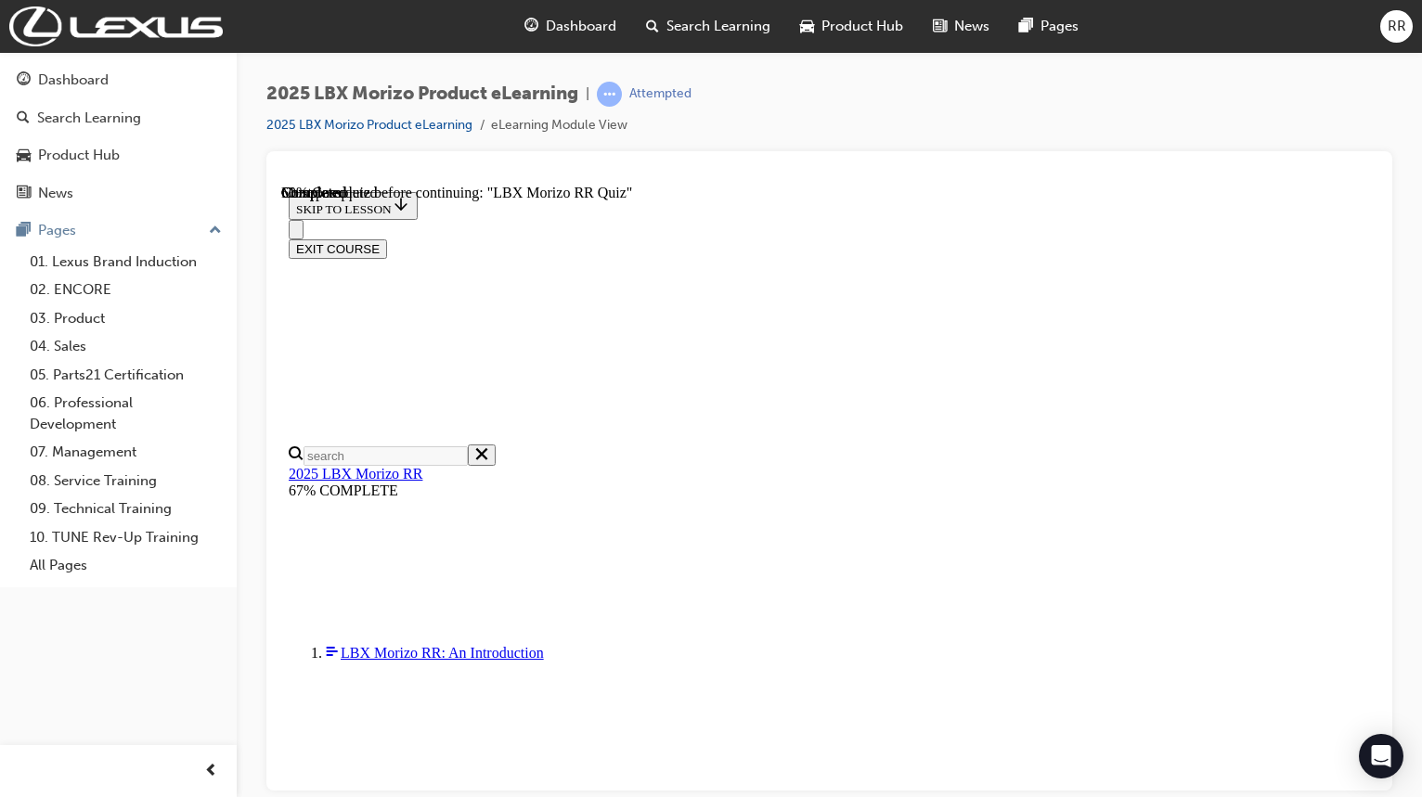
scroll to position [601, 0]
radio input "true"
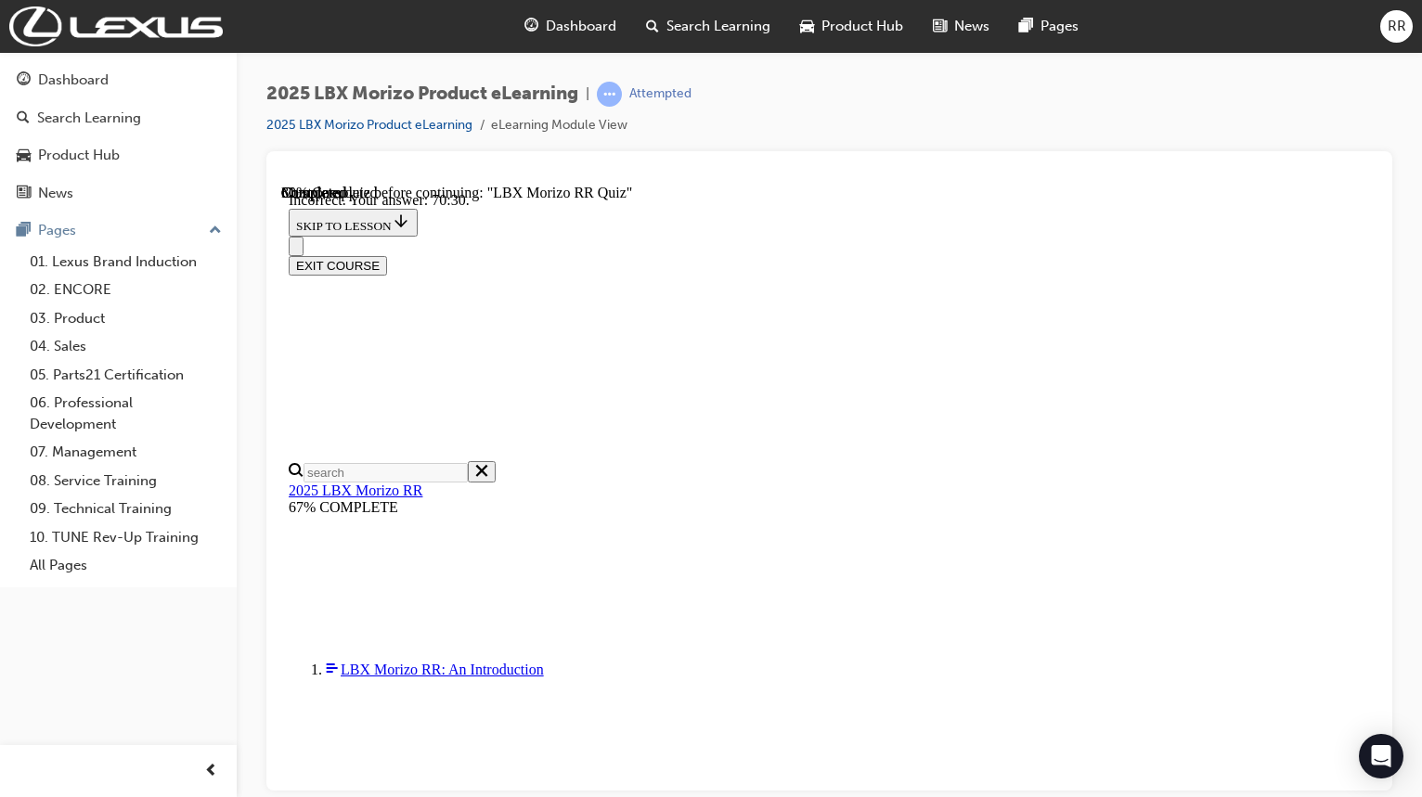
scroll to position [714, 0]
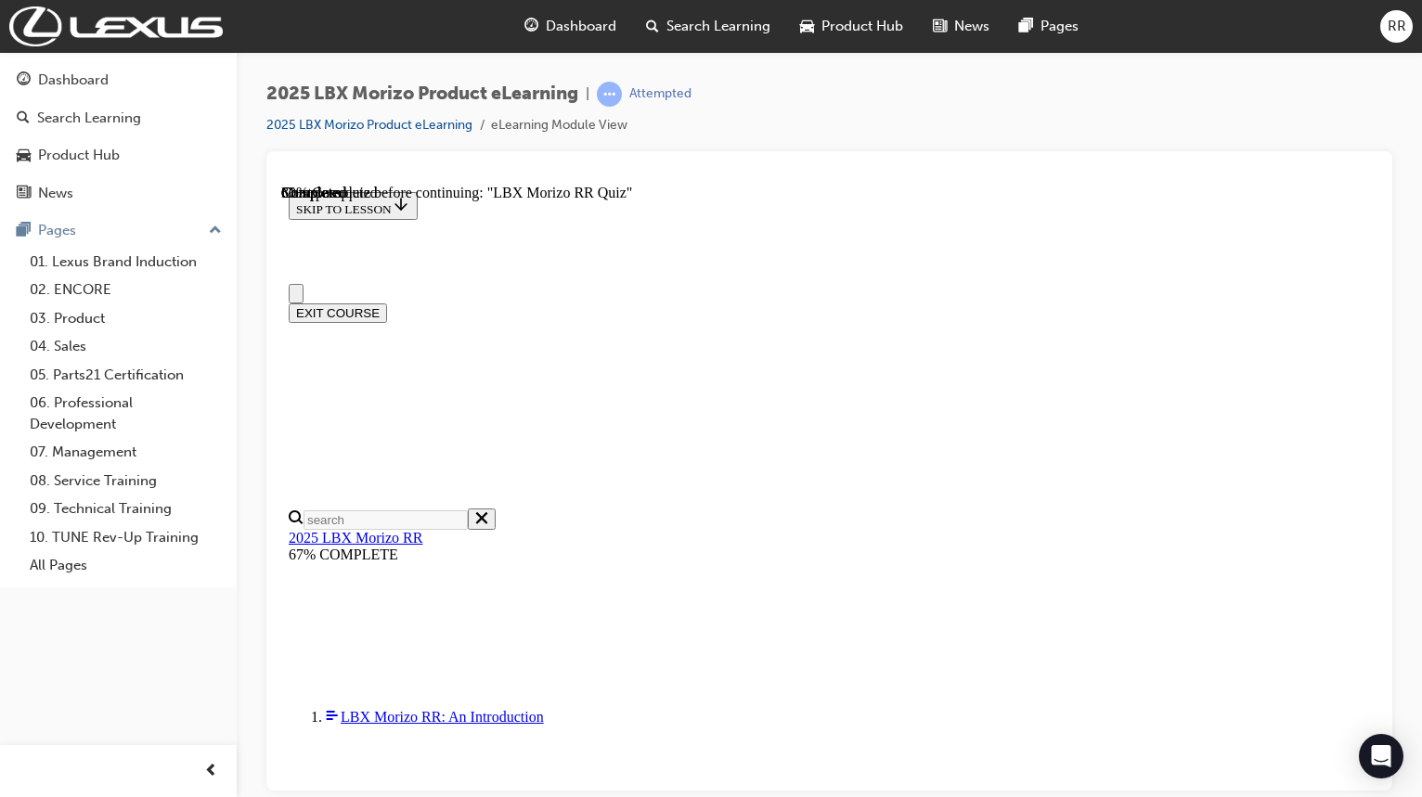
scroll to position [464, 0]
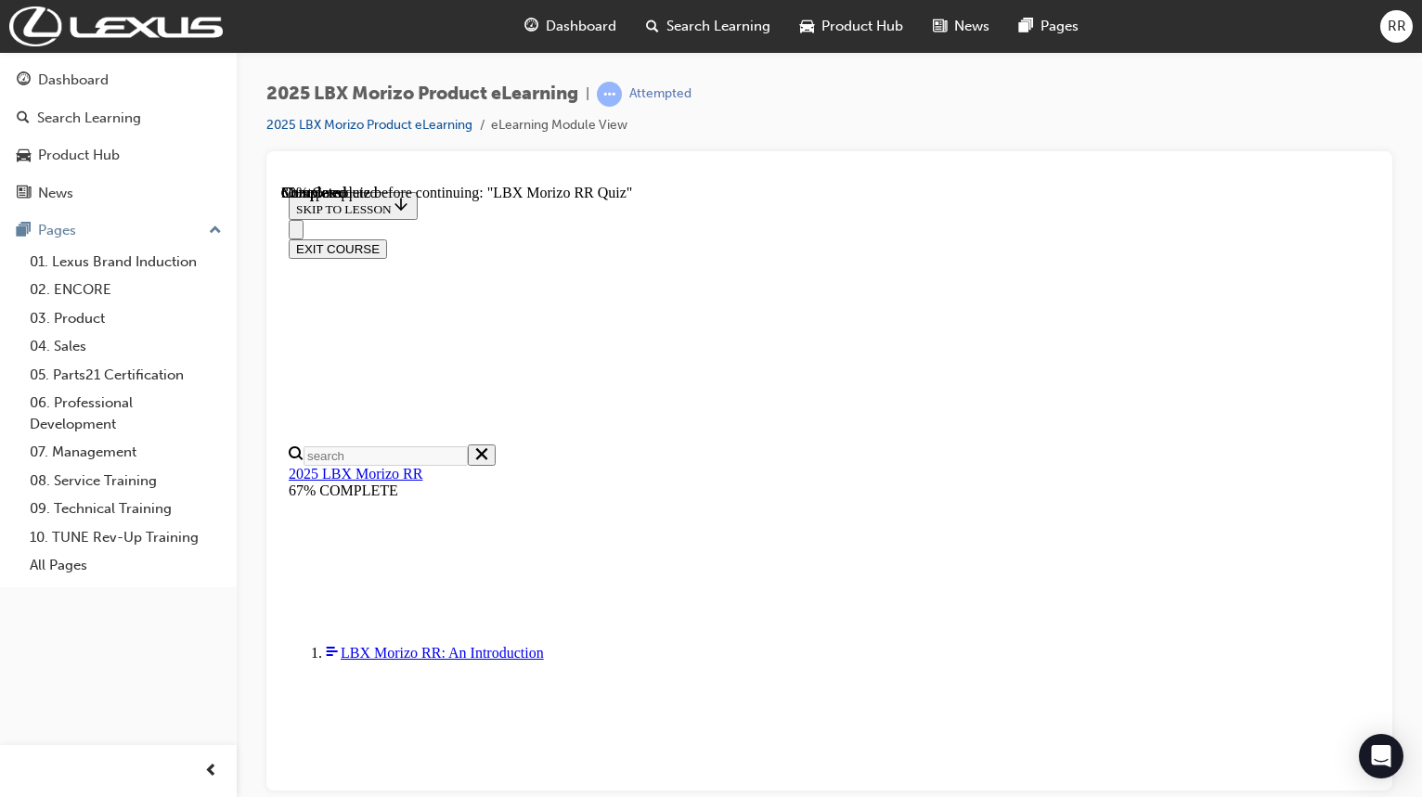
radio input "true"
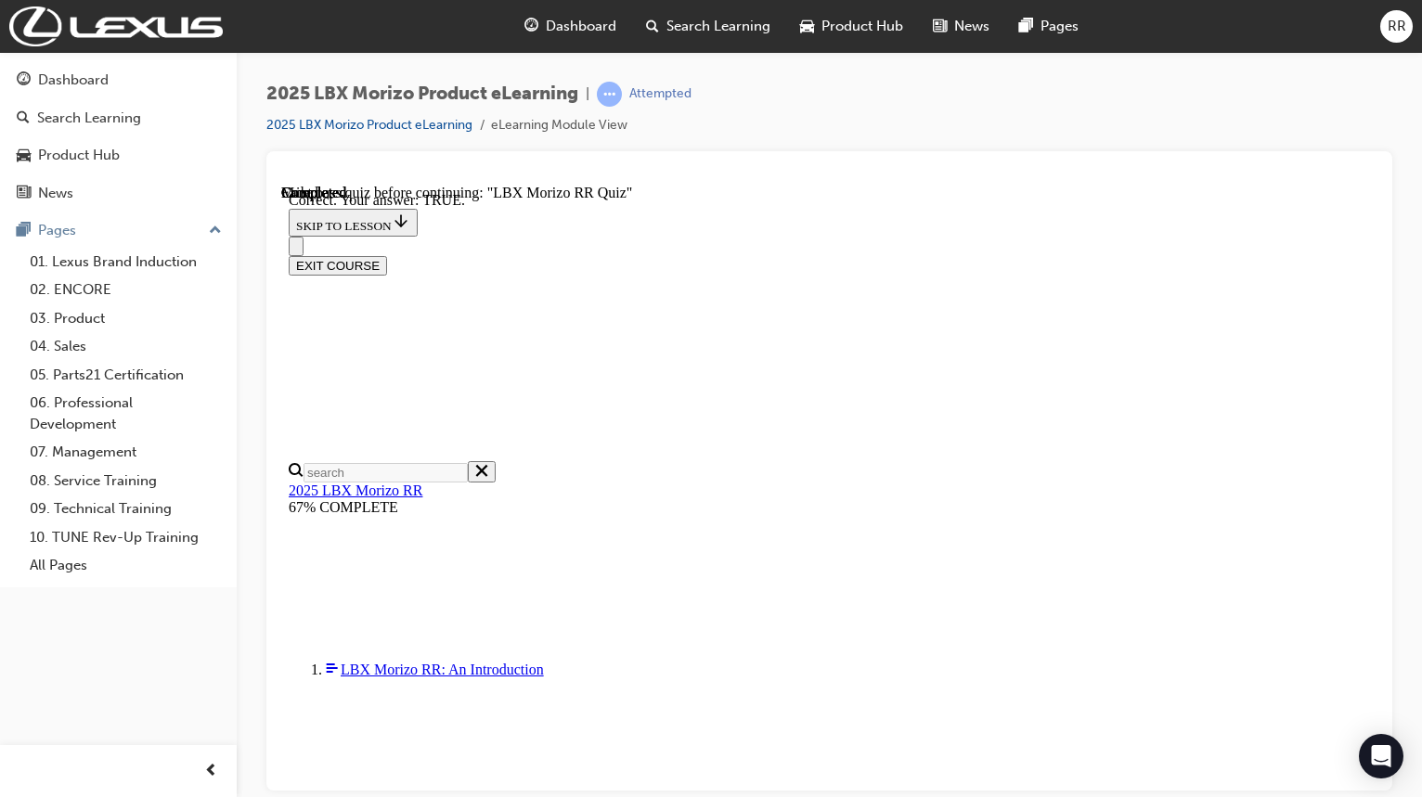
scroll to position [591, 0]
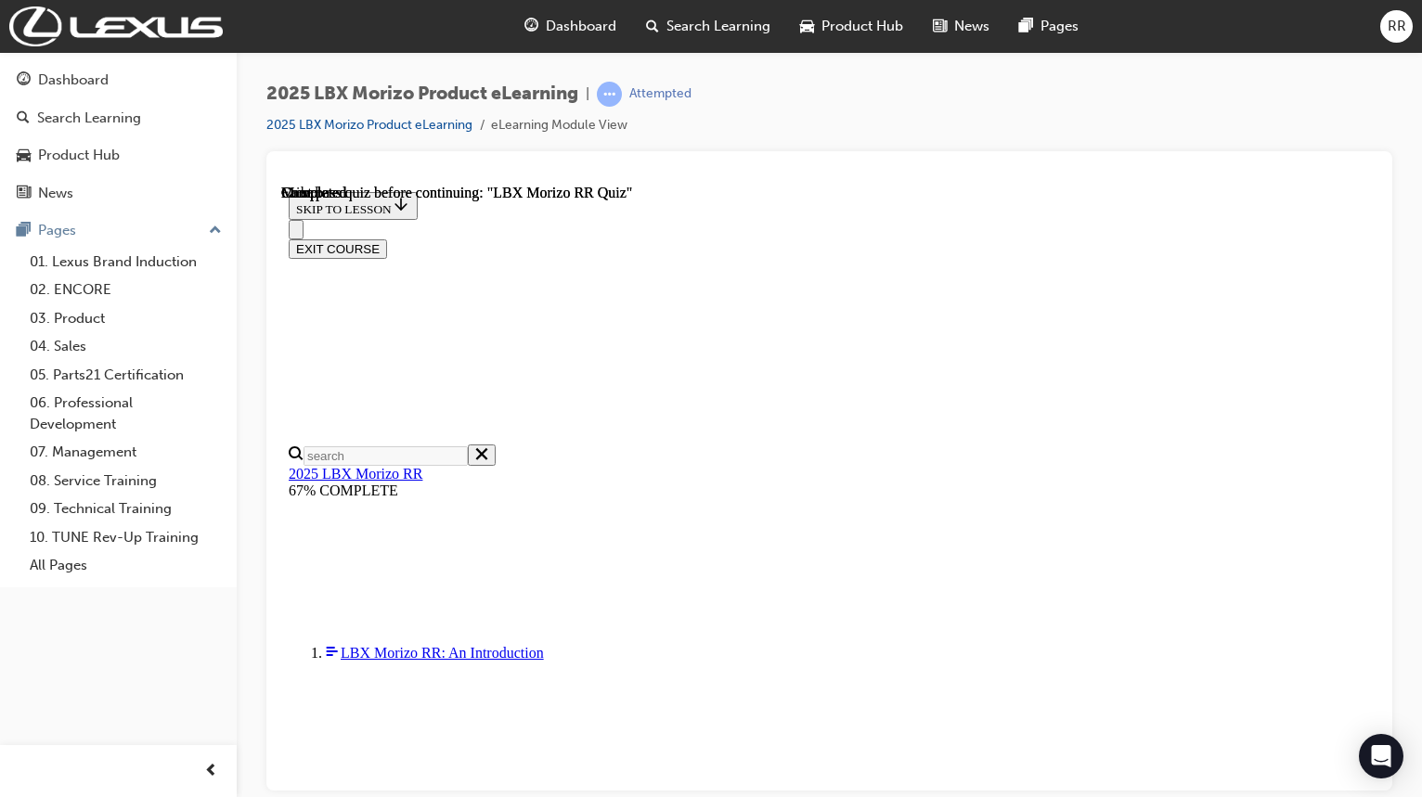
scroll to position [411, 0]
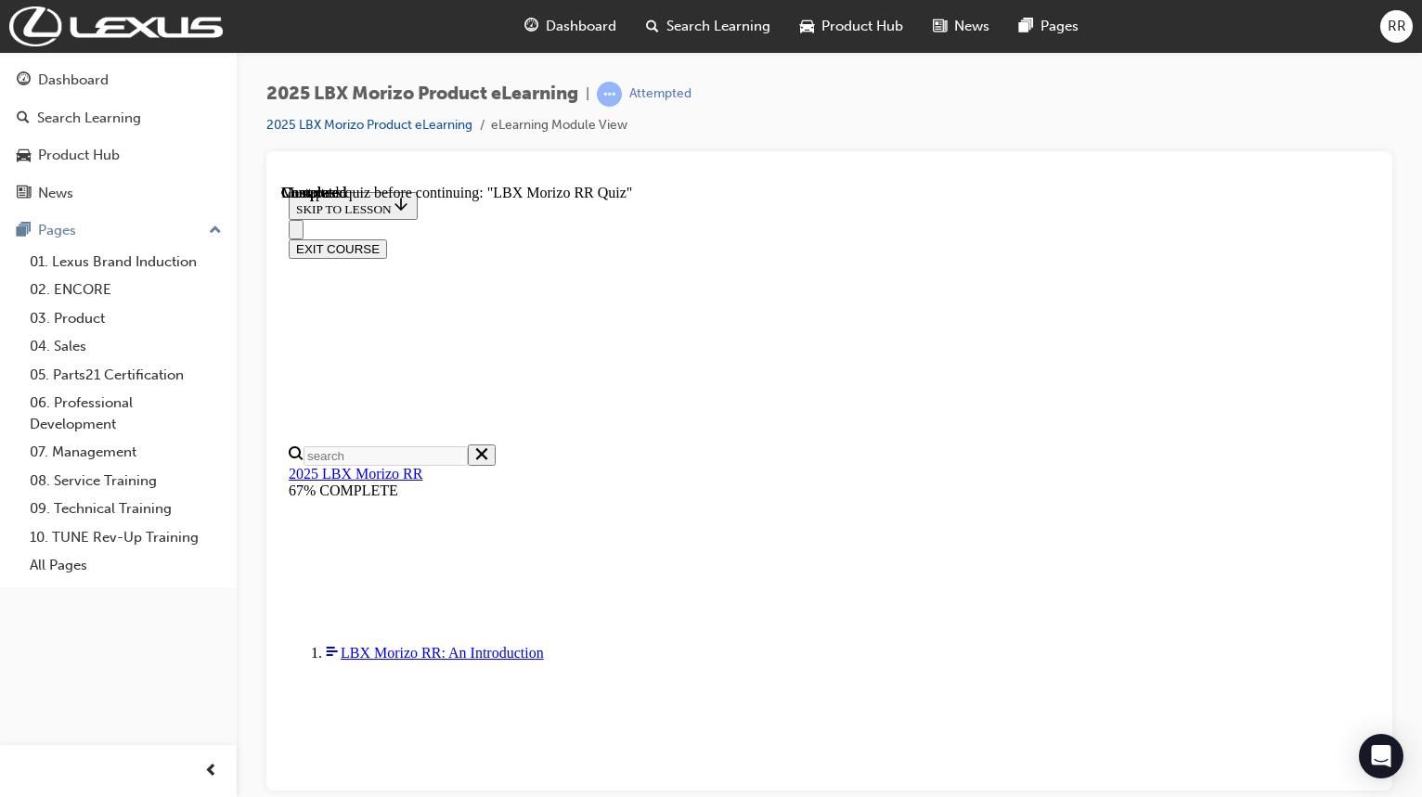
radio input "true"
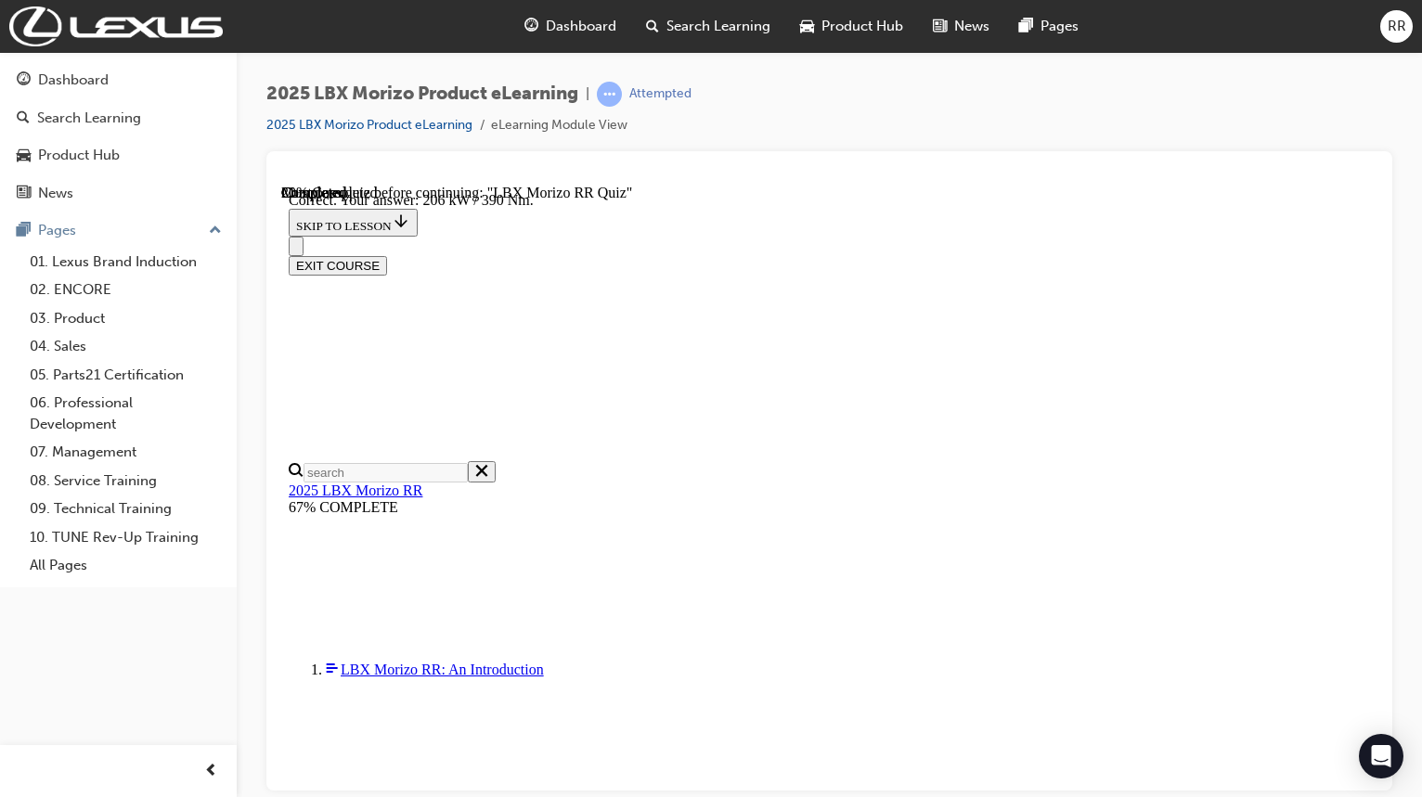
scroll to position [637, 0]
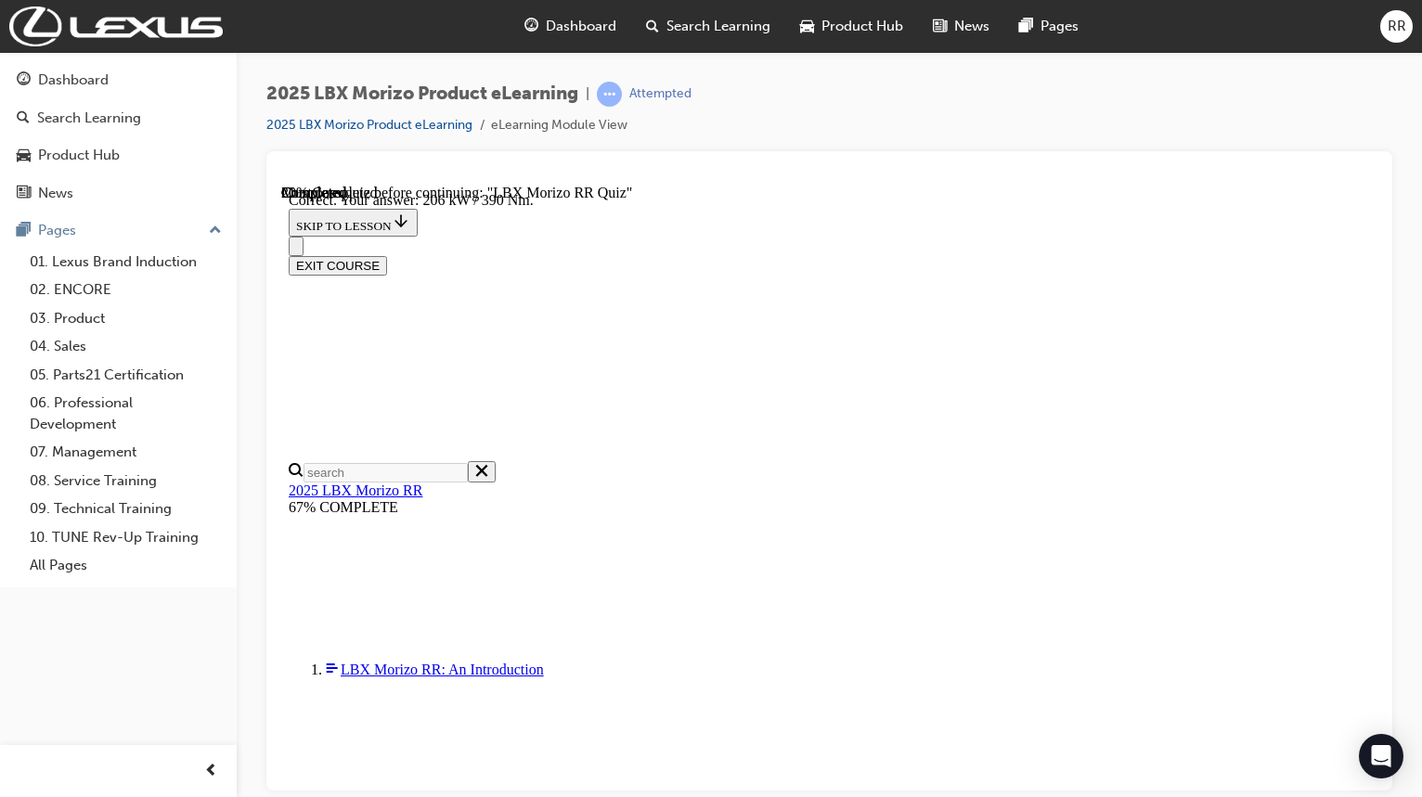
radio input "true"
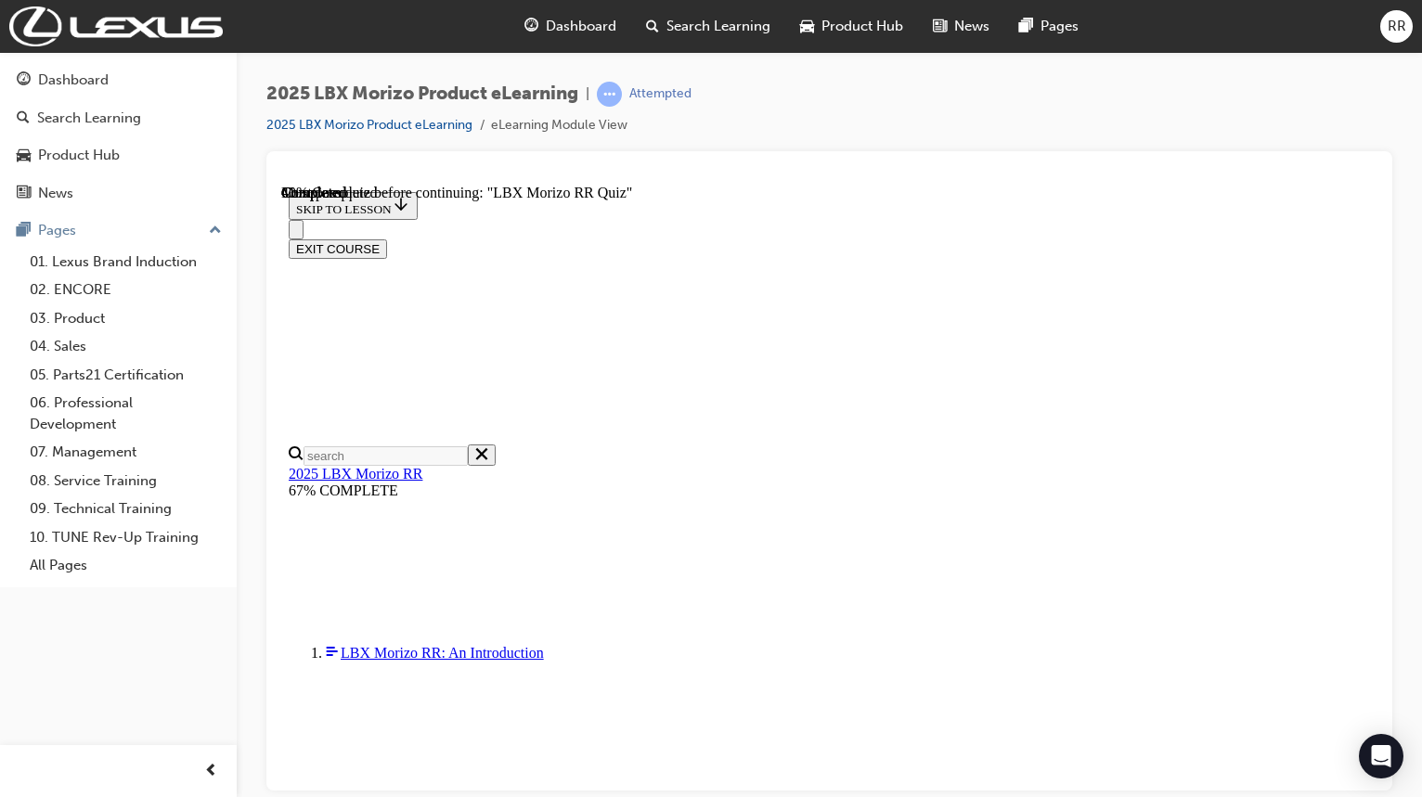
scroll to position [278, 0]
radio input "true"
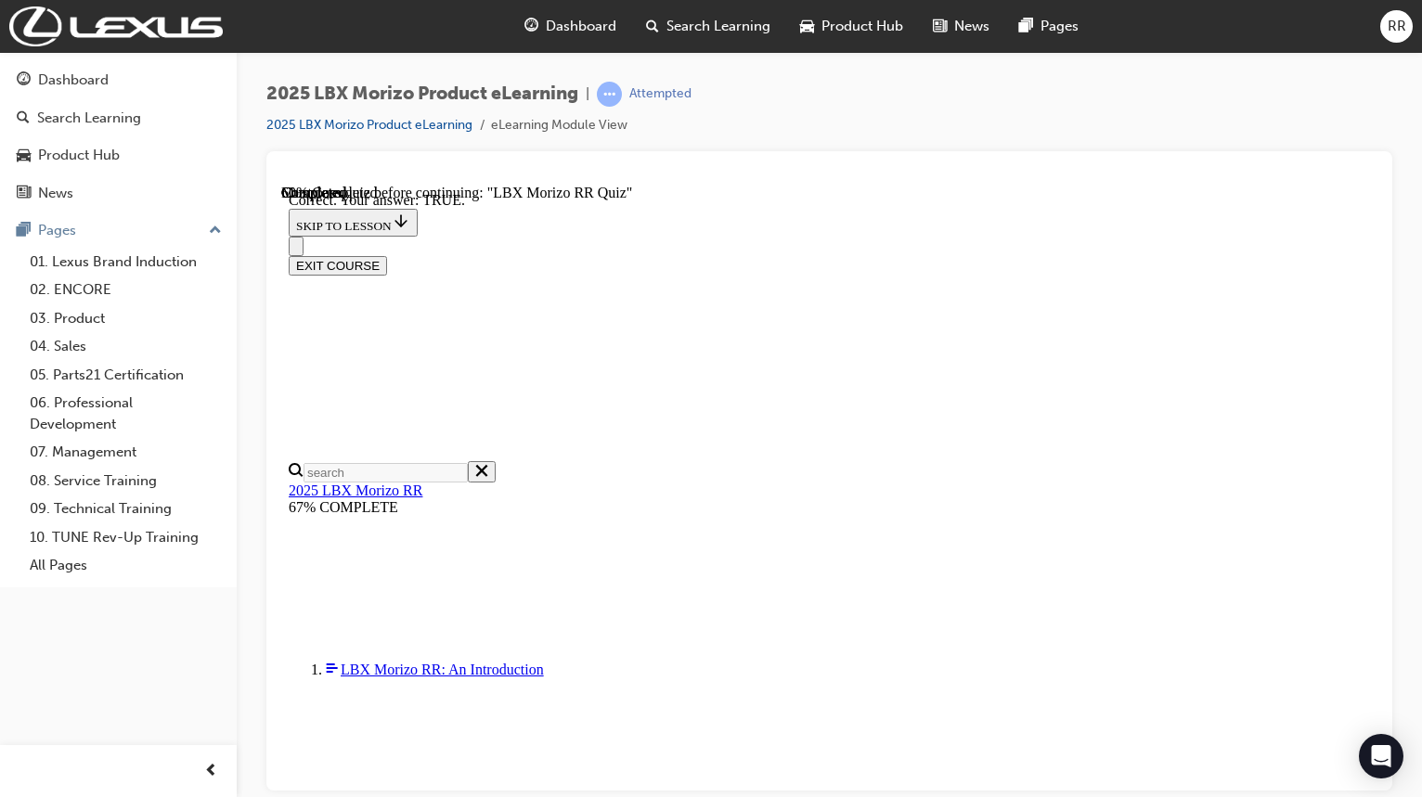
scroll to position [591, 0]
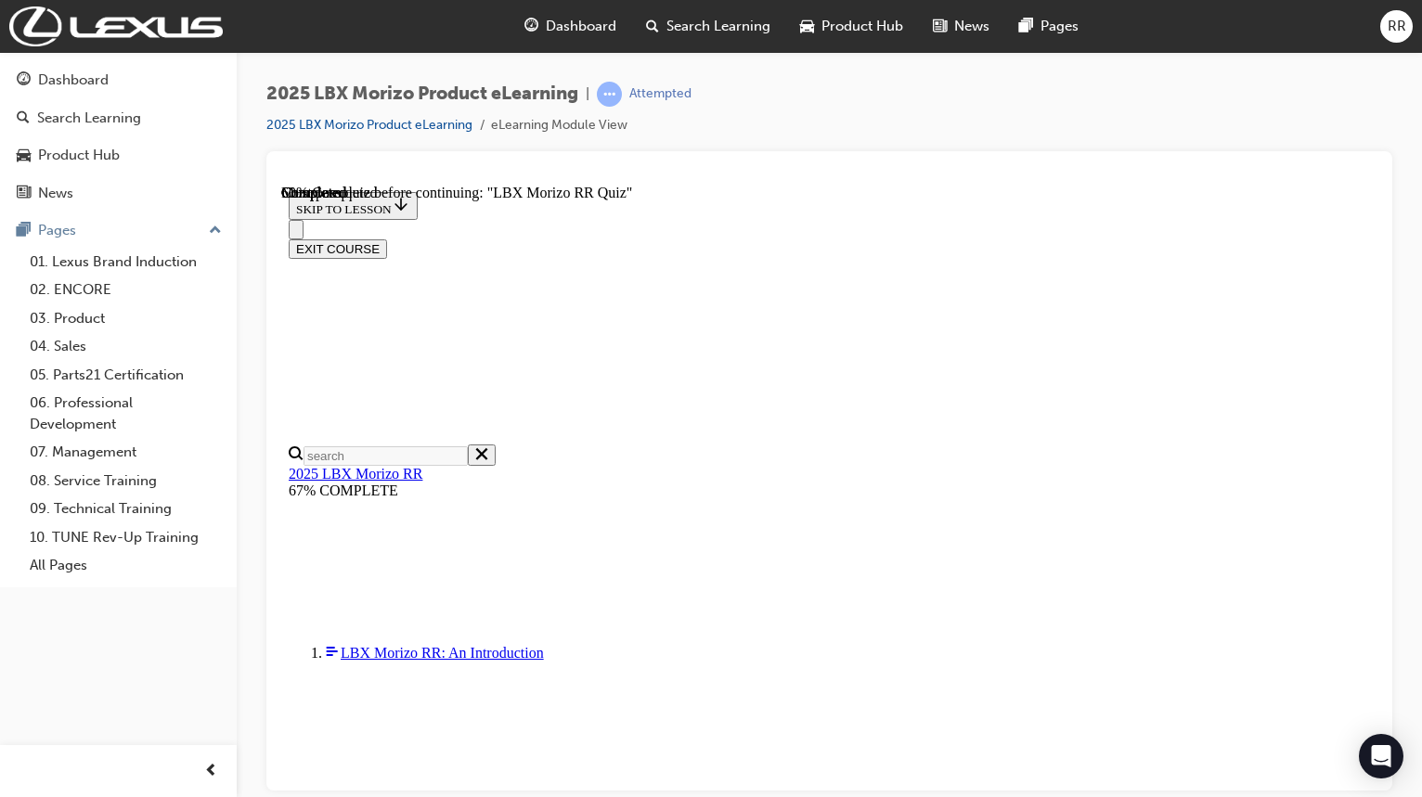
radio input "true"
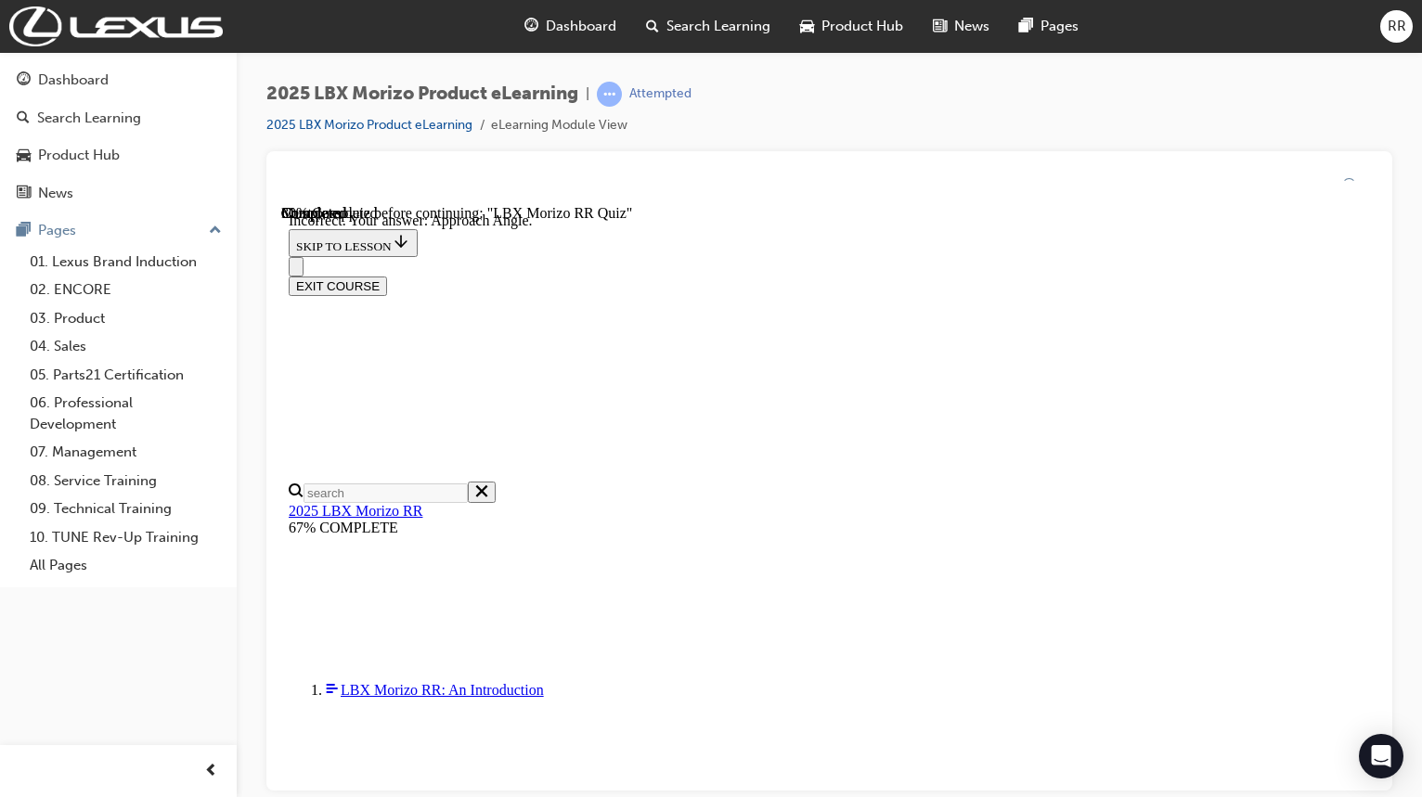
scroll to position [370, 0]
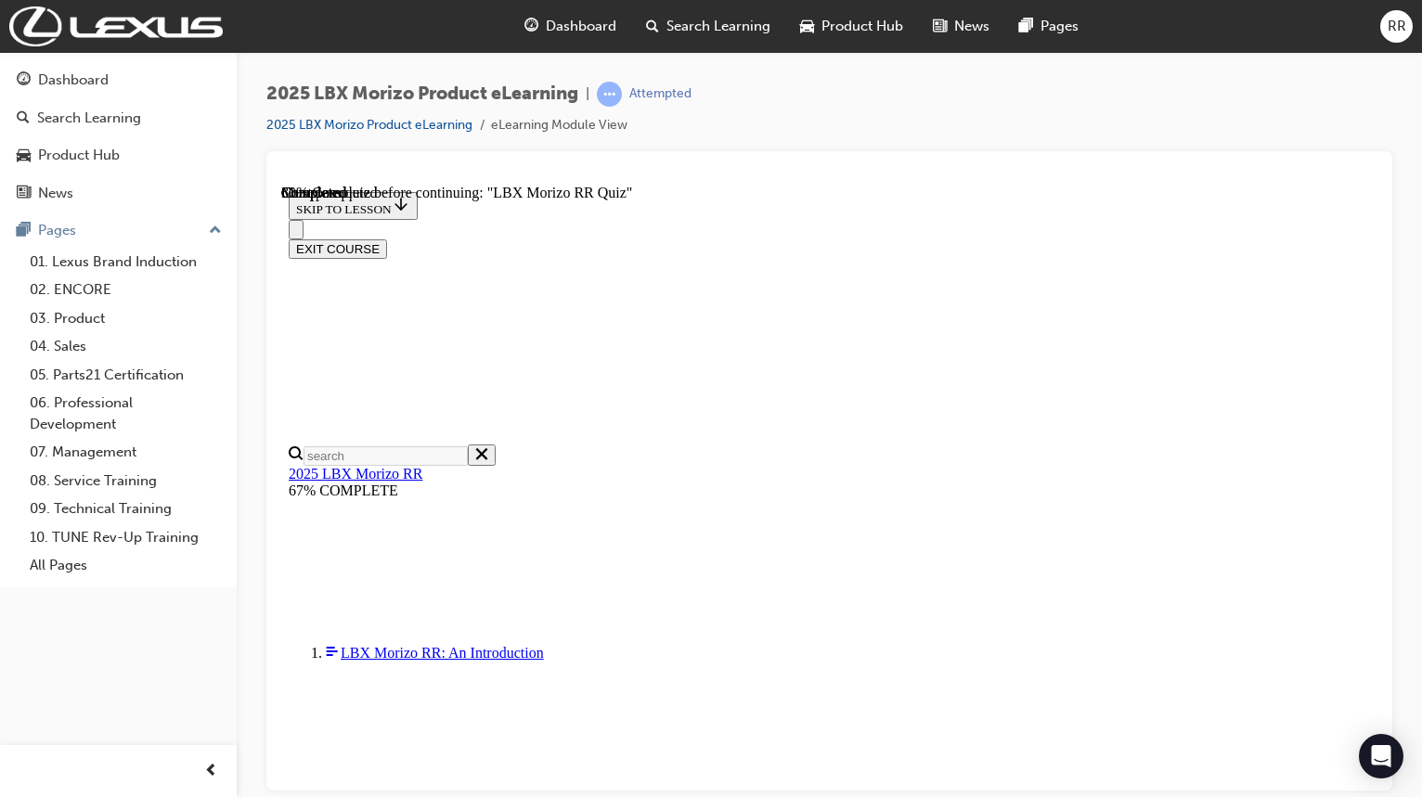
scroll to position [354, 0]
radio input "true"
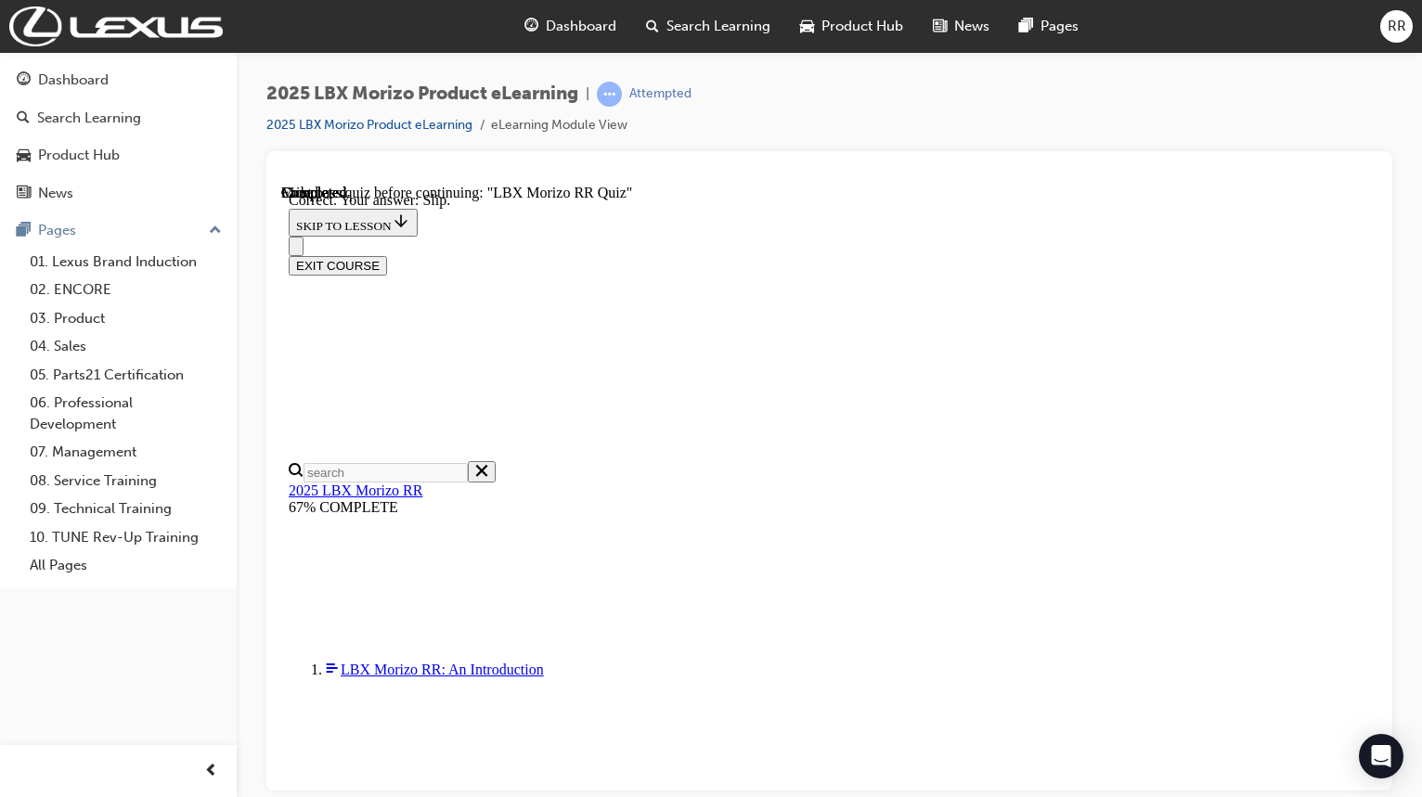
scroll to position [650, 0]
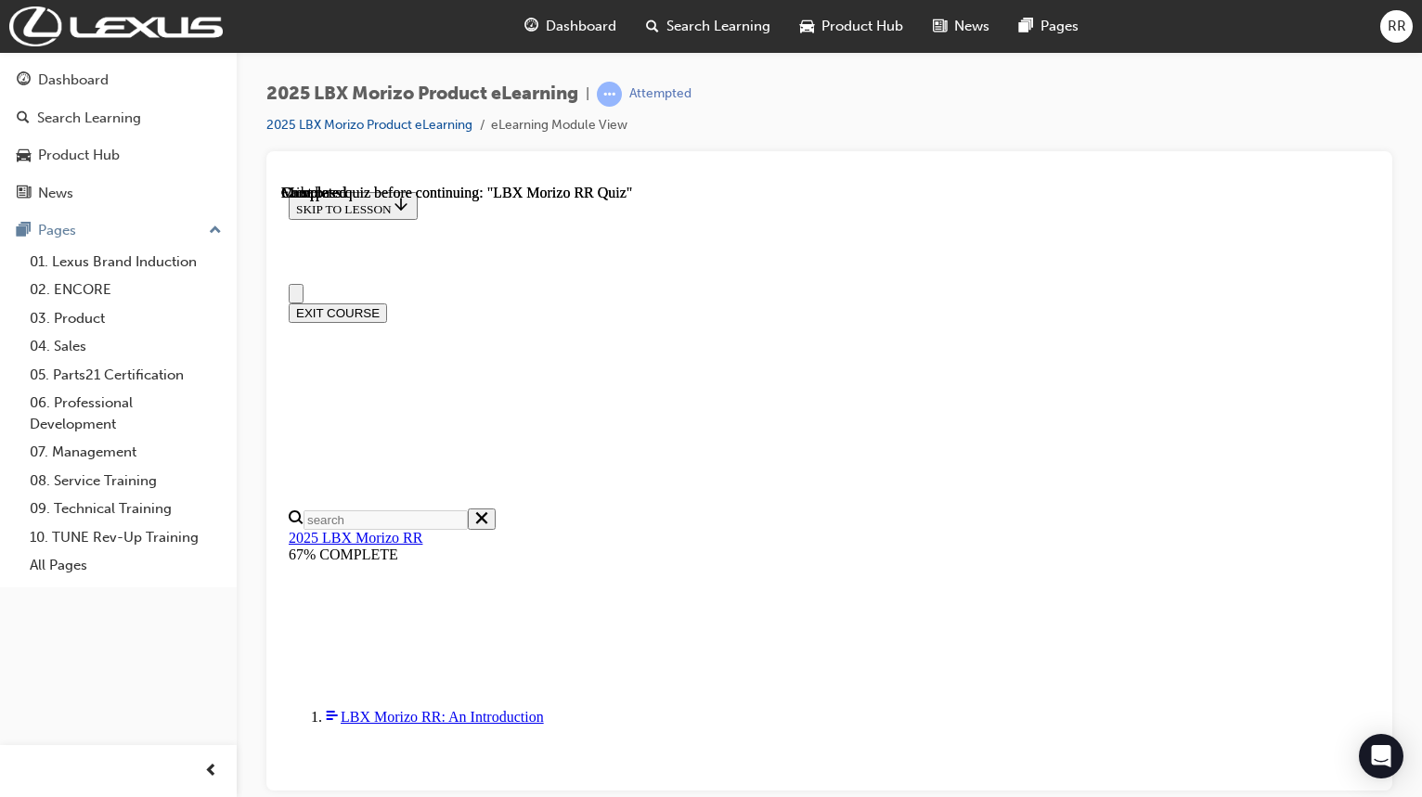
scroll to position [411, 0]
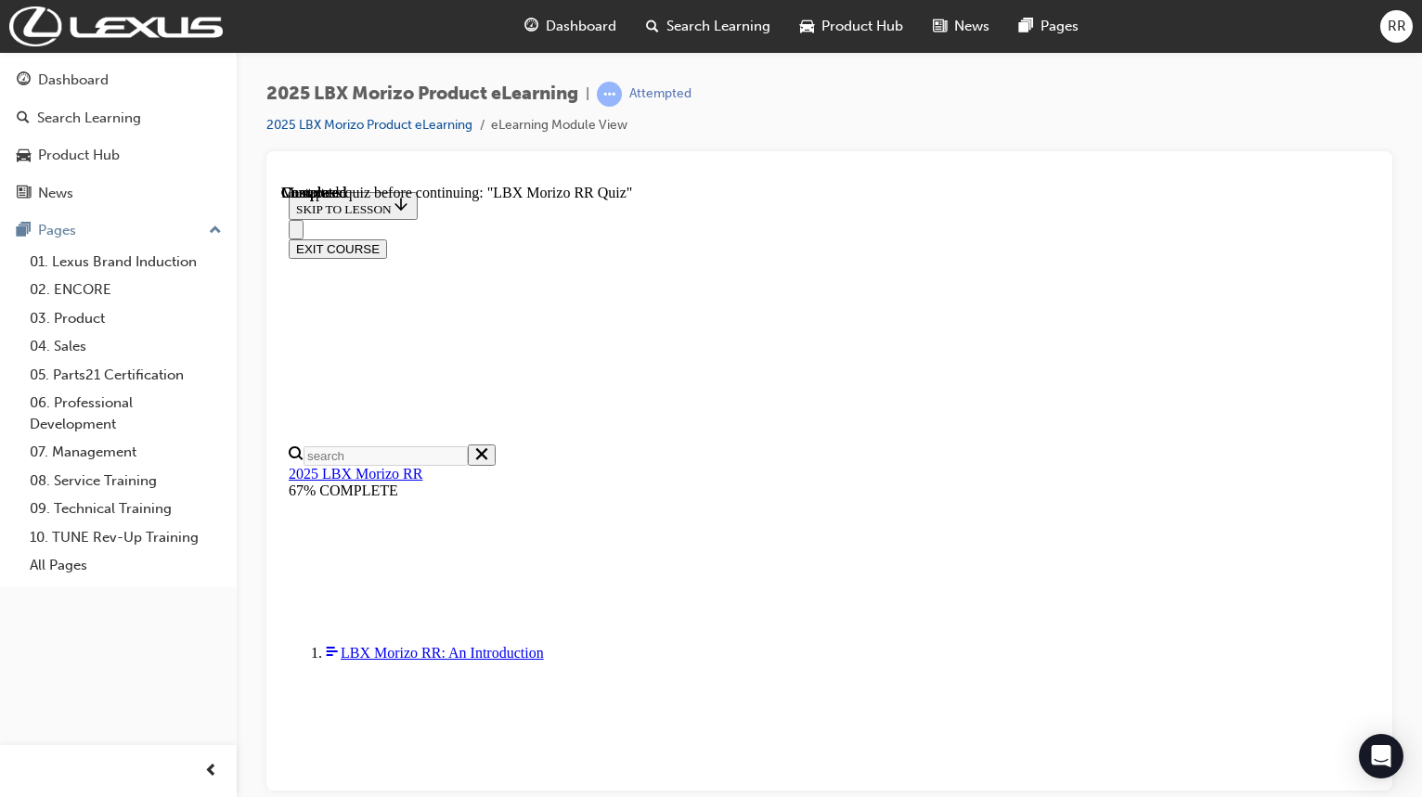
radio input "true"
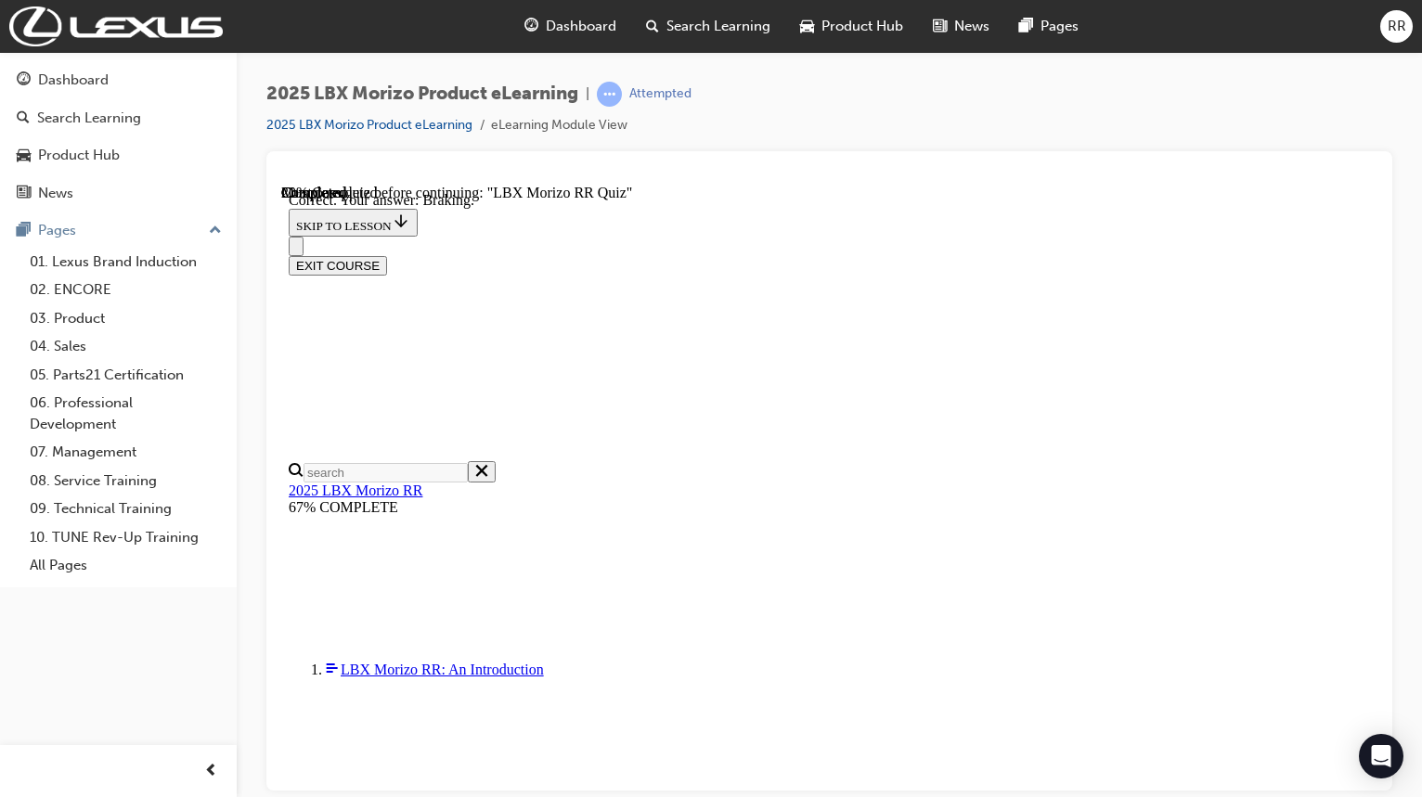
scroll to position [370, 0]
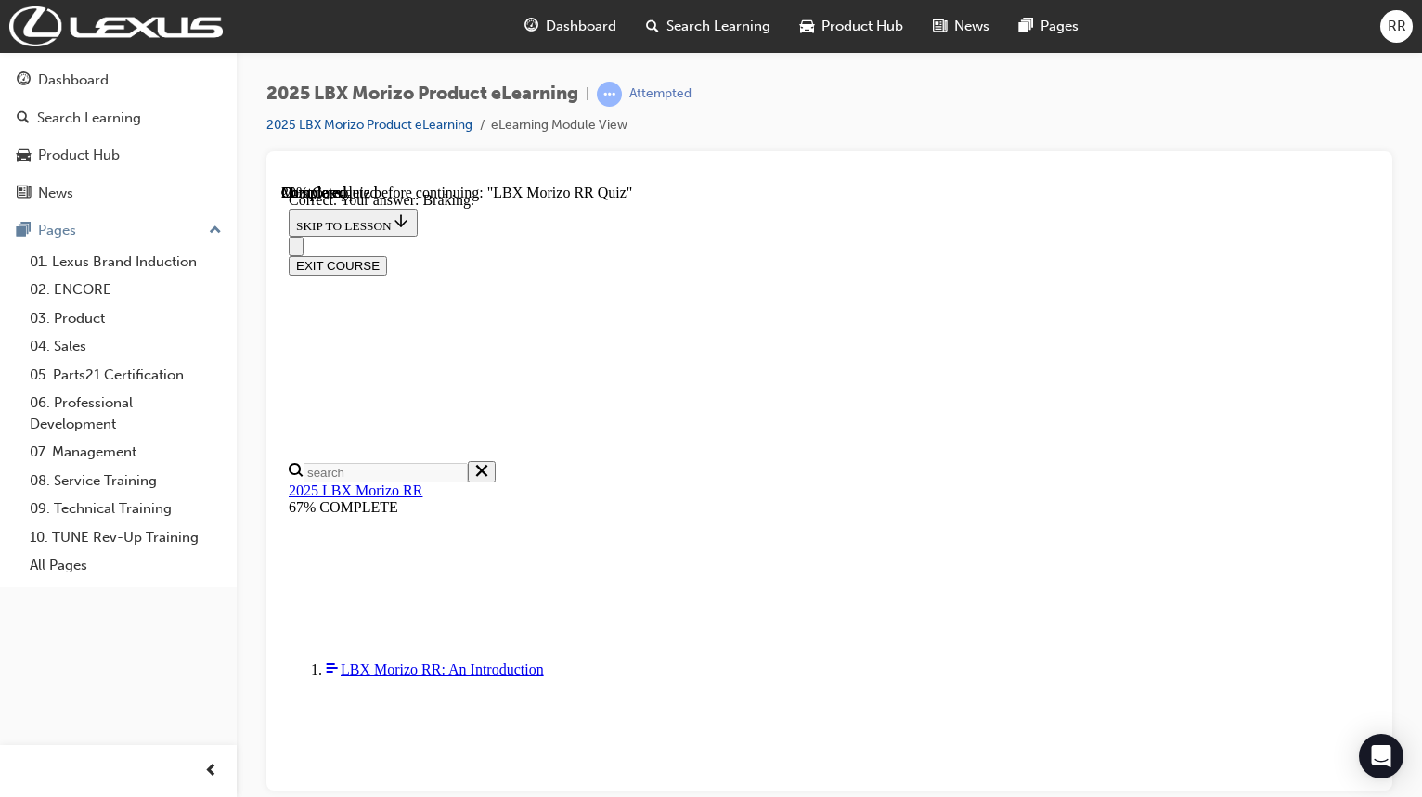
radio input "true"
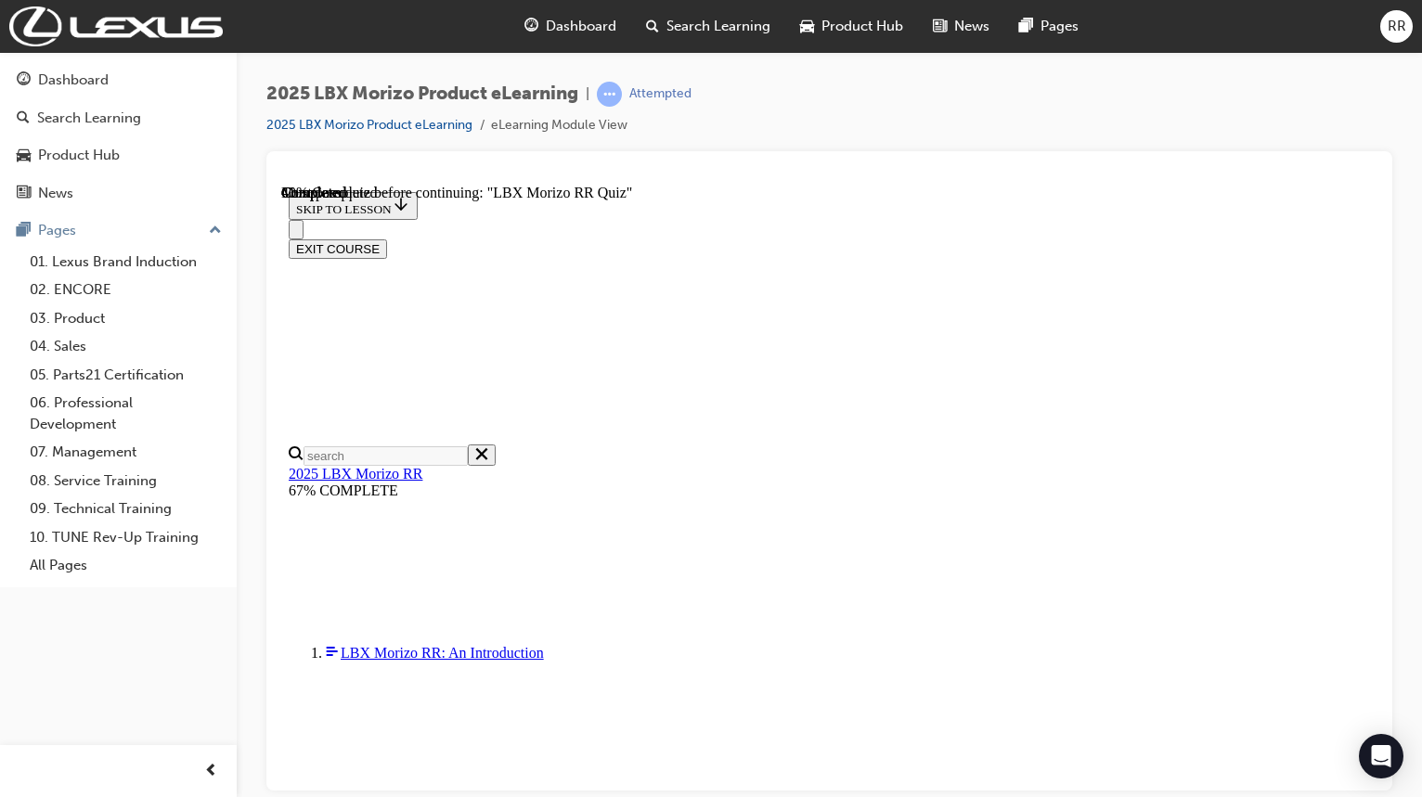
scroll to position [464, 0]
radio input "true"
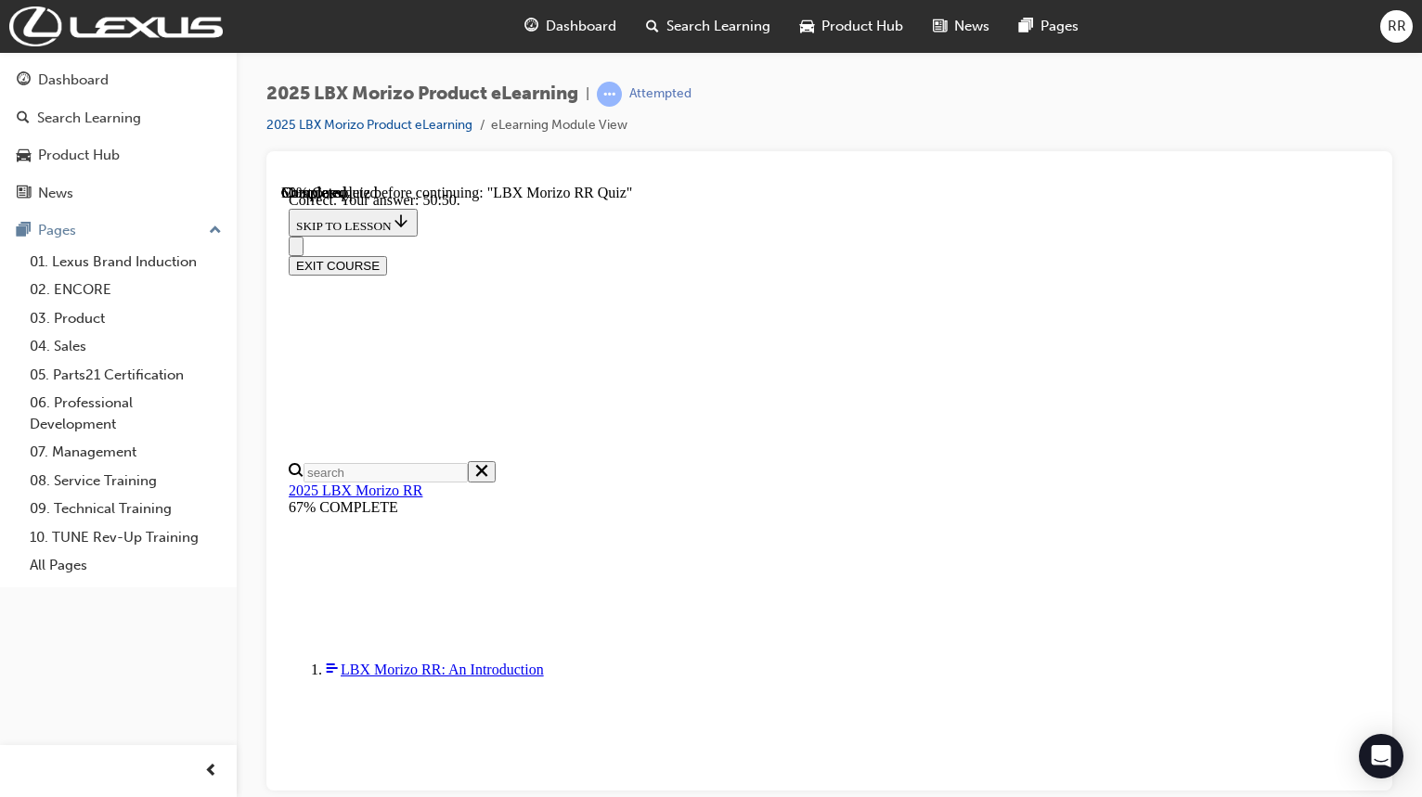
scroll to position [714, 0]
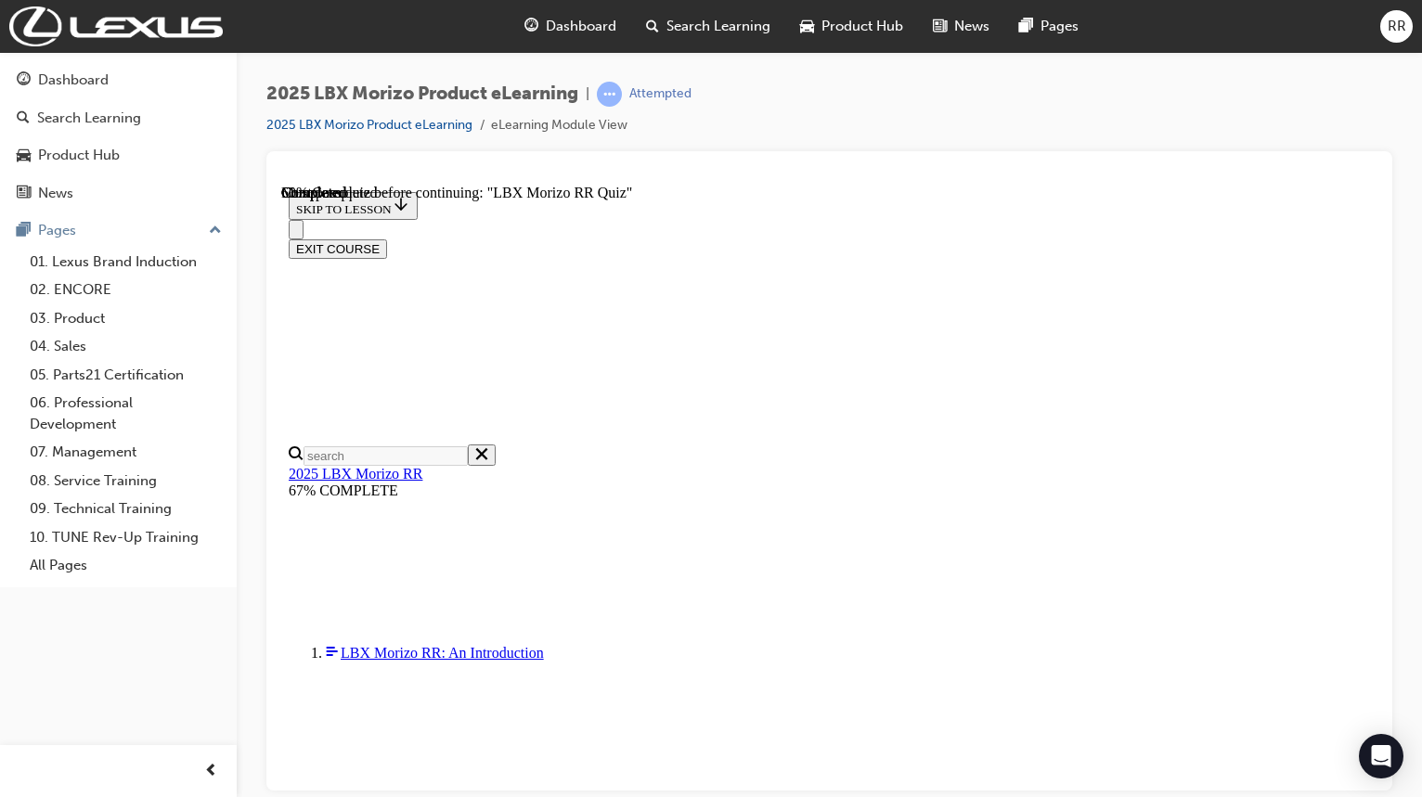
scroll to position [371, 0]
radio input "true"
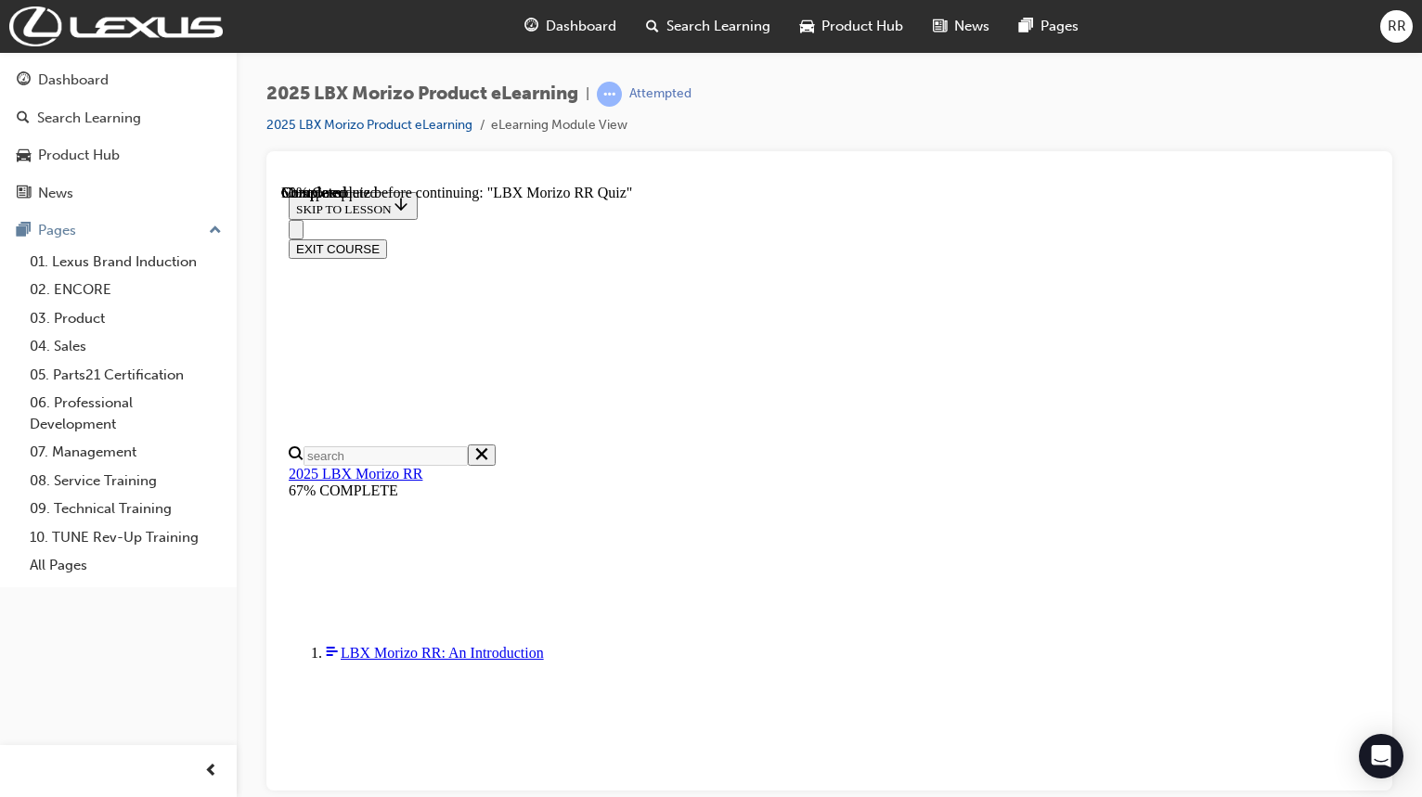
radio input "true"
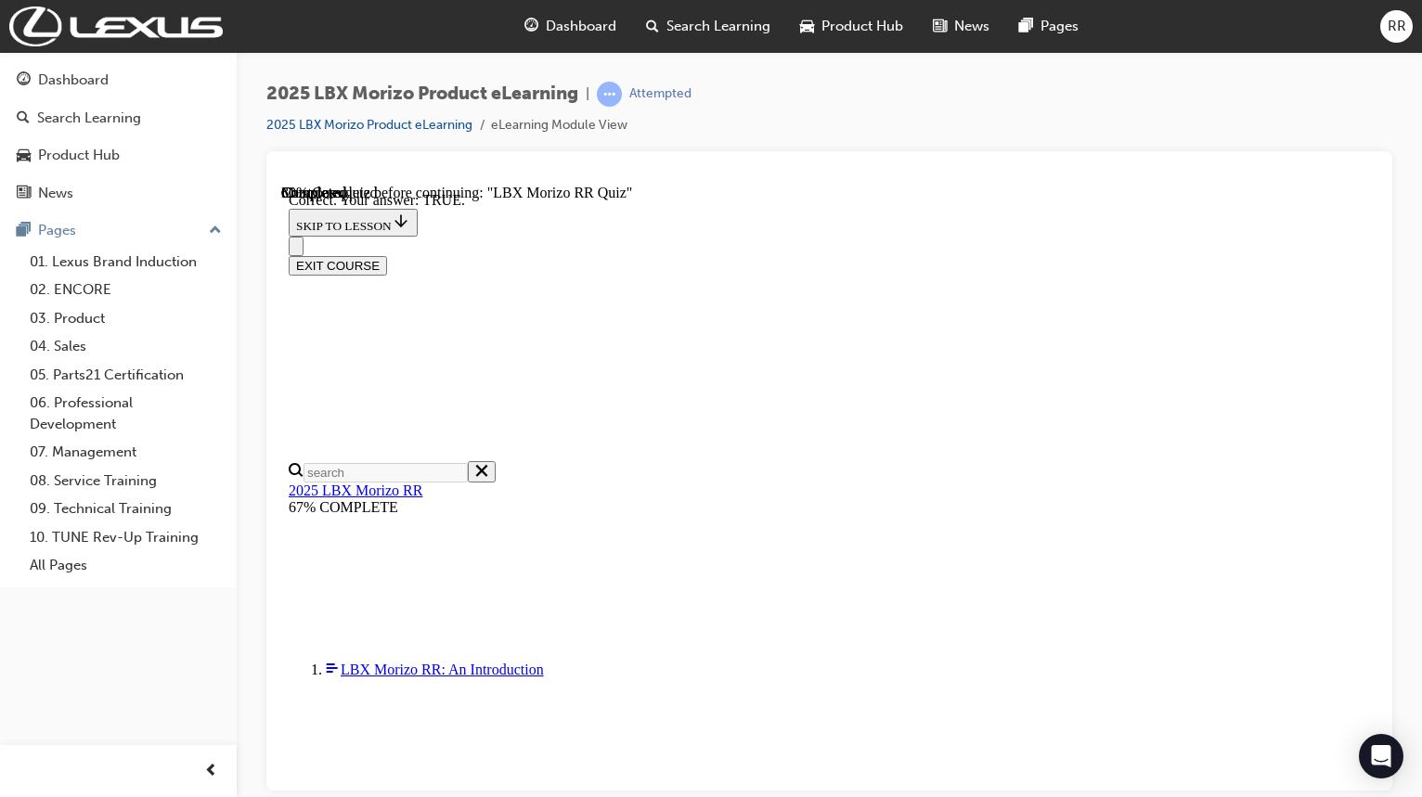
scroll to position [591, 0]
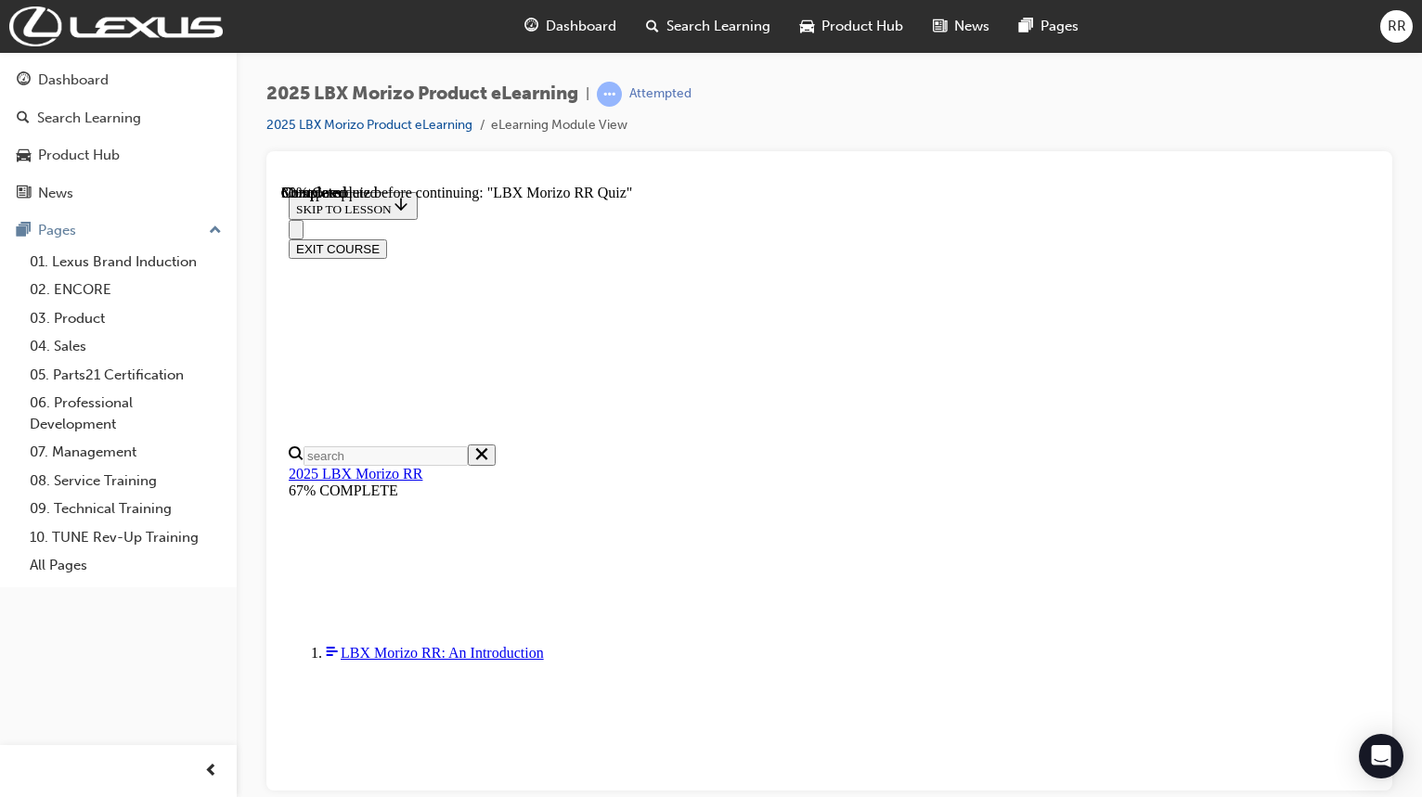
scroll to position [371, 0]
radio input "true"
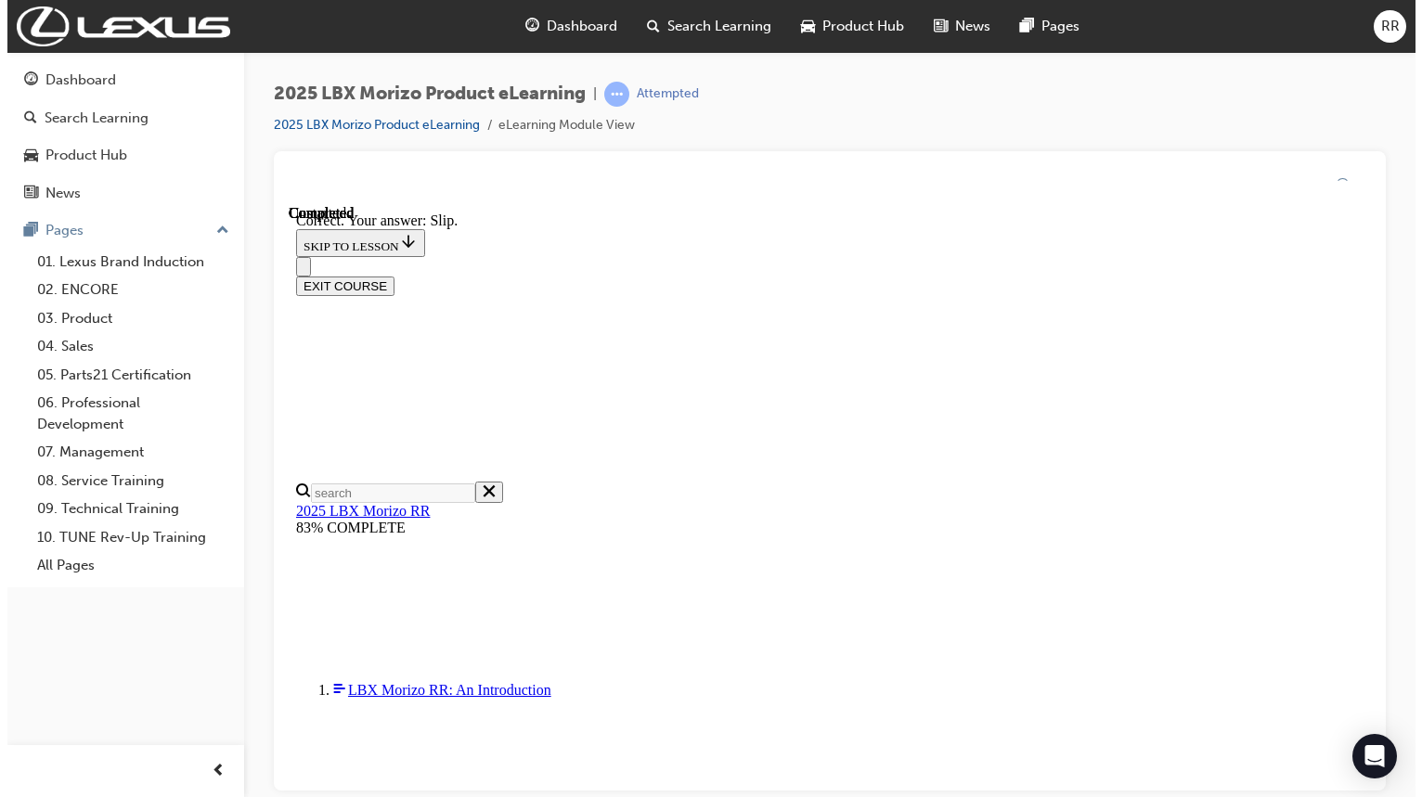
scroll to position [643, 0]
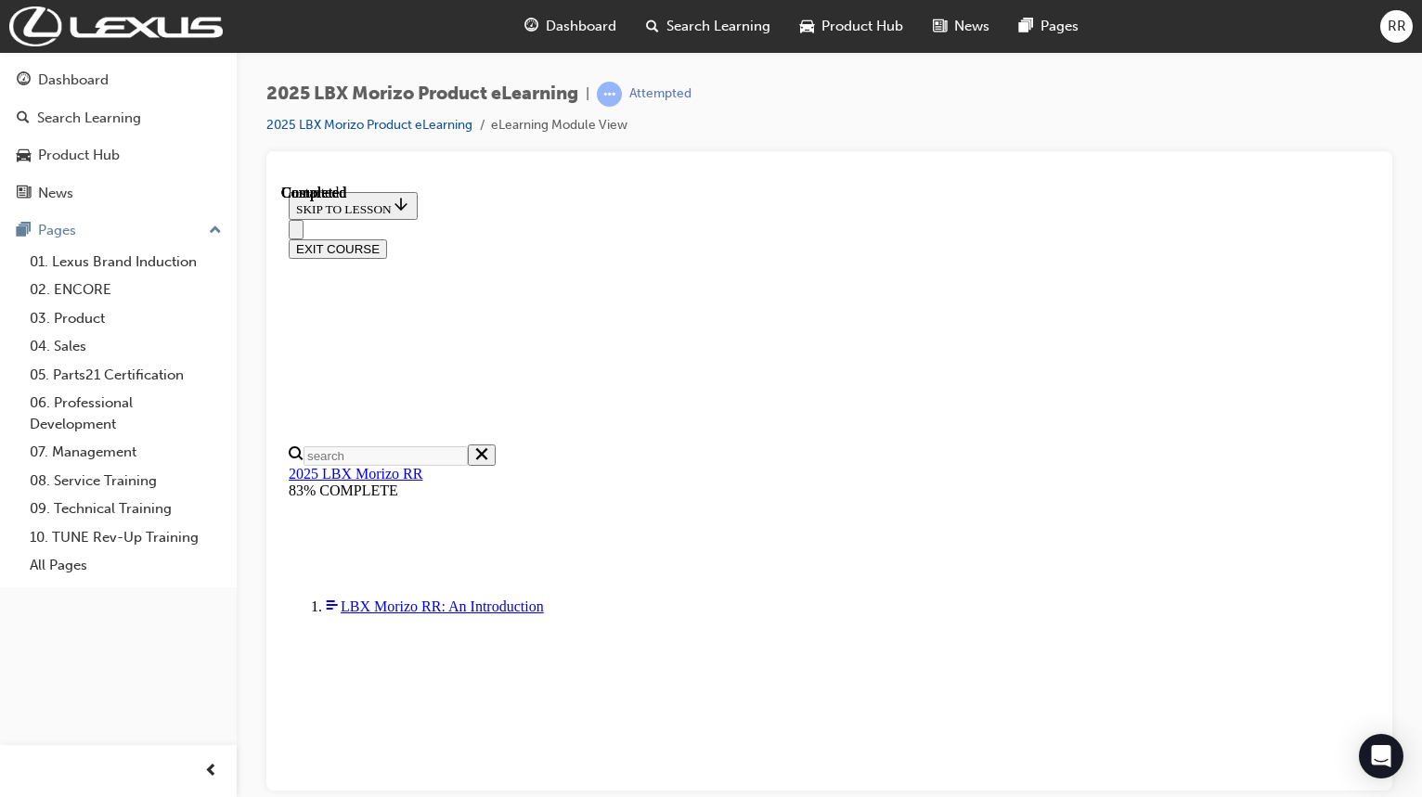
scroll to position [204, 0]
